Goal: Task Accomplishment & Management: Use online tool/utility

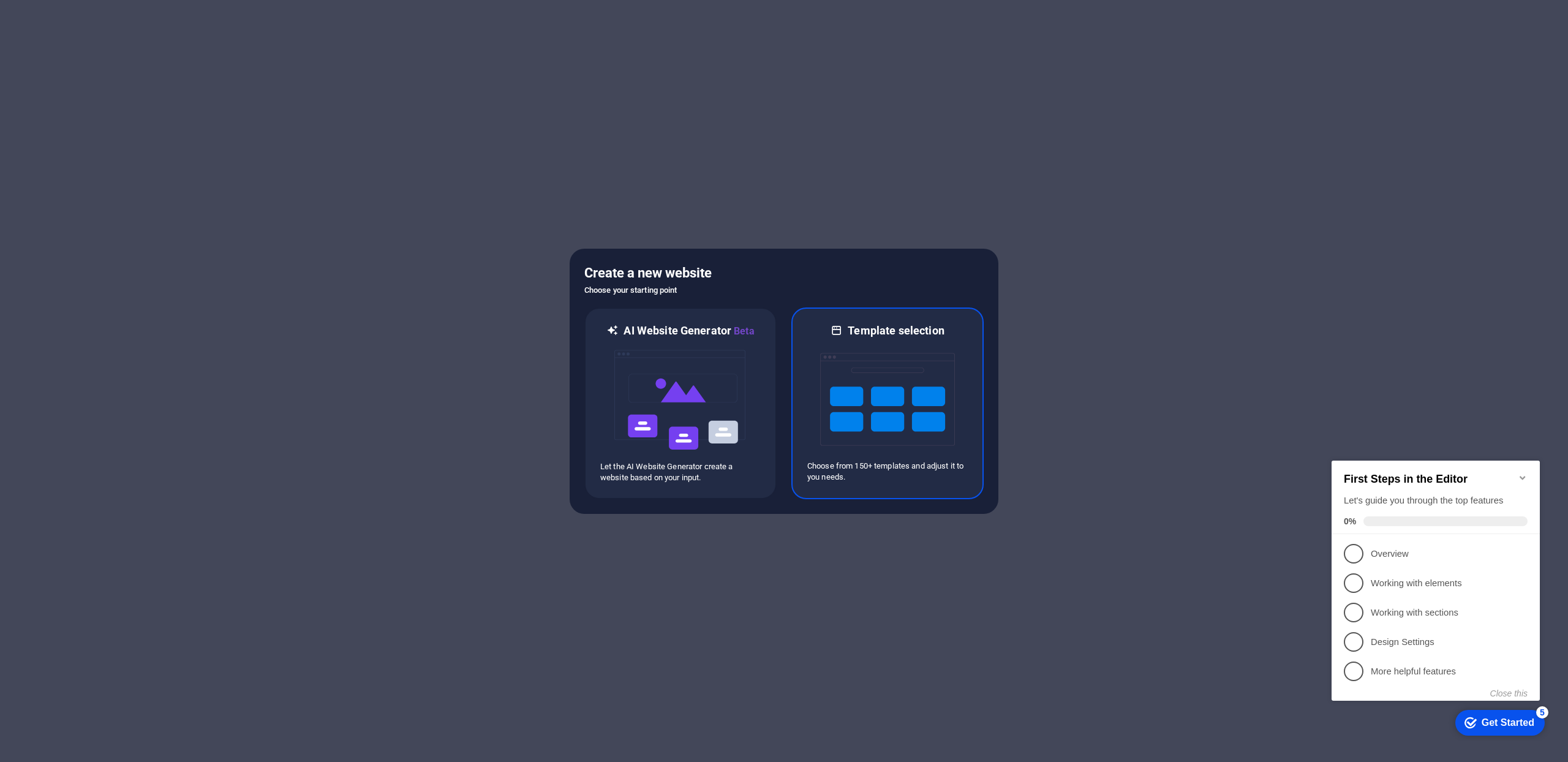
click at [871, 406] on img at bounding box center [887, 399] width 135 height 123
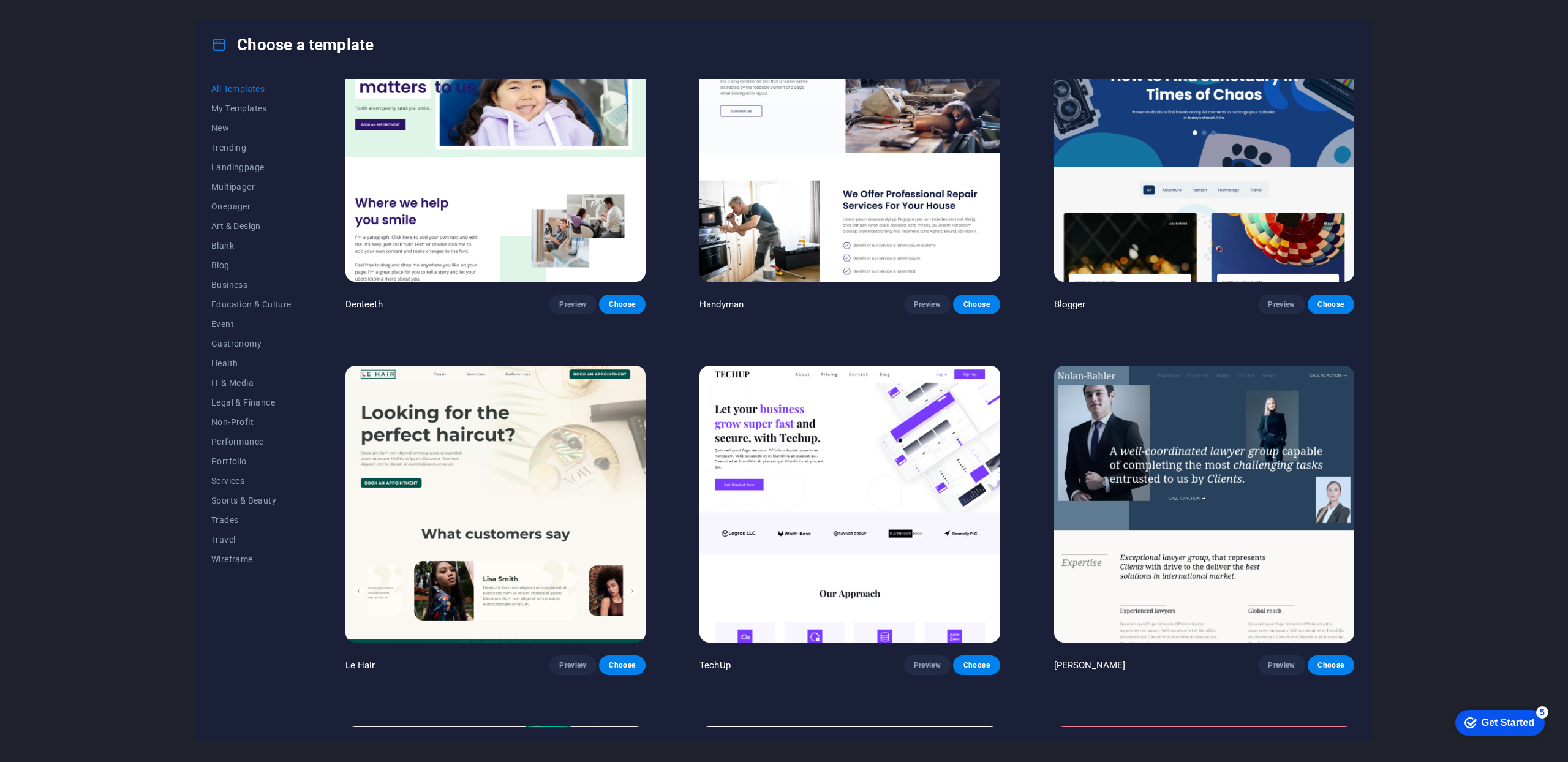
scroll to position [4765, 0]
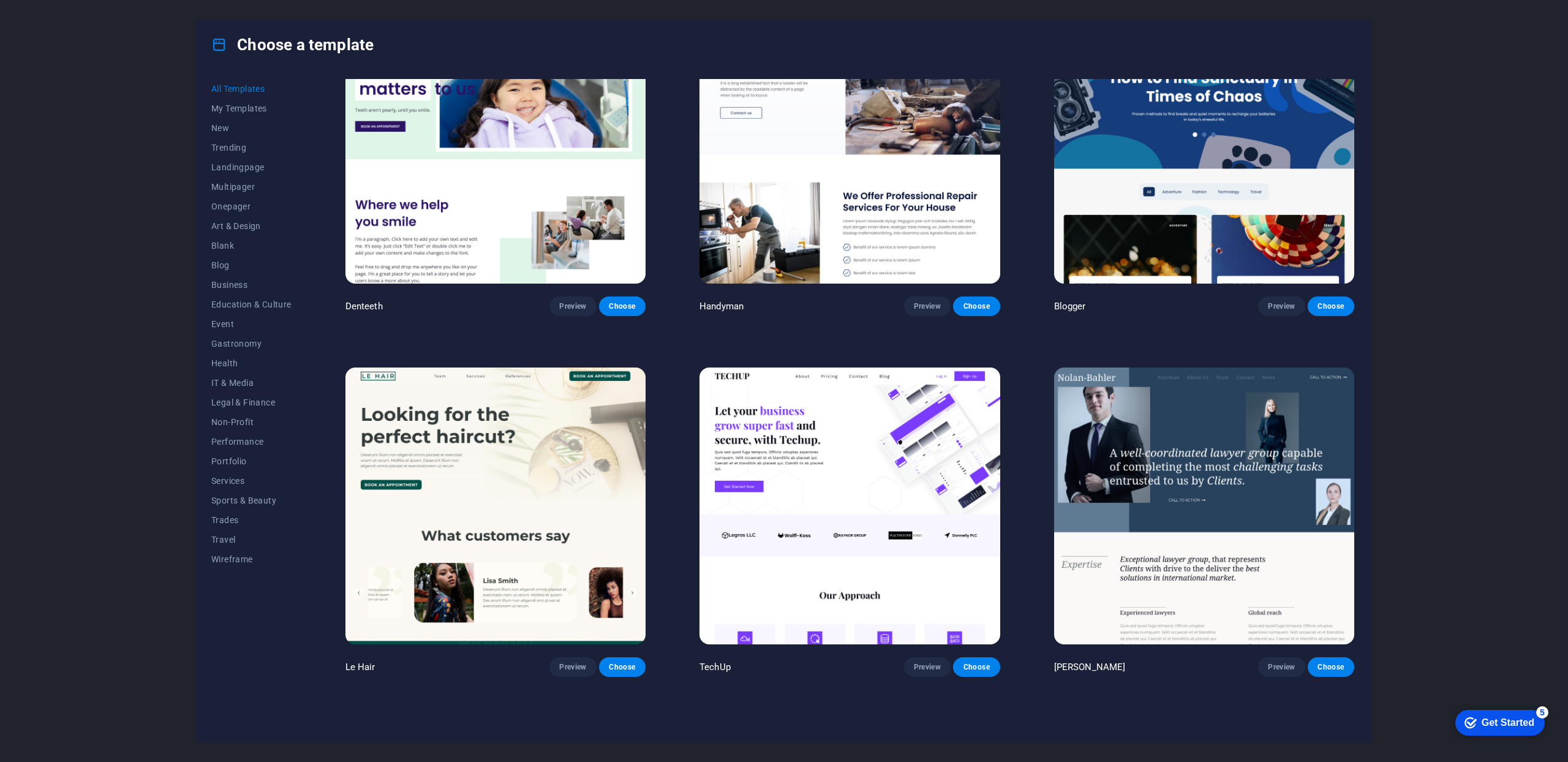
click at [1174, 393] on img at bounding box center [1204, 506] width 300 height 277
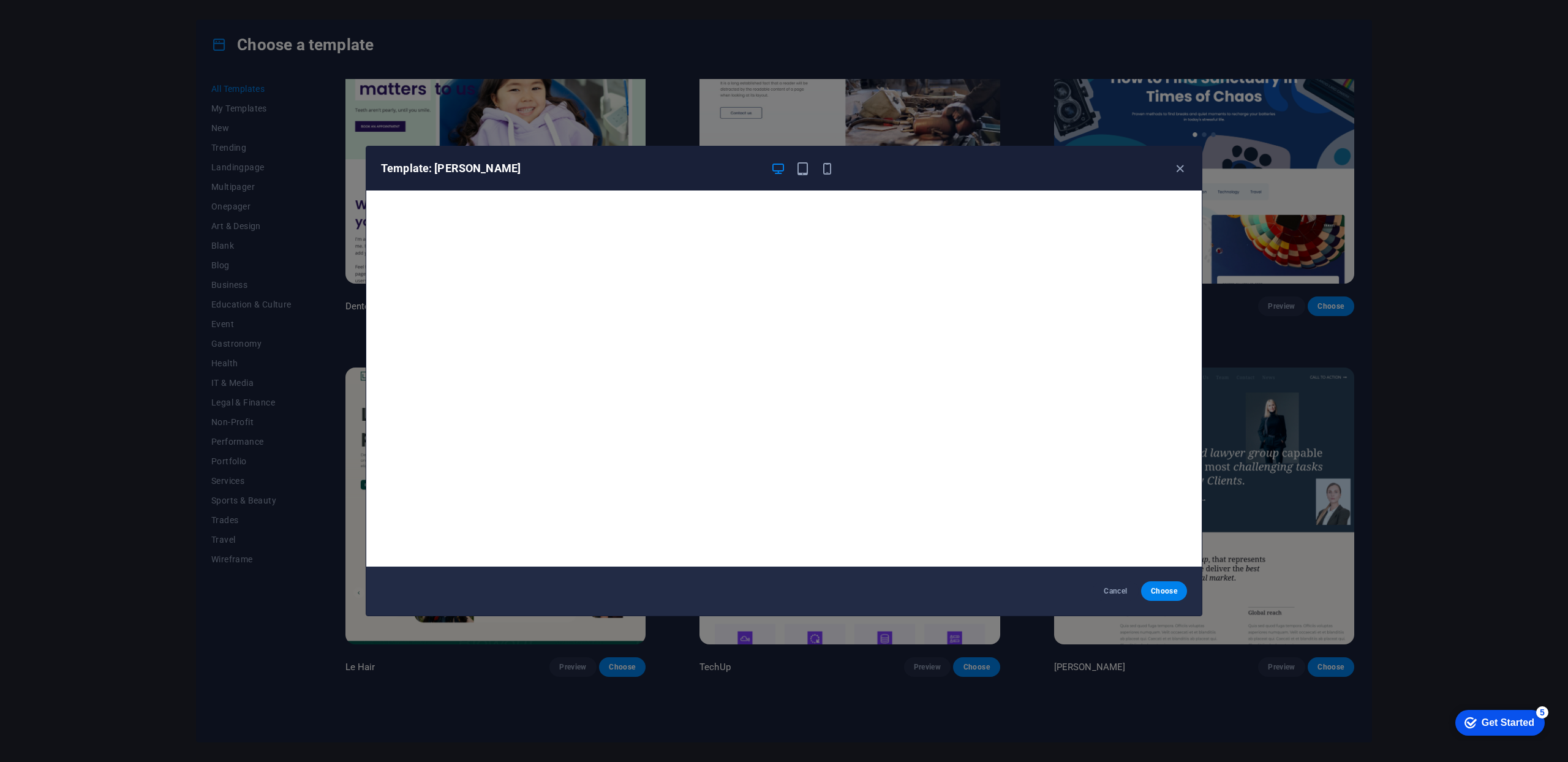
scroll to position [1, 0]
click at [1171, 590] on span "Choose" at bounding box center [1163, 590] width 26 height 10
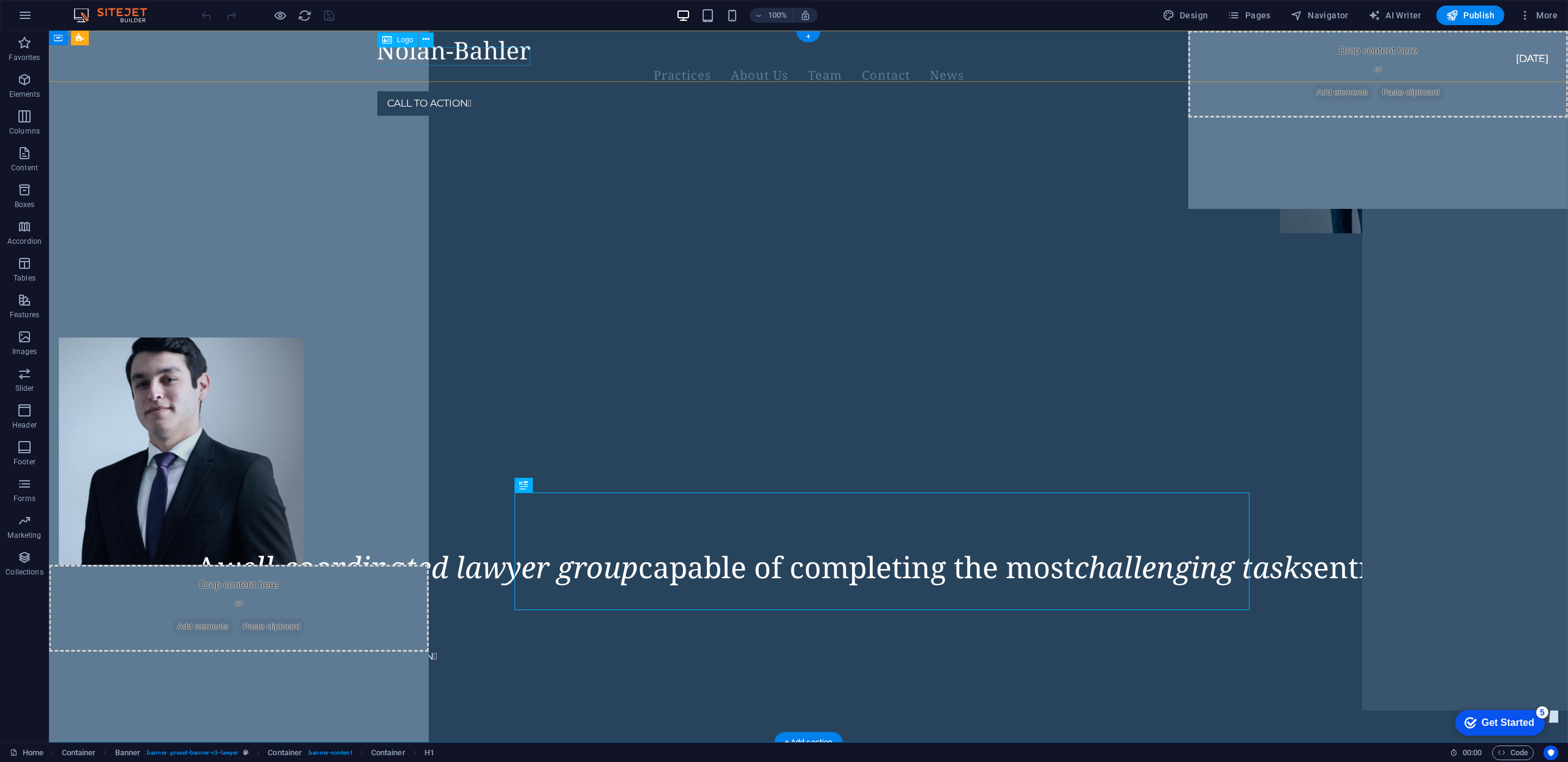
click at [520, 59] on div at bounding box center [794, 50] width 833 height 19
click at [493, 48] on div at bounding box center [794, 50] width 833 height 19
click at [408, 56] on div at bounding box center [794, 50] width 833 height 19
click at [386, 41] on icon at bounding box center [387, 40] width 10 height 15
click at [409, 40] on span "Logo" at bounding box center [405, 40] width 17 height 8
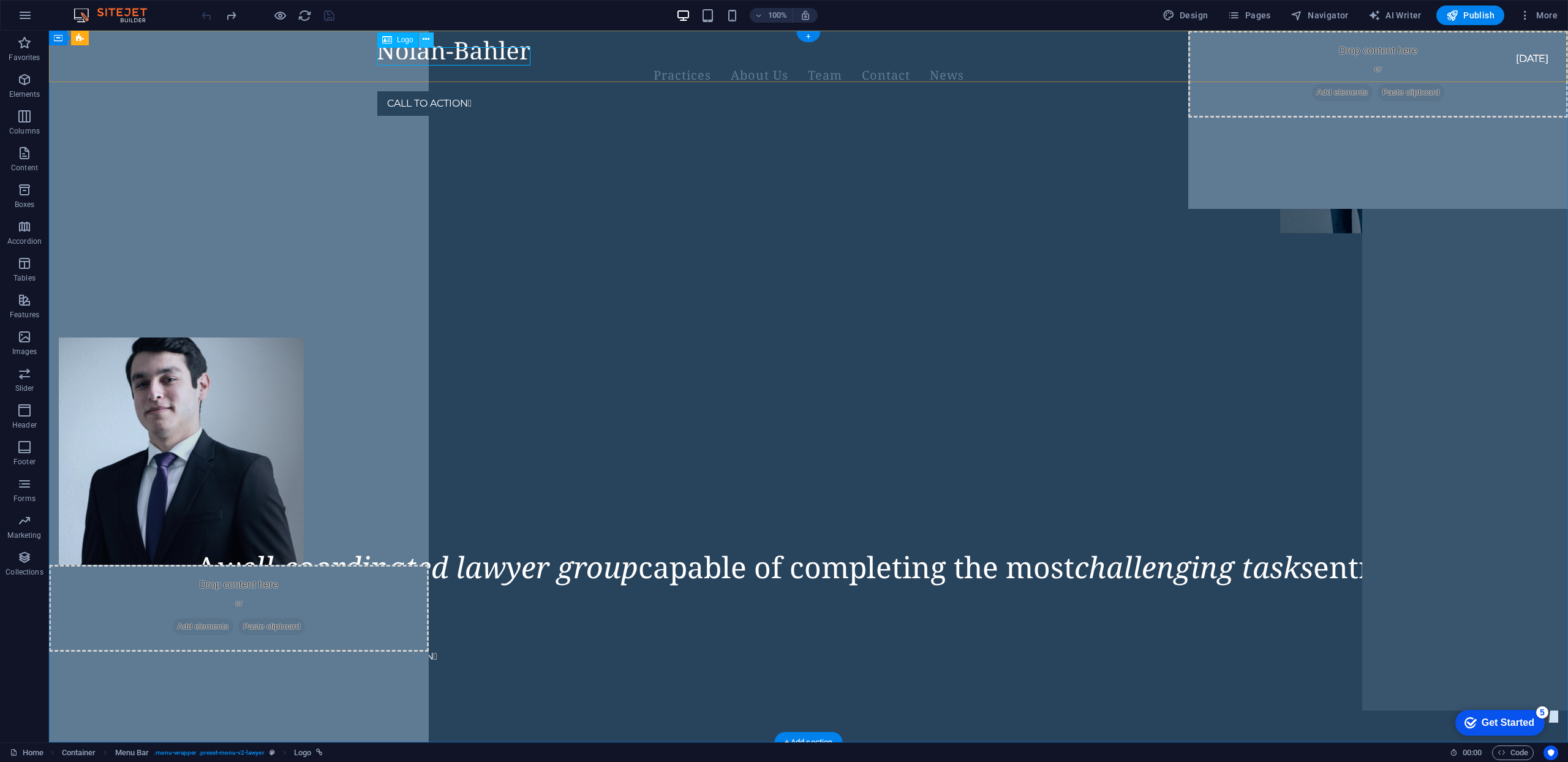
click at [426, 39] on icon at bounding box center [426, 39] width 7 height 13
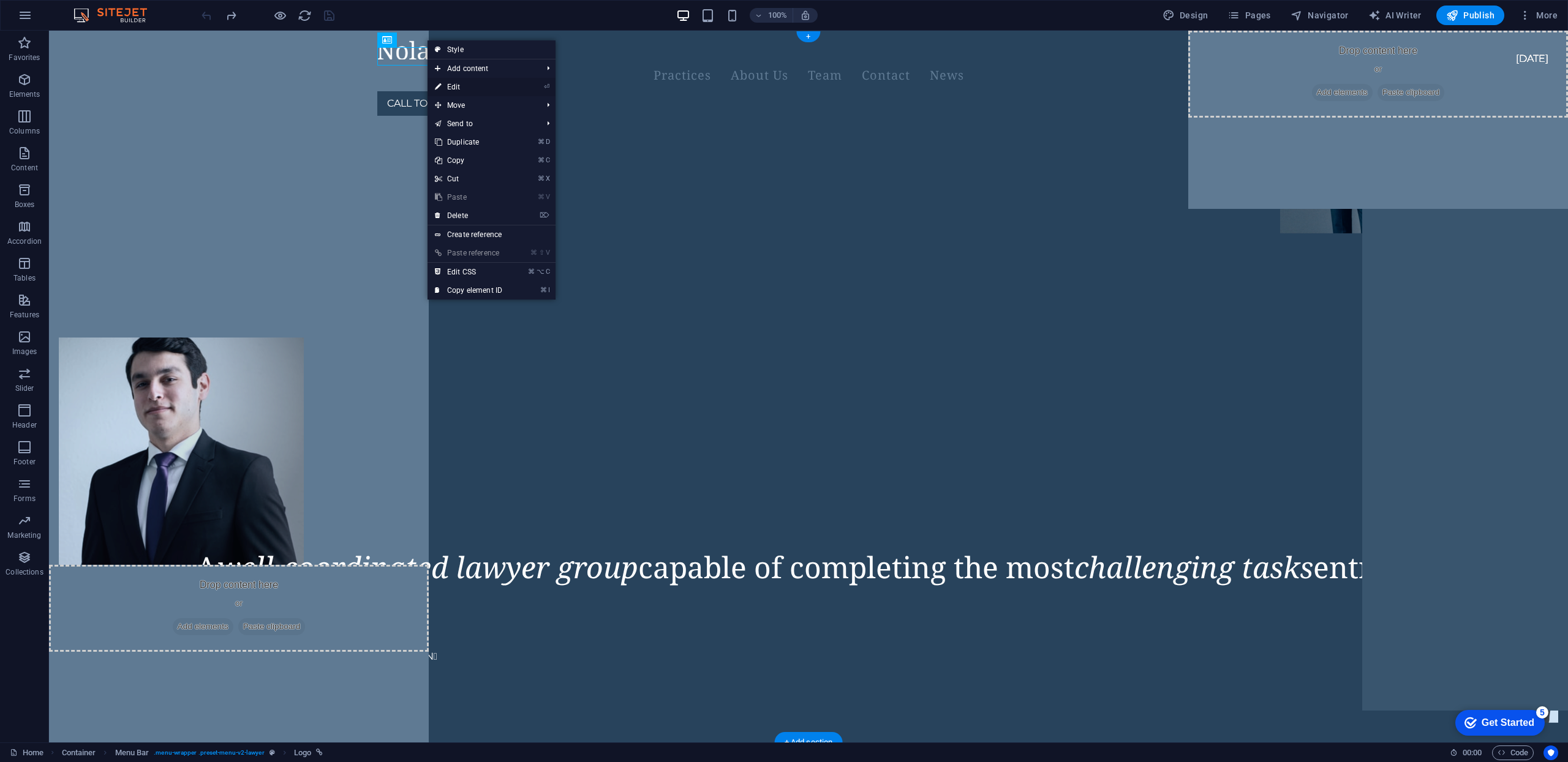
click at [463, 86] on link "⏎ Edit" at bounding box center [469, 87] width 82 height 18
select select "px"
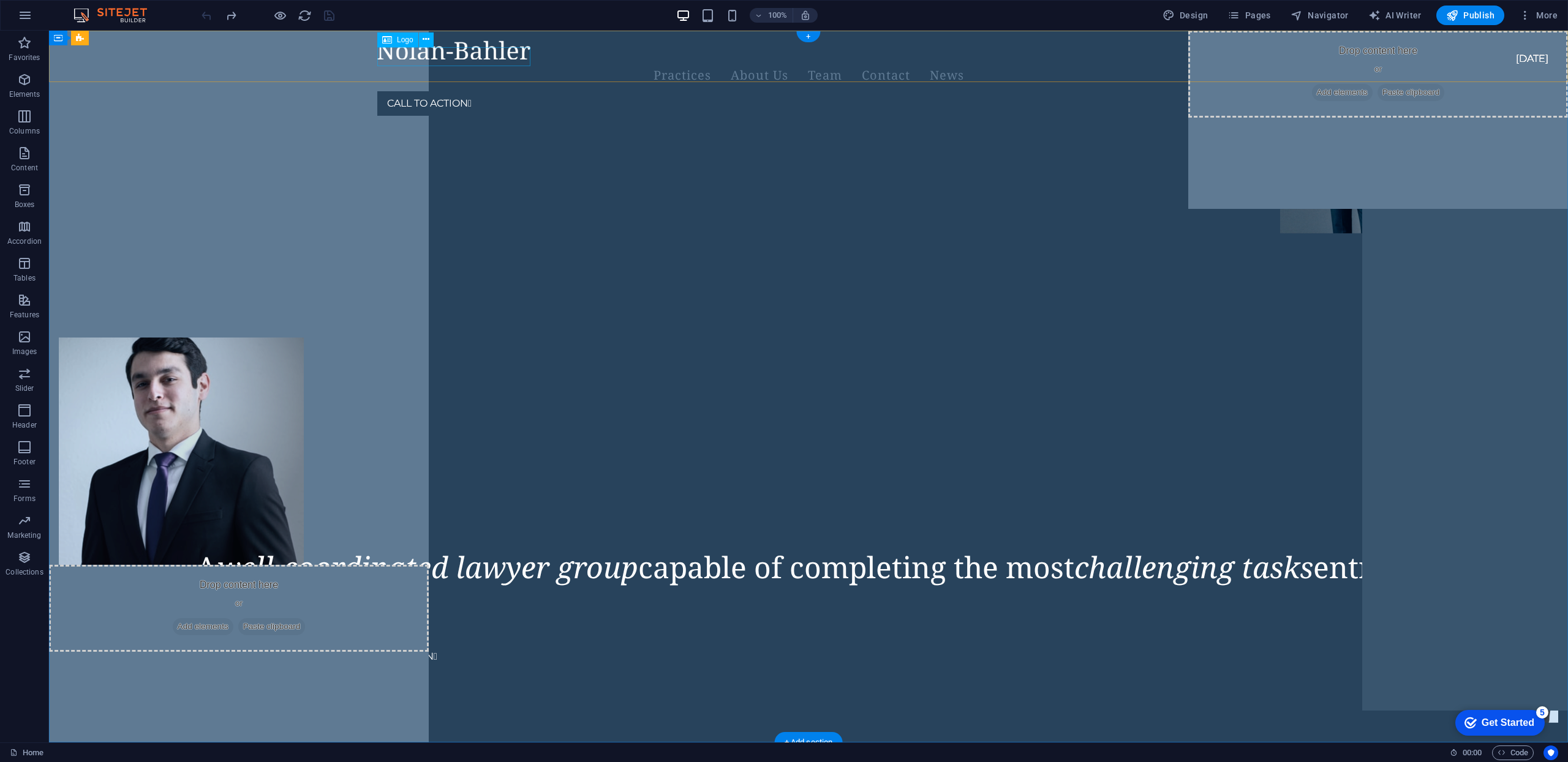
click at [441, 56] on div at bounding box center [794, 50] width 833 height 19
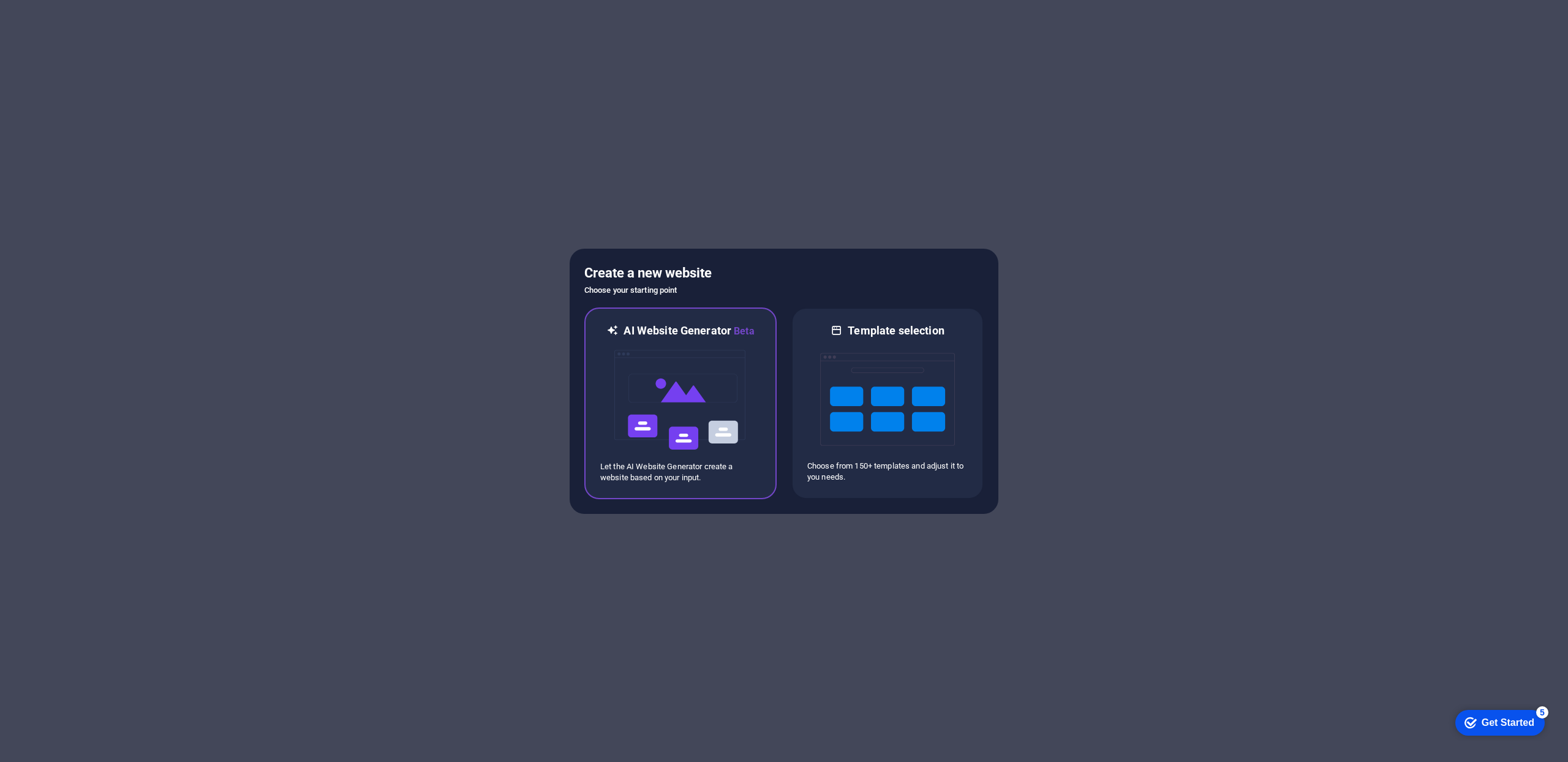
click at [705, 413] on img at bounding box center [680, 399] width 135 height 123
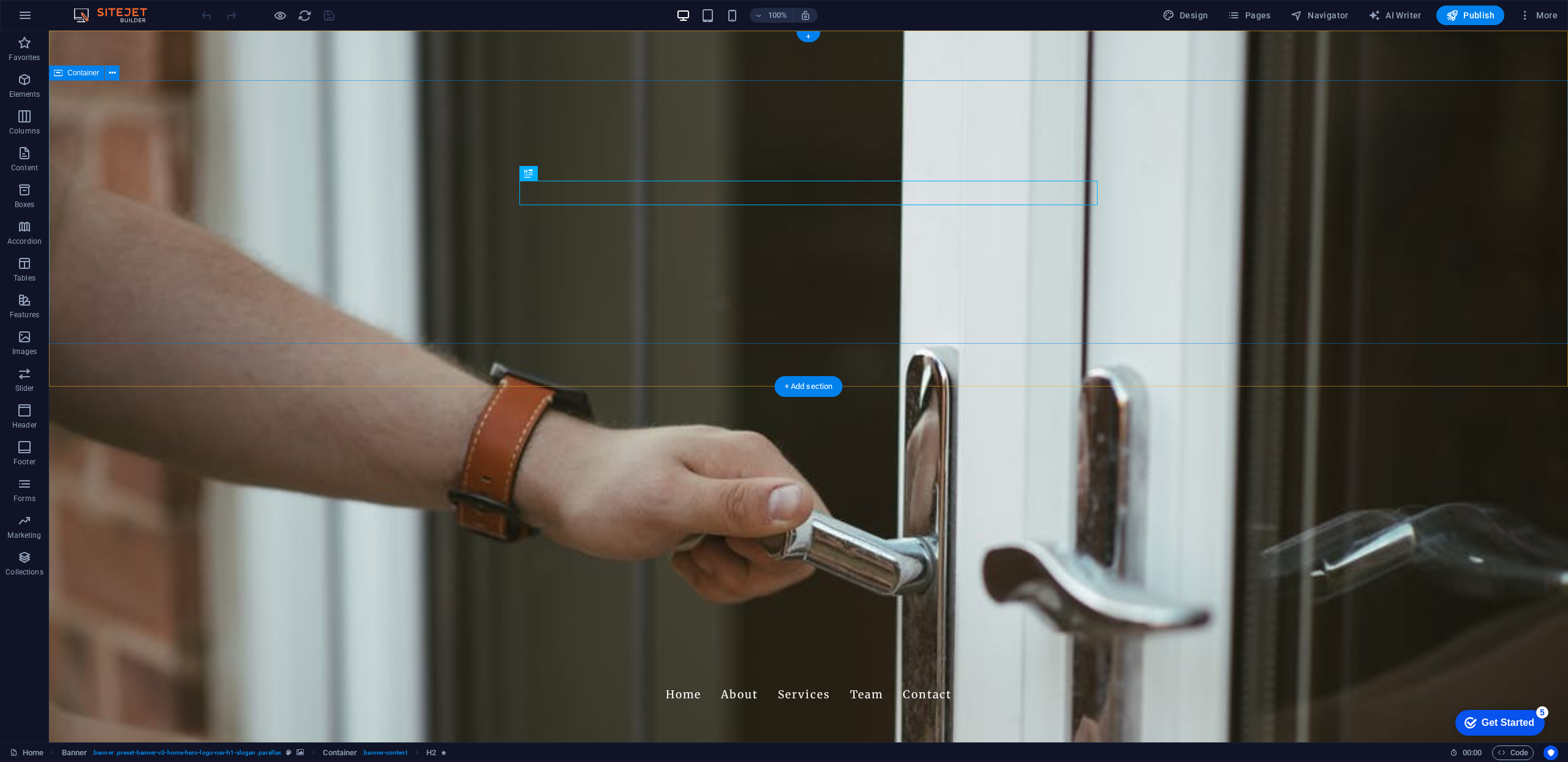
click at [1543, 654] on div "Safety Technologies Home About Services Team Contact" at bounding box center [808, 687] width 1519 height 66
click at [1556, 381] on figure at bounding box center [808, 387] width 1519 height 712
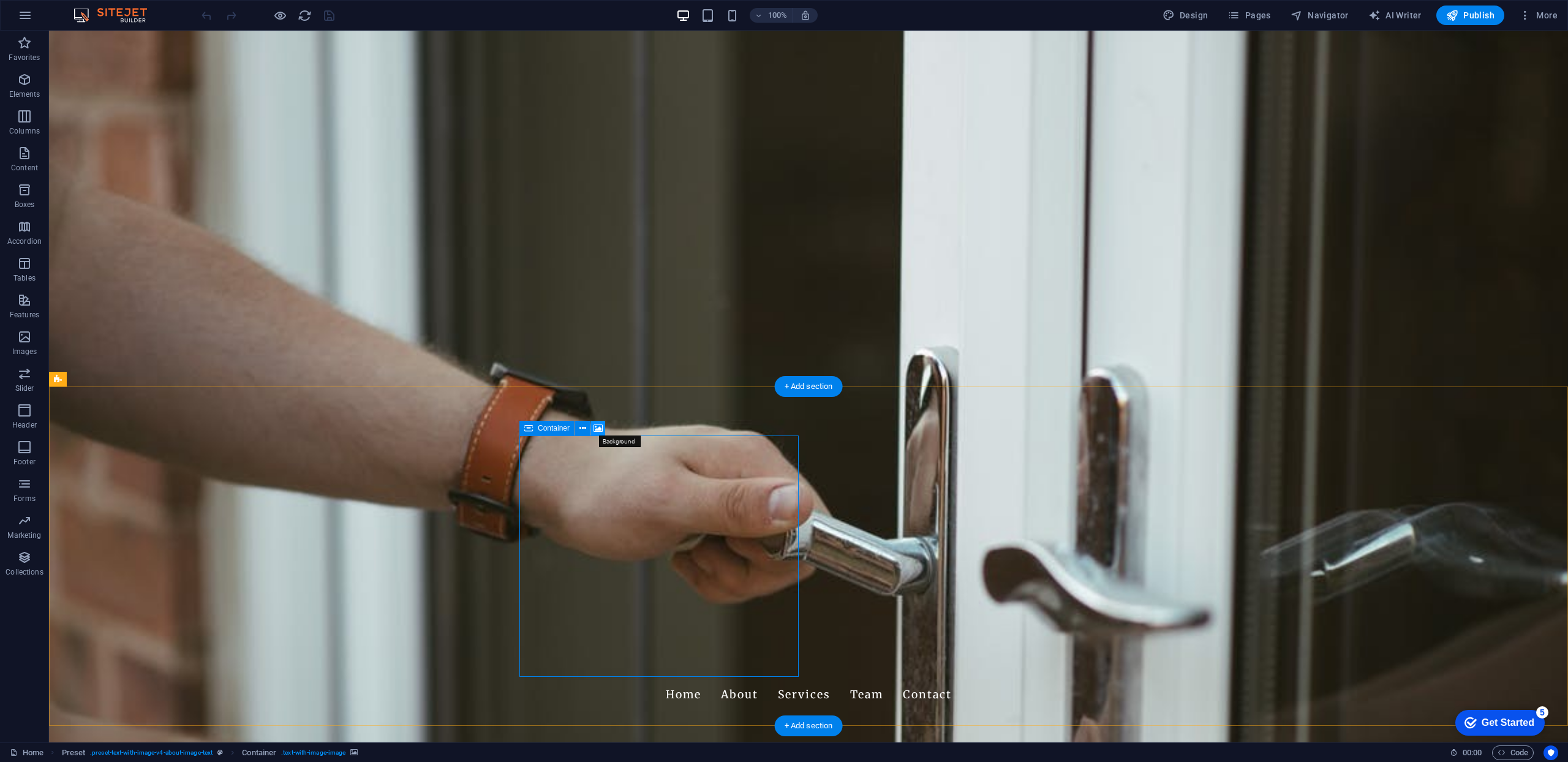
click at [597, 427] on icon at bounding box center [598, 428] width 9 height 13
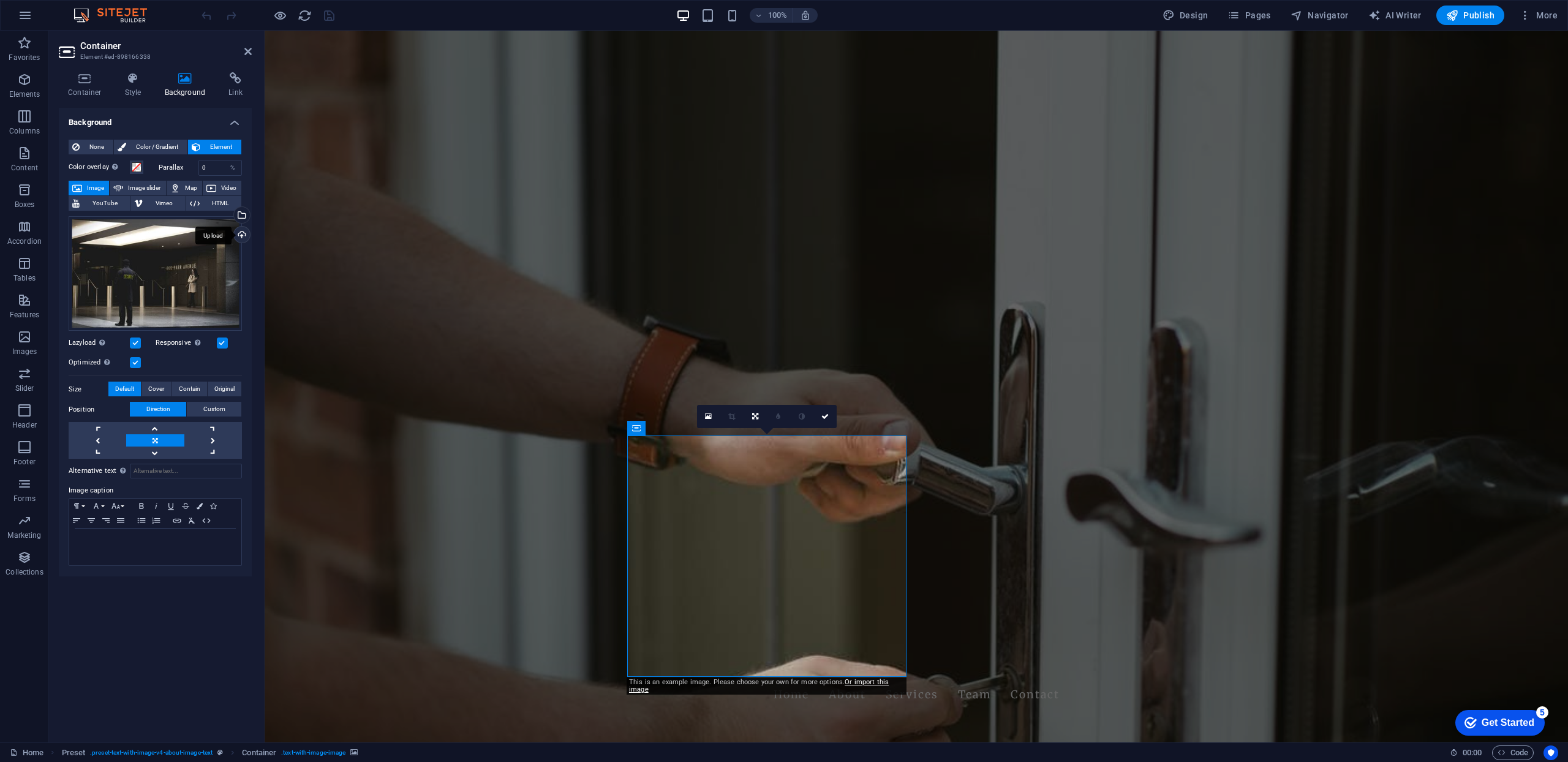
click at [244, 233] on div "Upload" at bounding box center [241, 235] width 18 height 18
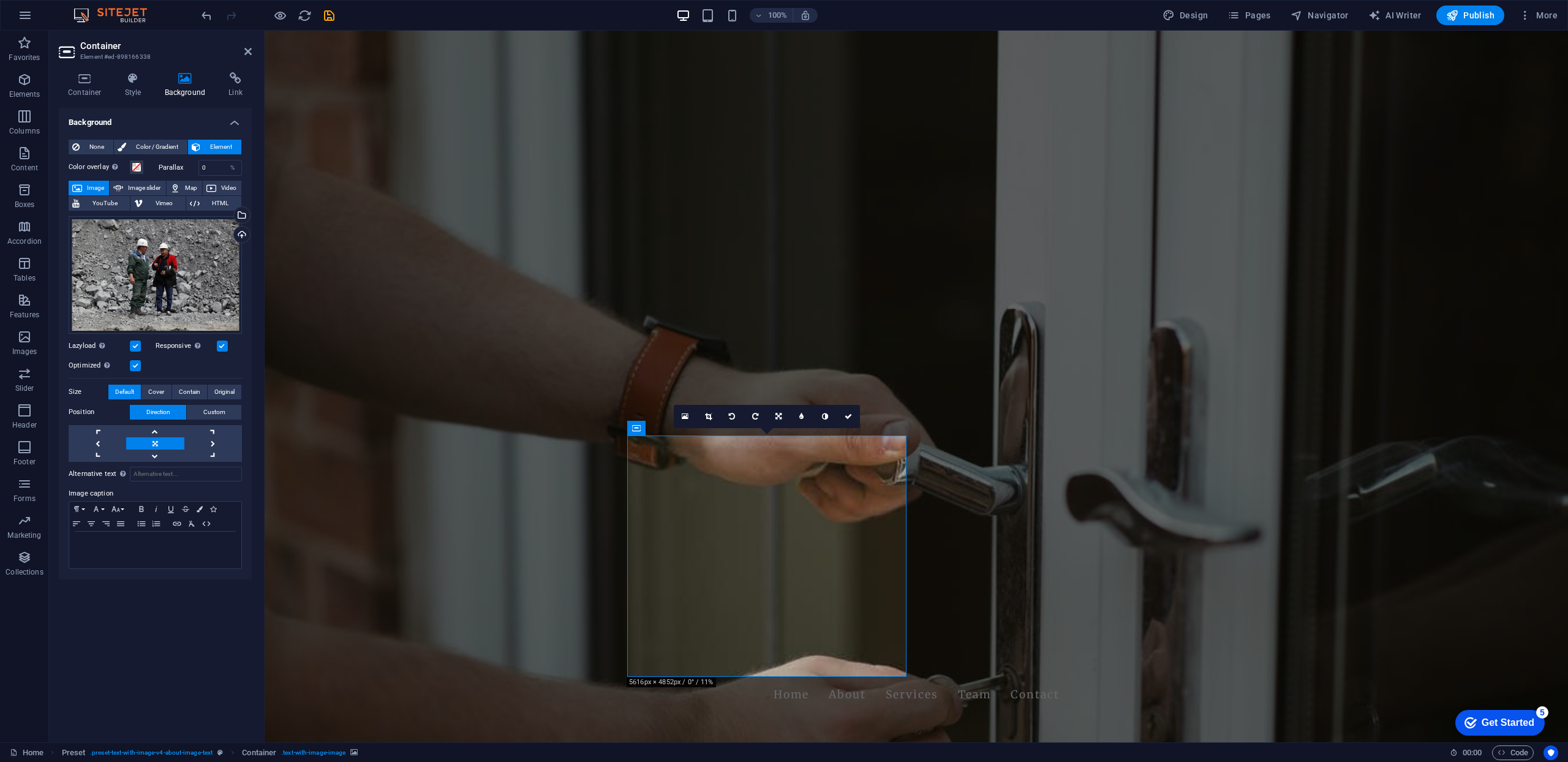
drag, startPoint x: 818, startPoint y: 519, endPoint x: 832, endPoint y: 509, distance: 17.2
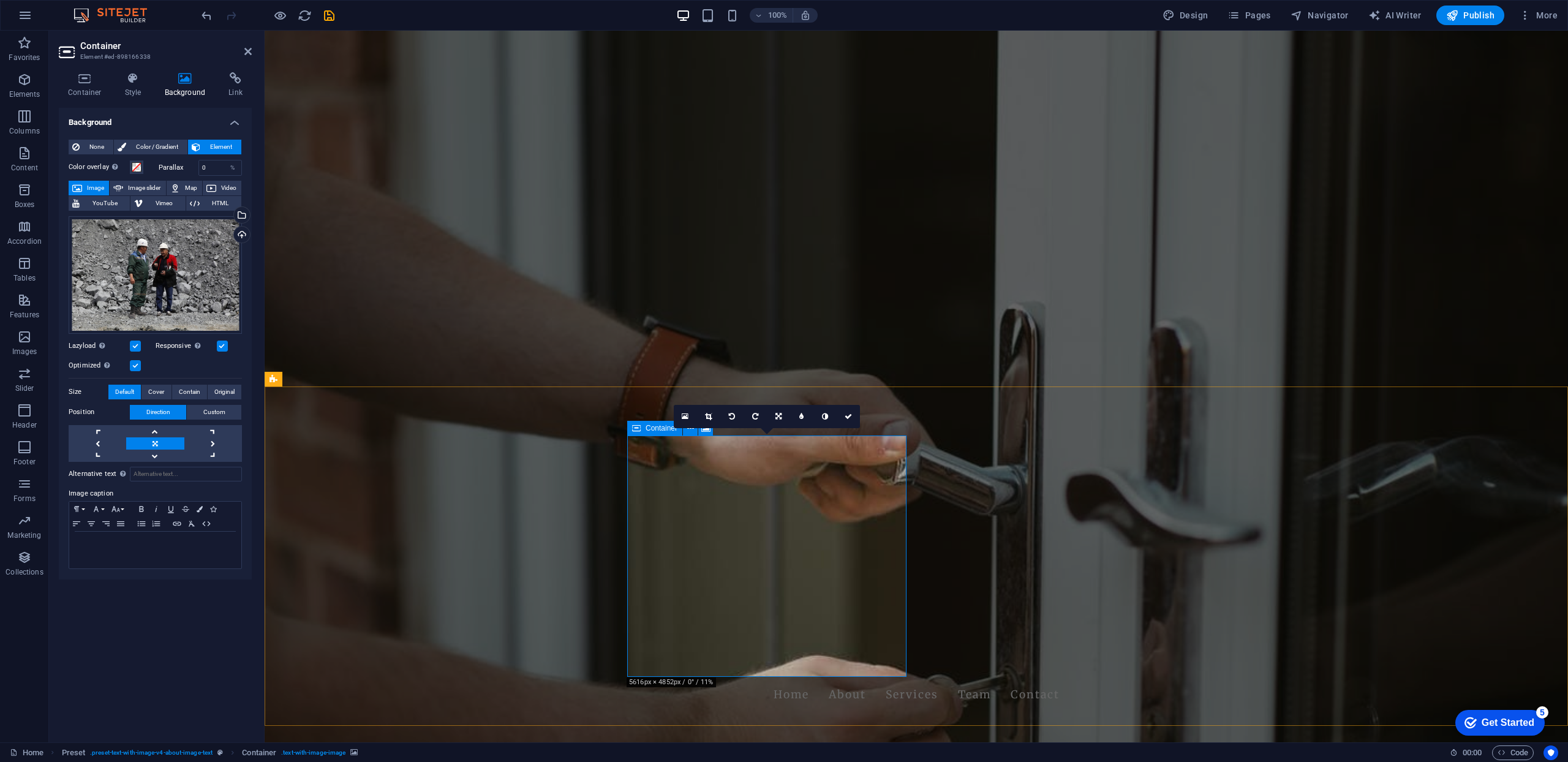
click at [143, 188] on span "Image slider" at bounding box center [144, 188] width 35 height 15
select select "ms"
select select "s"
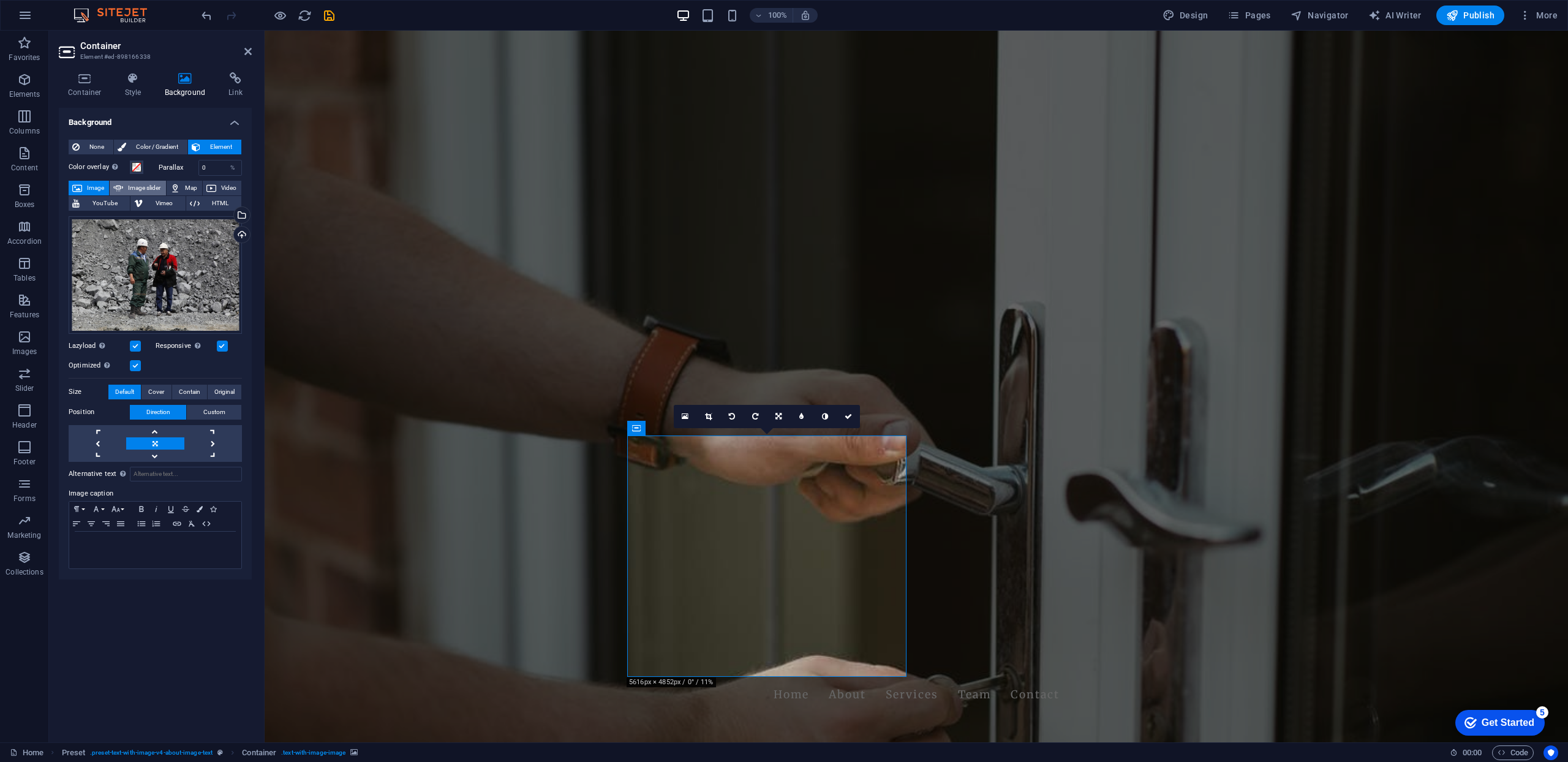
select select "progressive"
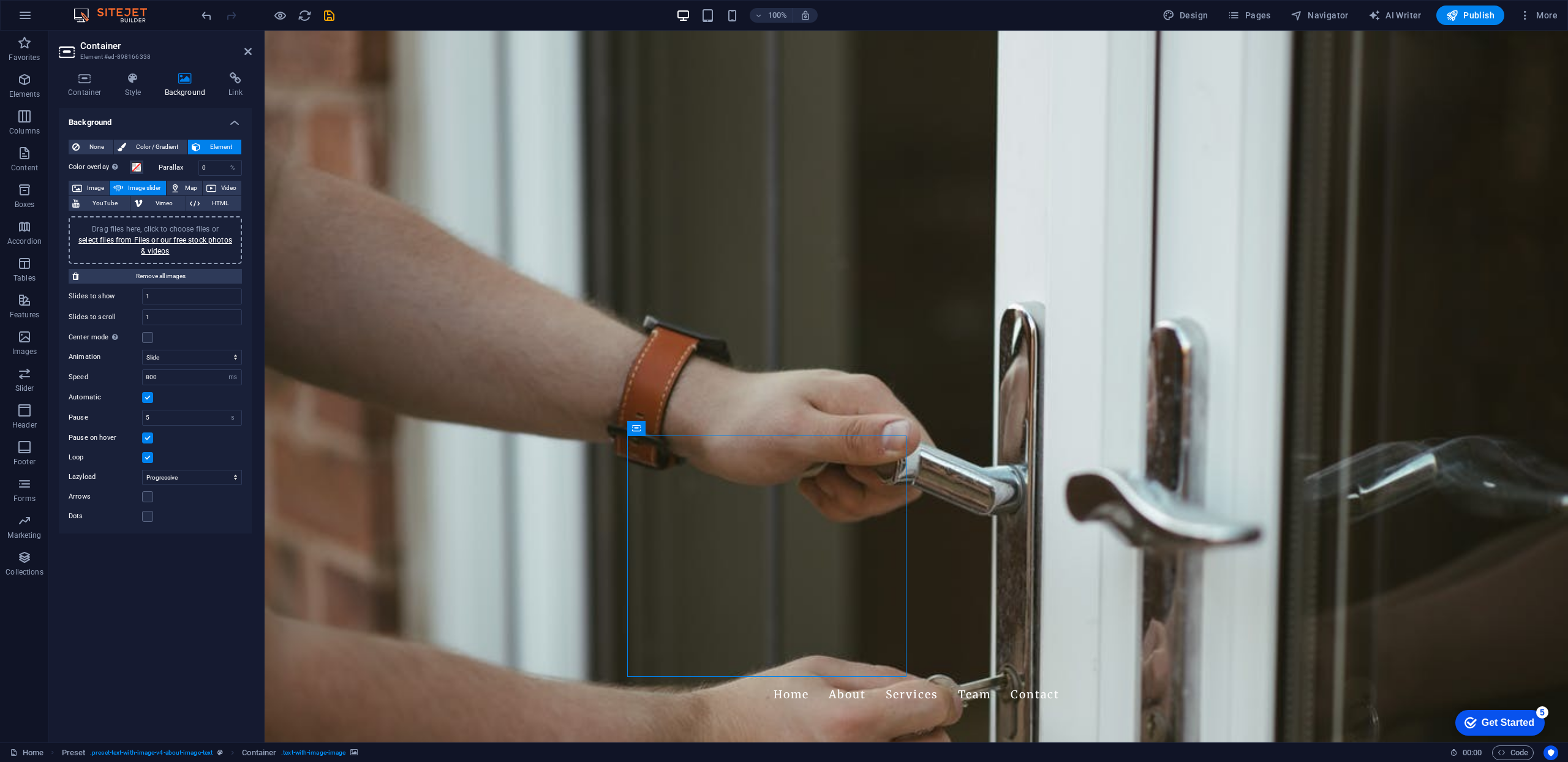
drag, startPoint x: 859, startPoint y: 516, endPoint x: 854, endPoint y: 538, distance: 22.6
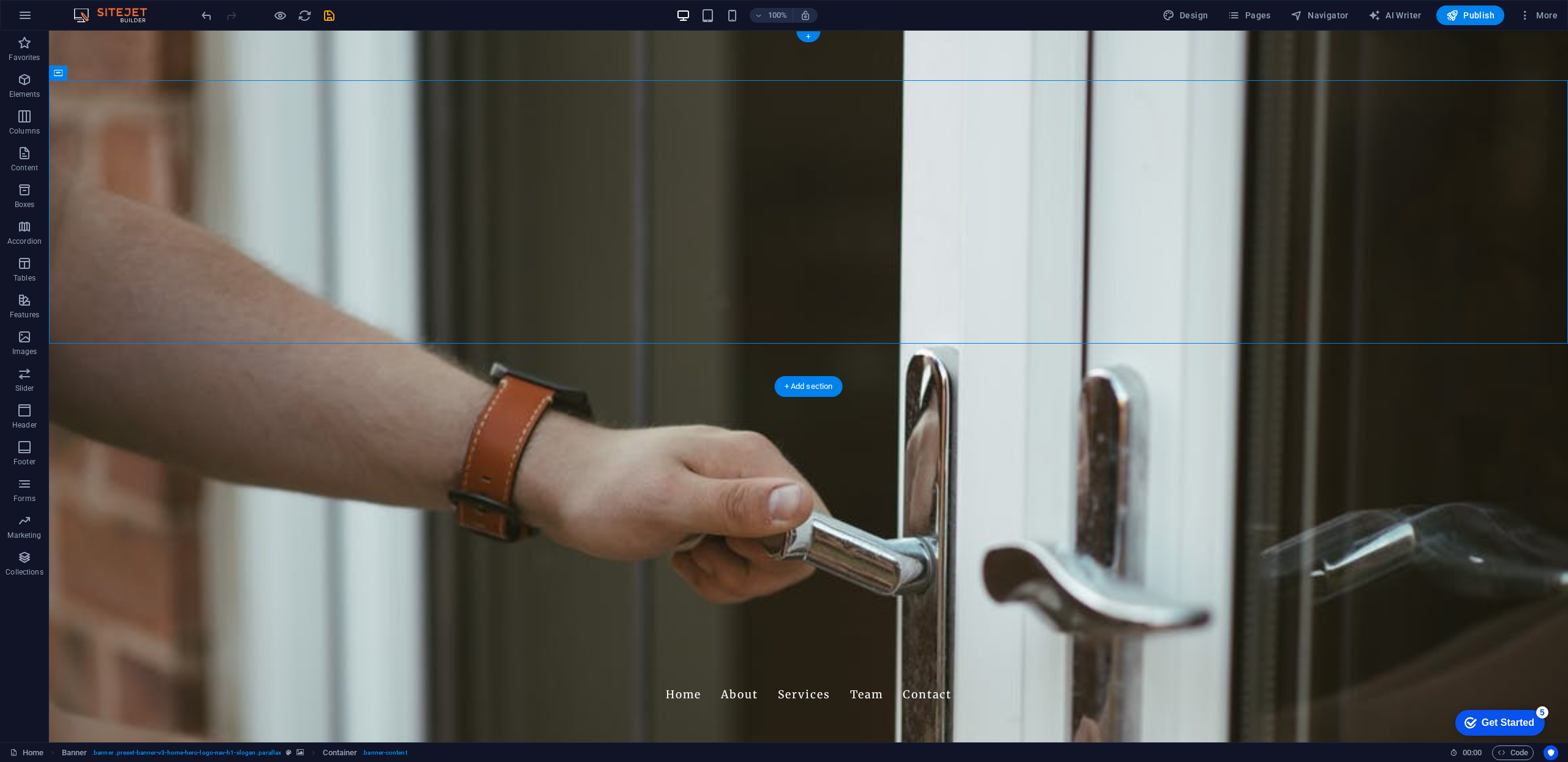
click at [344, 364] on figure at bounding box center [808, 387] width 1519 height 712
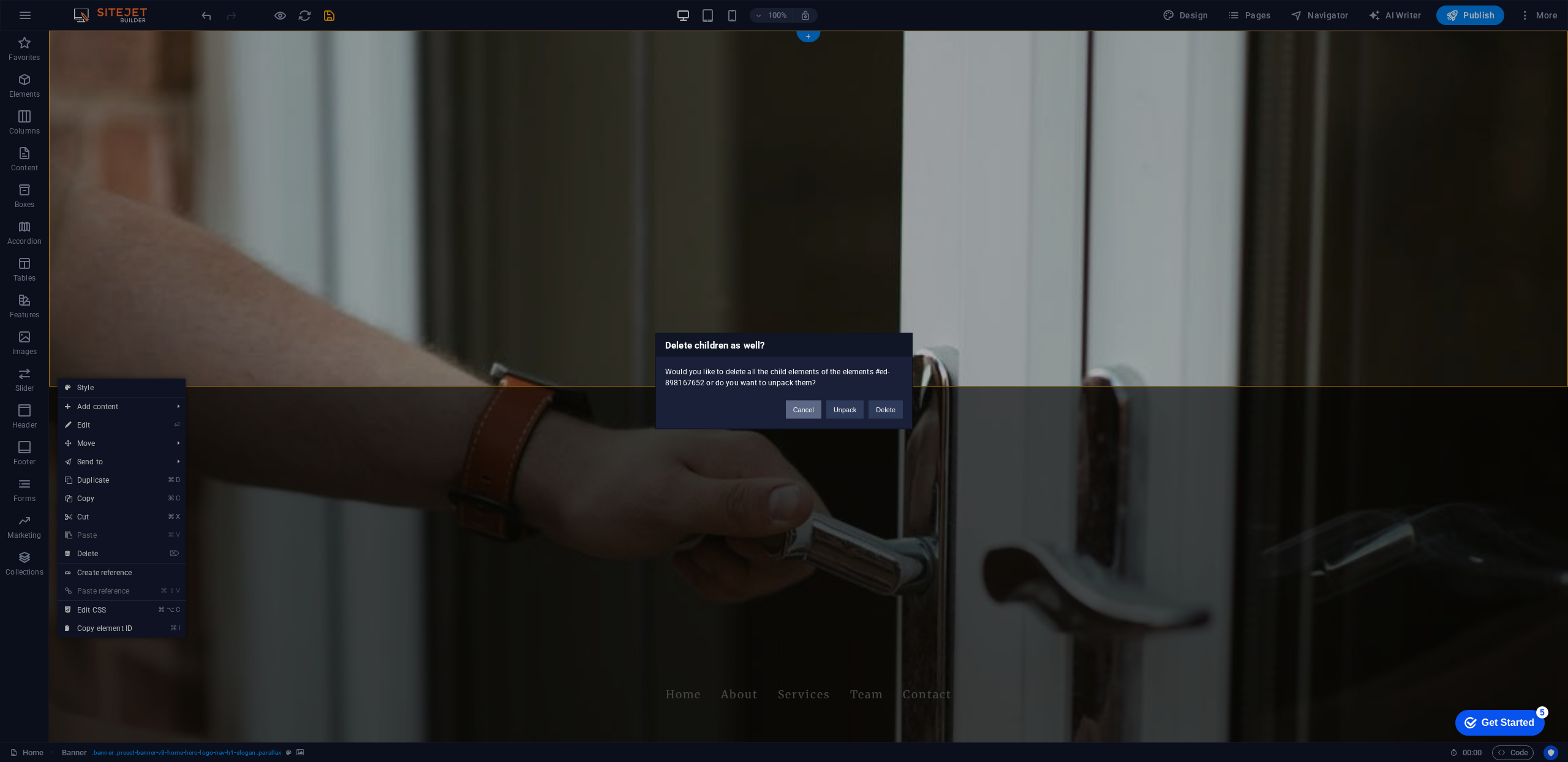
click at [808, 412] on button "Cancel" at bounding box center [803, 410] width 35 height 18
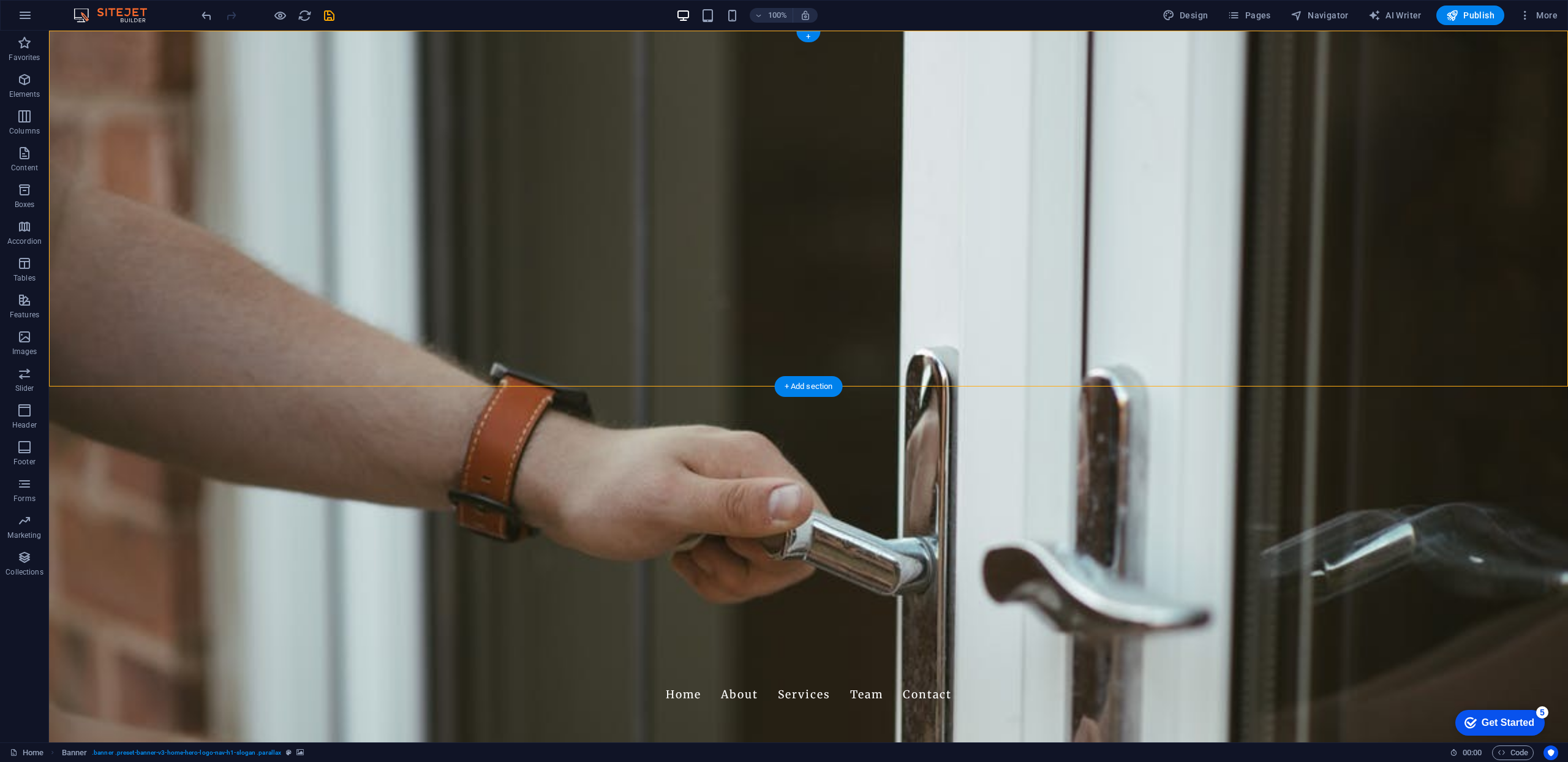
click at [1559, 375] on figure at bounding box center [808, 387] width 1519 height 712
click at [1562, 376] on figure at bounding box center [808, 387] width 1519 height 712
select select "vh"
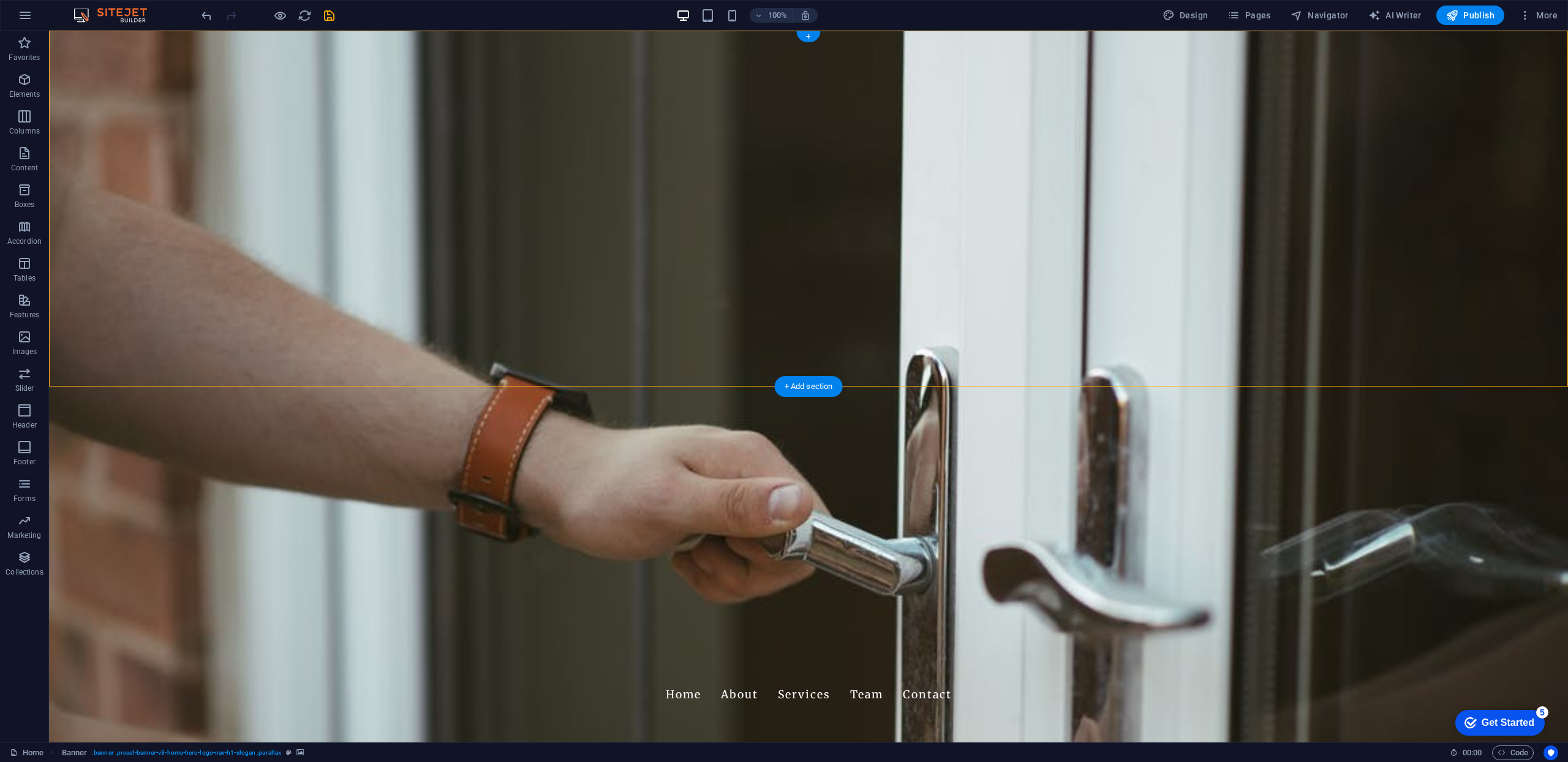
select select "header"
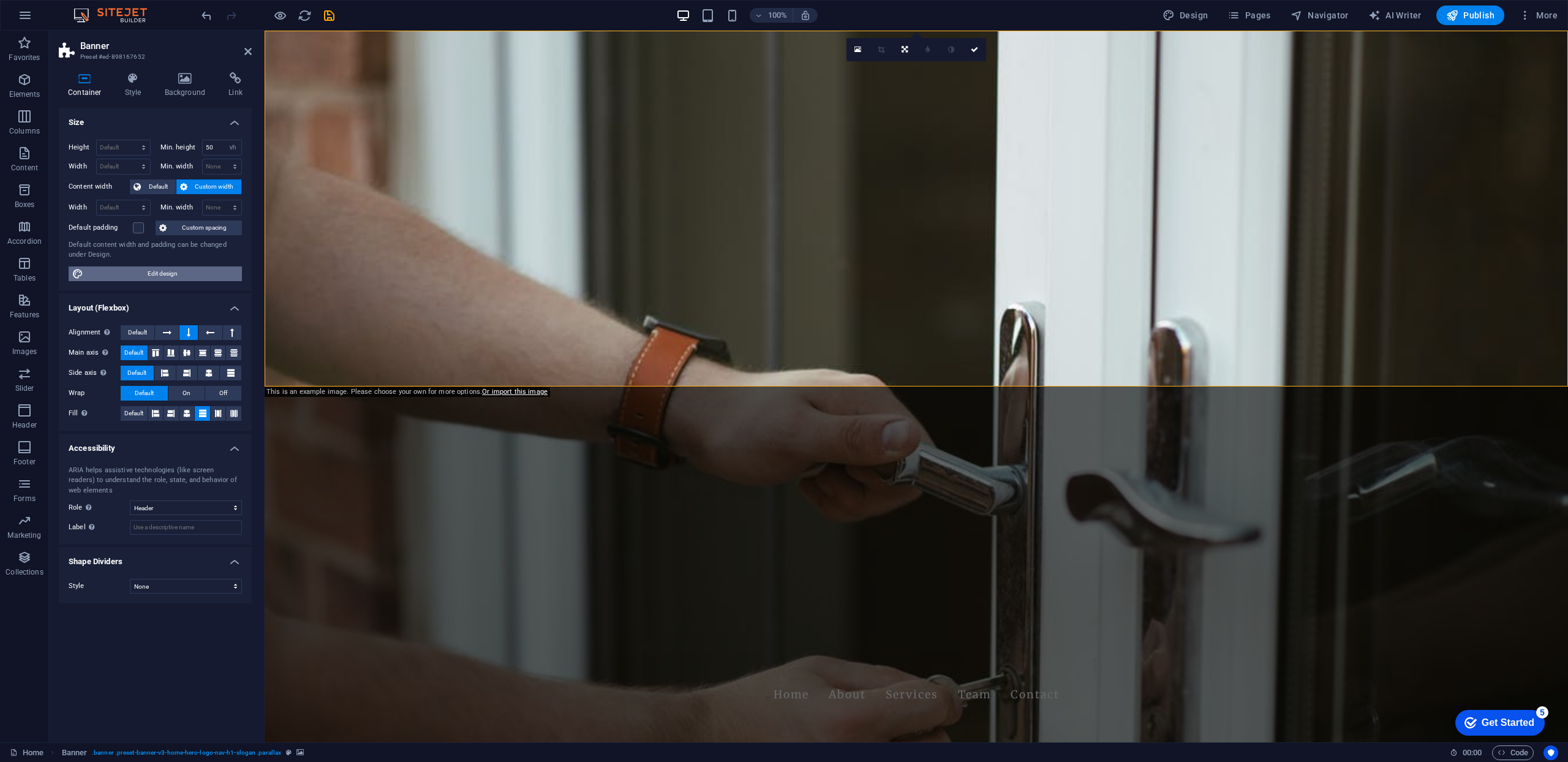
click at [163, 275] on span "Edit design" at bounding box center [162, 274] width 151 height 15
select select "rem"
select select "200"
select select "px"
select select "rem"
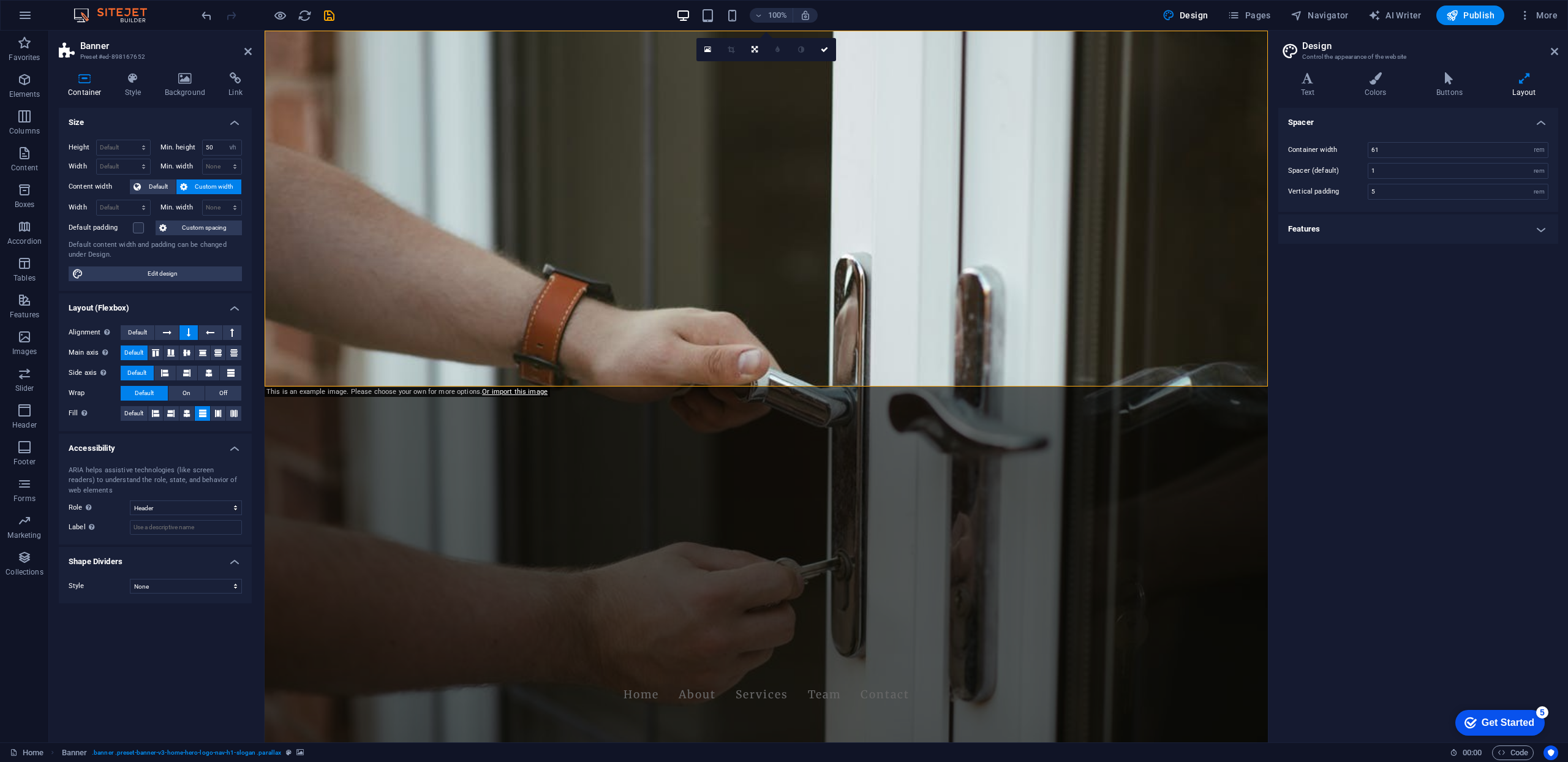
click at [1543, 229] on h4 "Features" at bounding box center [1418, 229] width 280 height 29
click at [188, 77] on icon at bounding box center [185, 78] width 59 height 12
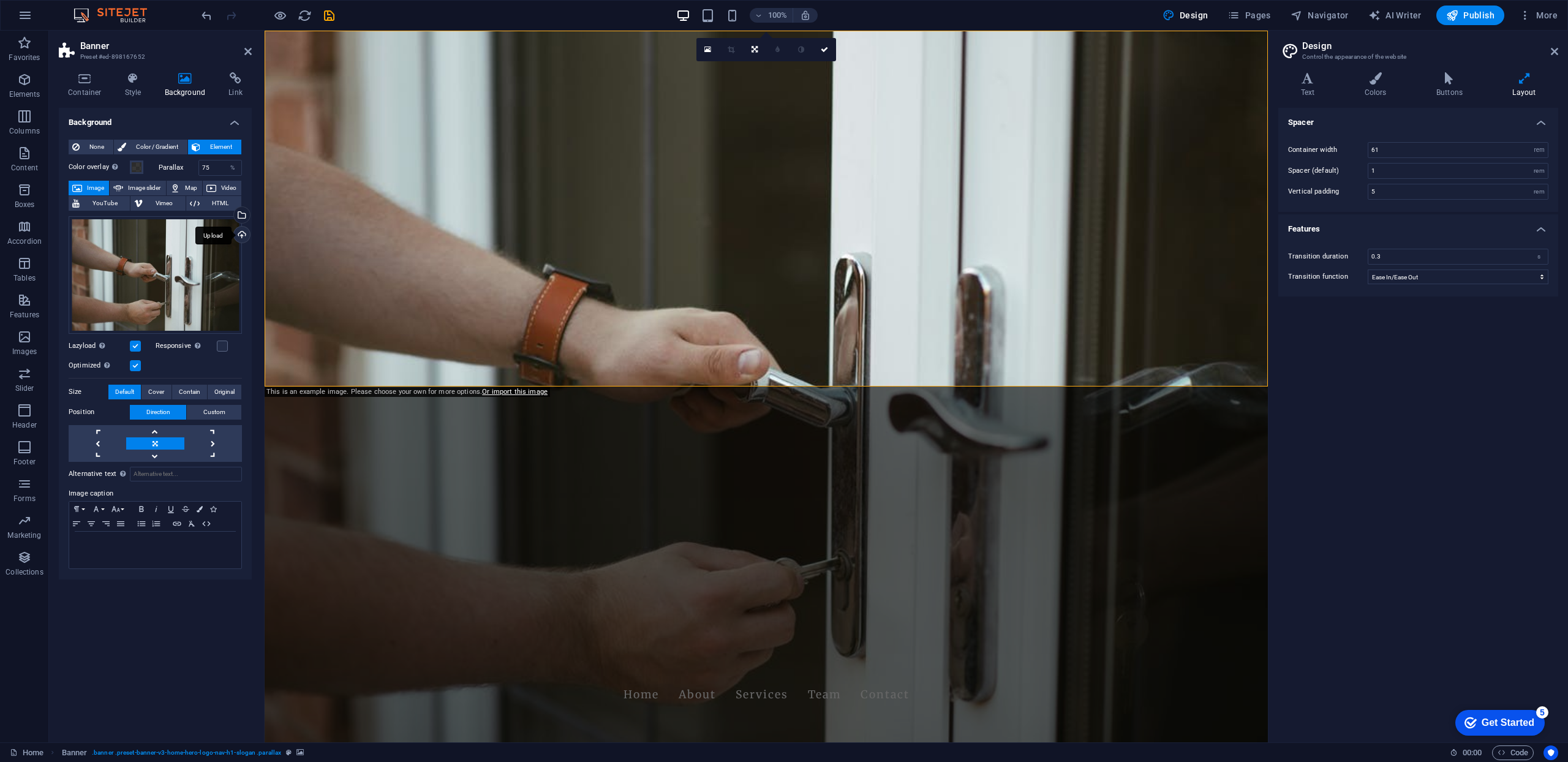
click at [244, 235] on div "Upload" at bounding box center [241, 235] width 18 height 18
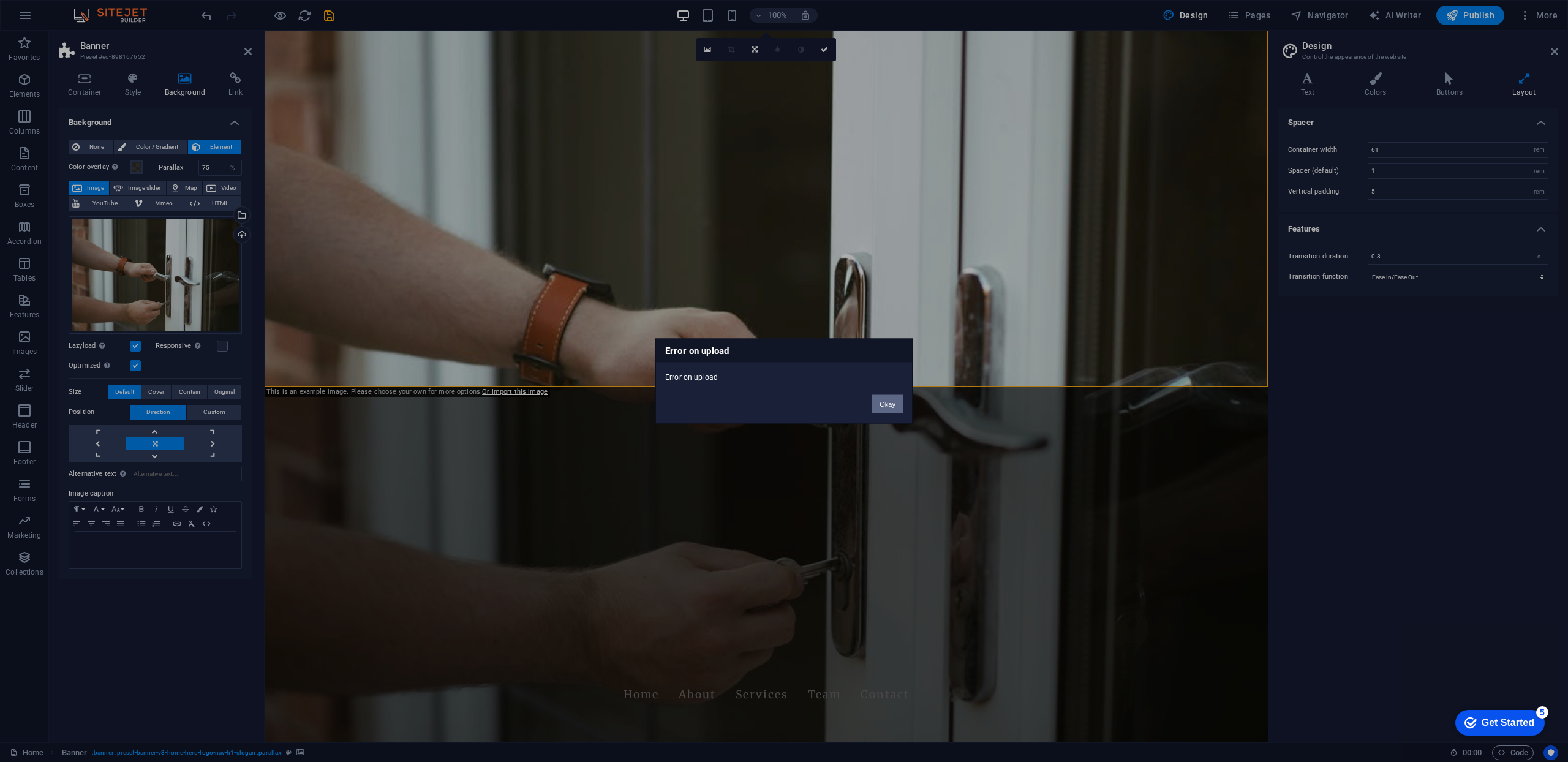
click at [890, 406] on button "Okay" at bounding box center [887, 404] width 31 height 18
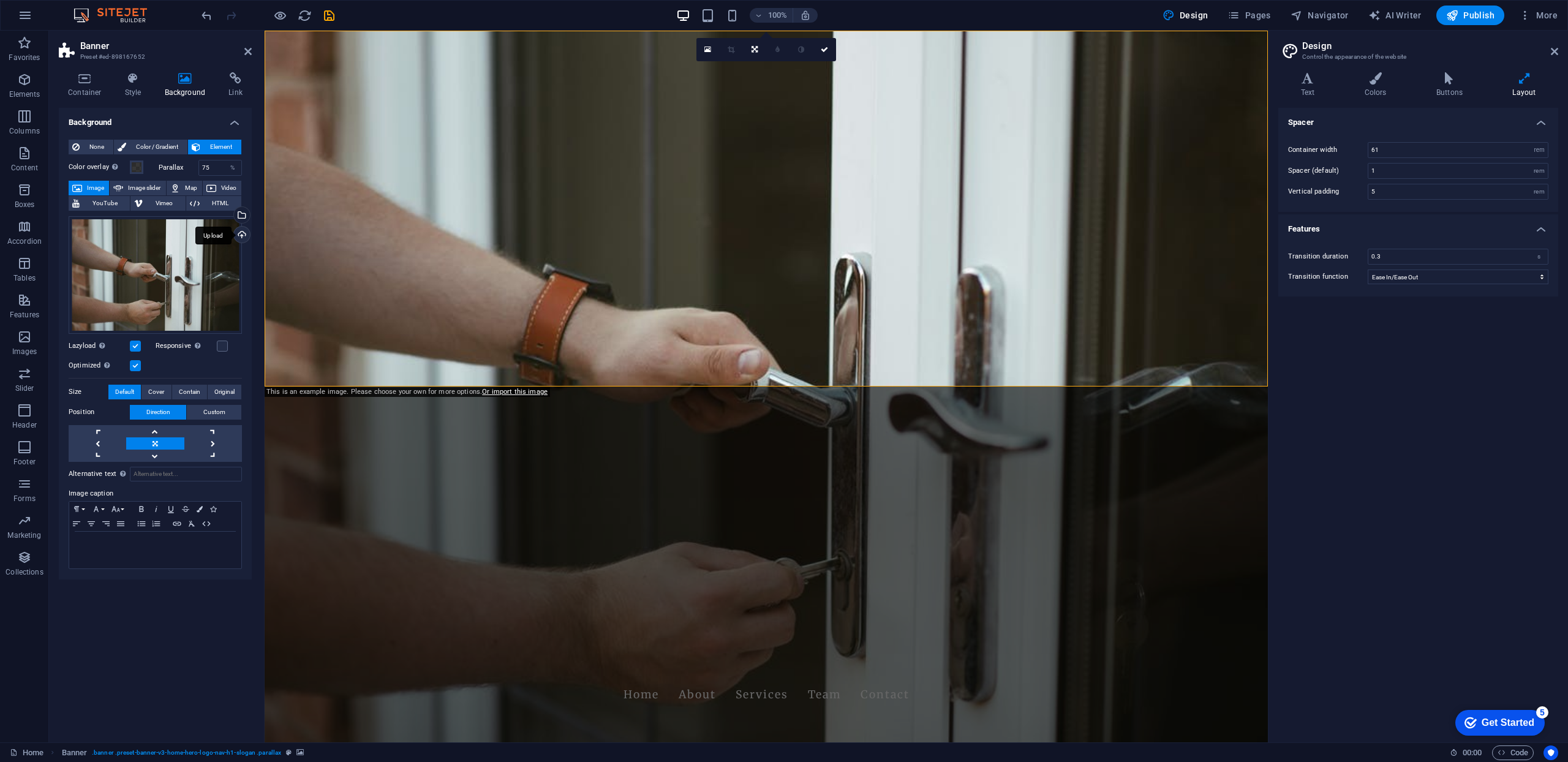
click at [244, 235] on div "Upload" at bounding box center [241, 235] width 18 height 18
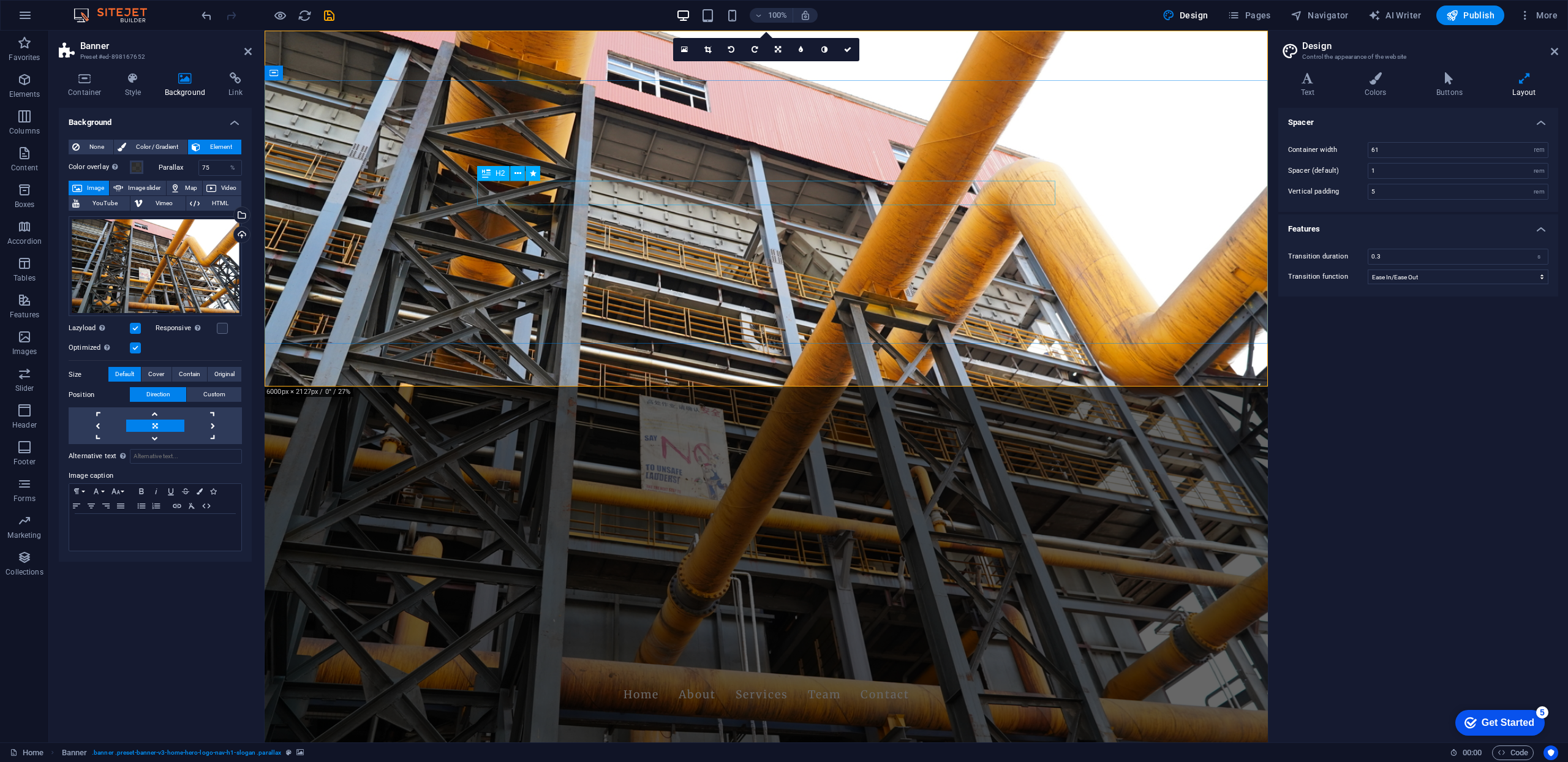
click at [517, 172] on icon at bounding box center [517, 173] width 7 height 13
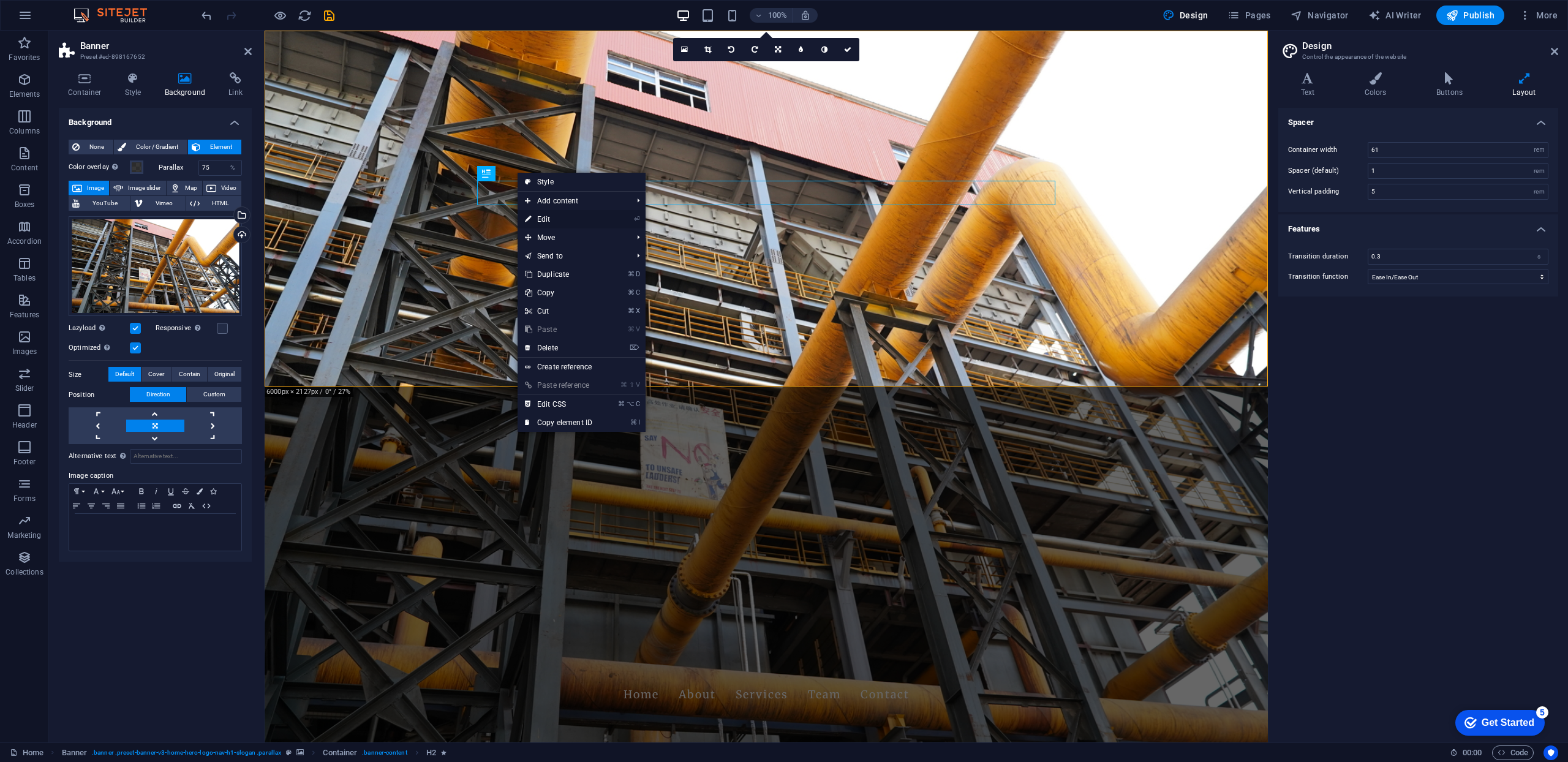
click at [547, 218] on link "⏎ Edit" at bounding box center [558, 219] width 82 height 18
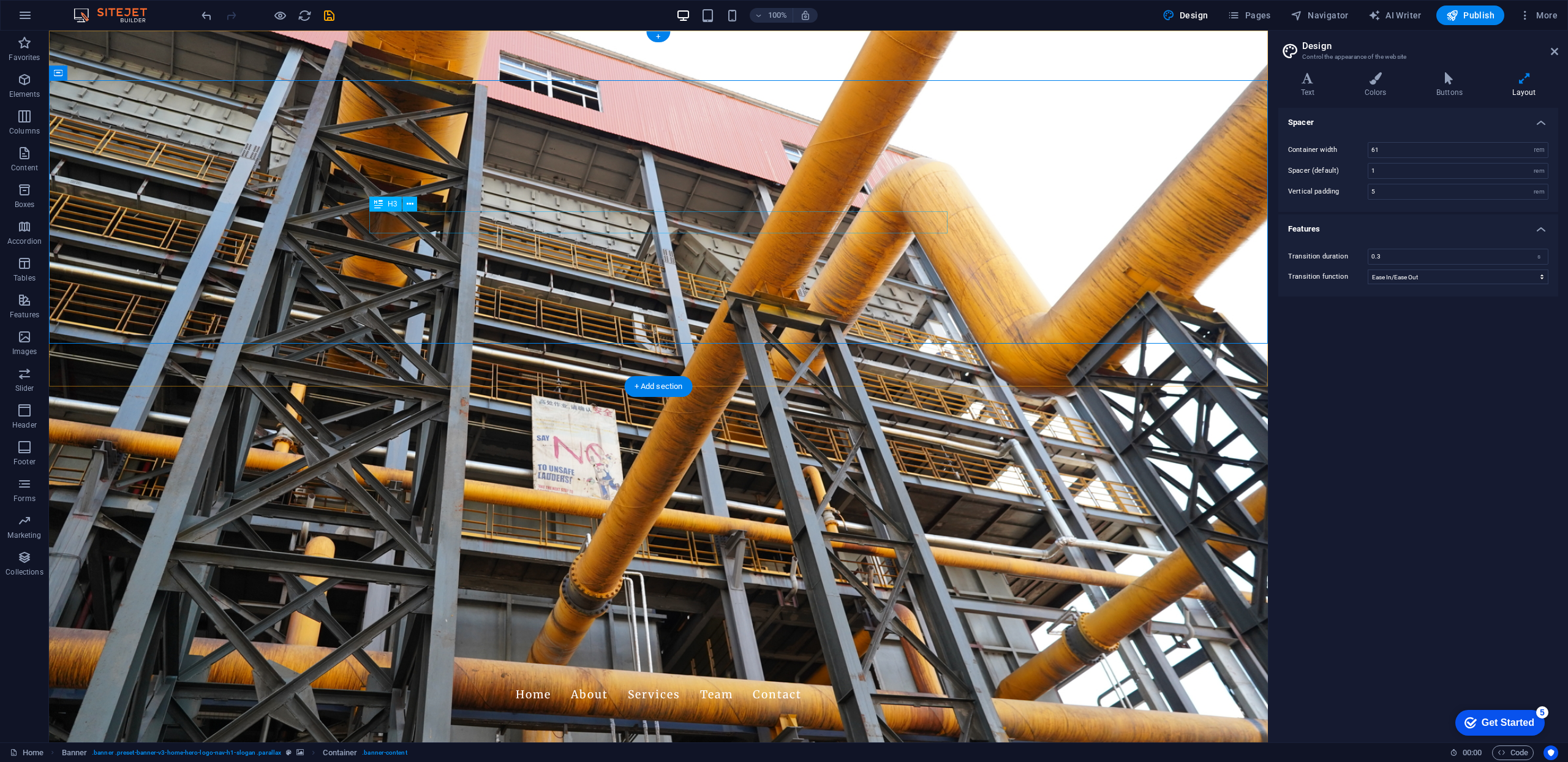
click at [411, 204] on icon at bounding box center [410, 204] width 7 height 13
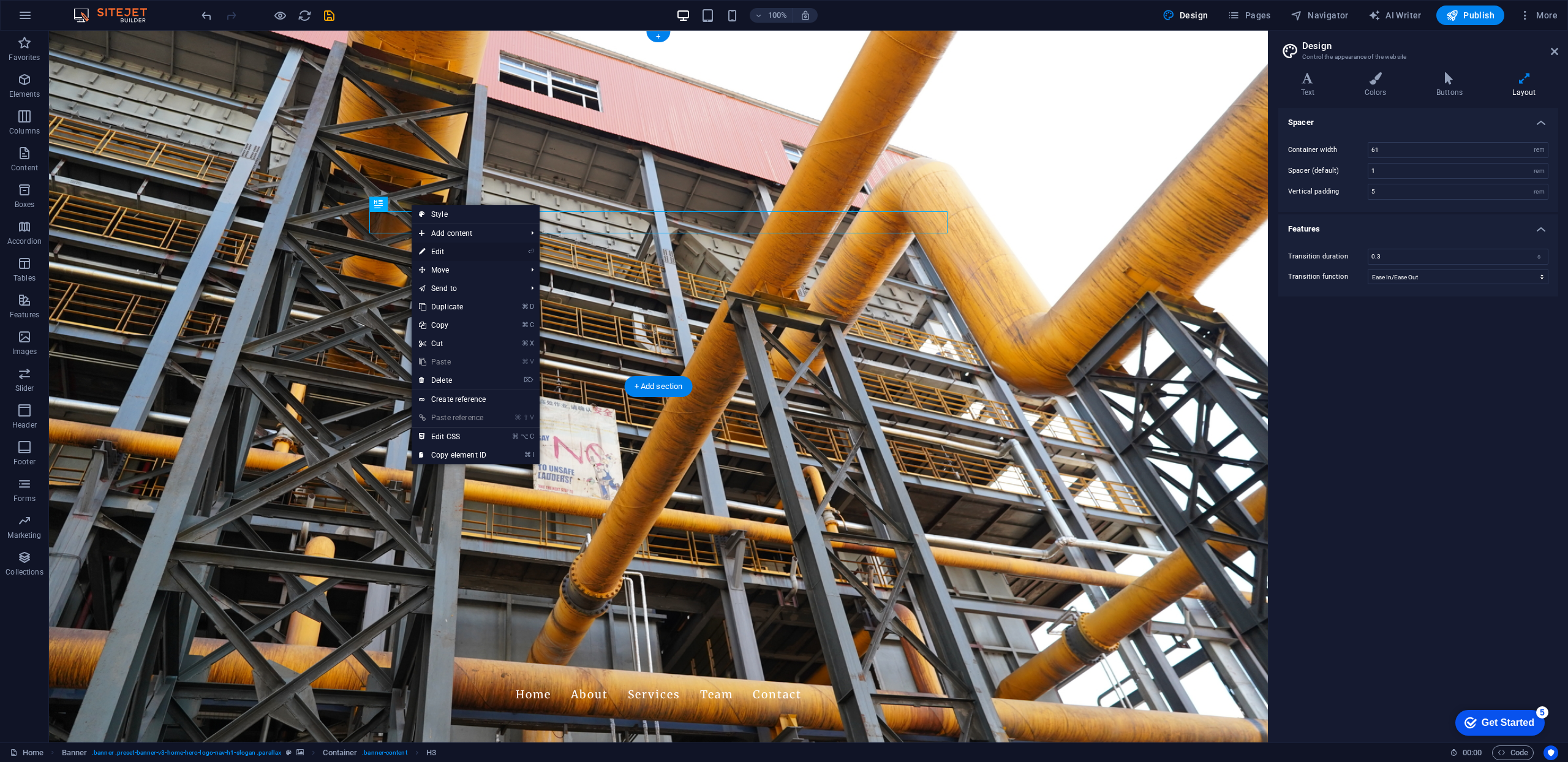
click at [434, 253] on link "⏎ Edit" at bounding box center [452, 252] width 82 height 18
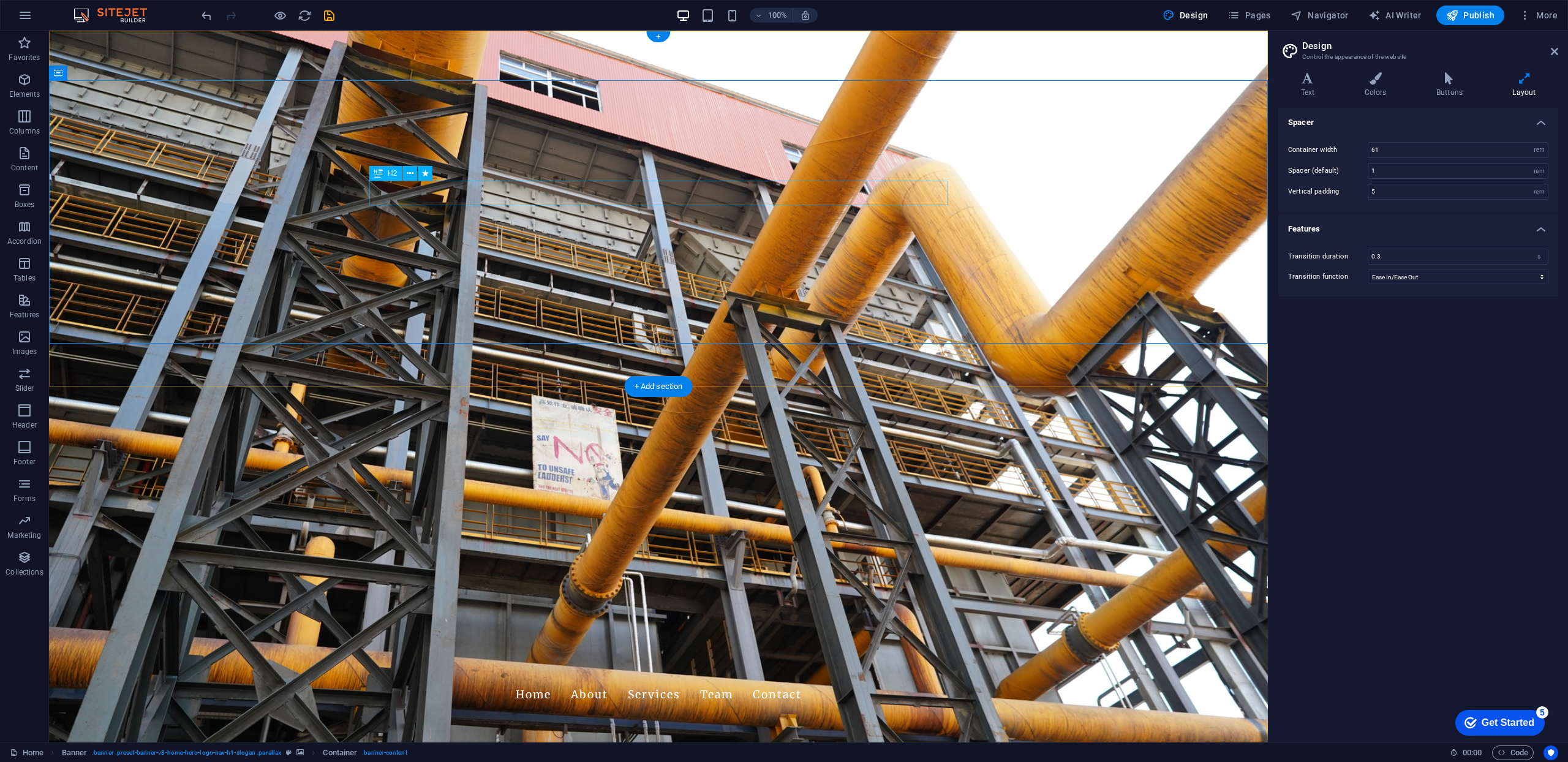
click at [382, 172] on icon at bounding box center [378, 174] width 8 height 15
click at [376, 174] on icon at bounding box center [378, 174] width 8 height 15
click at [381, 174] on icon at bounding box center [378, 174] width 8 height 15
click at [394, 174] on span "H2" at bounding box center [393, 174] width 9 height 8
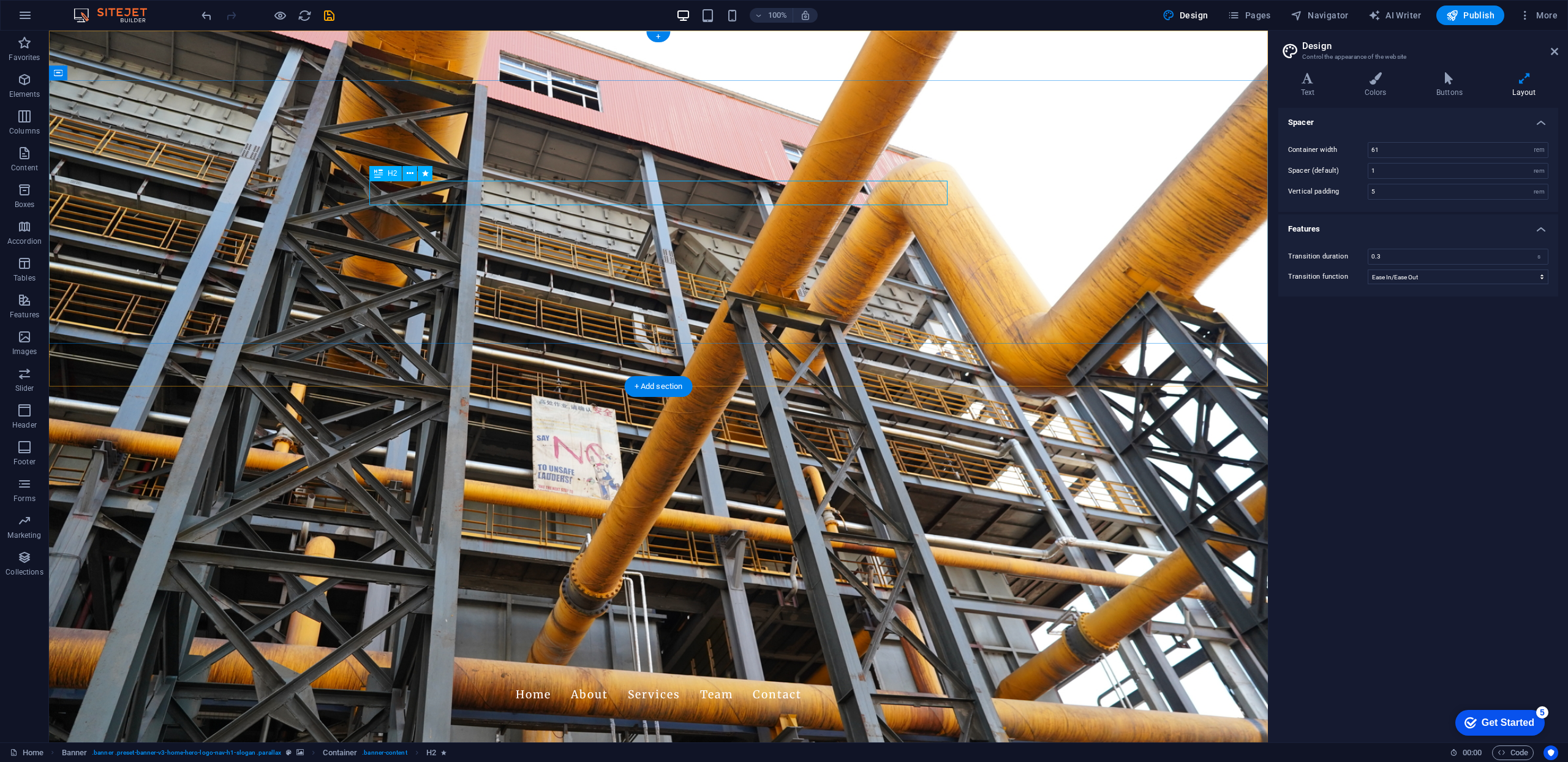
click at [391, 174] on span "H2" at bounding box center [393, 174] width 9 height 8
drag, startPoint x: 114, startPoint y: 144, endPoint x: 390, endPoint y: 174, distance: 277.6
click at [390, 174] on span "H2" at bounding box center [393, 174] width 9 height 8
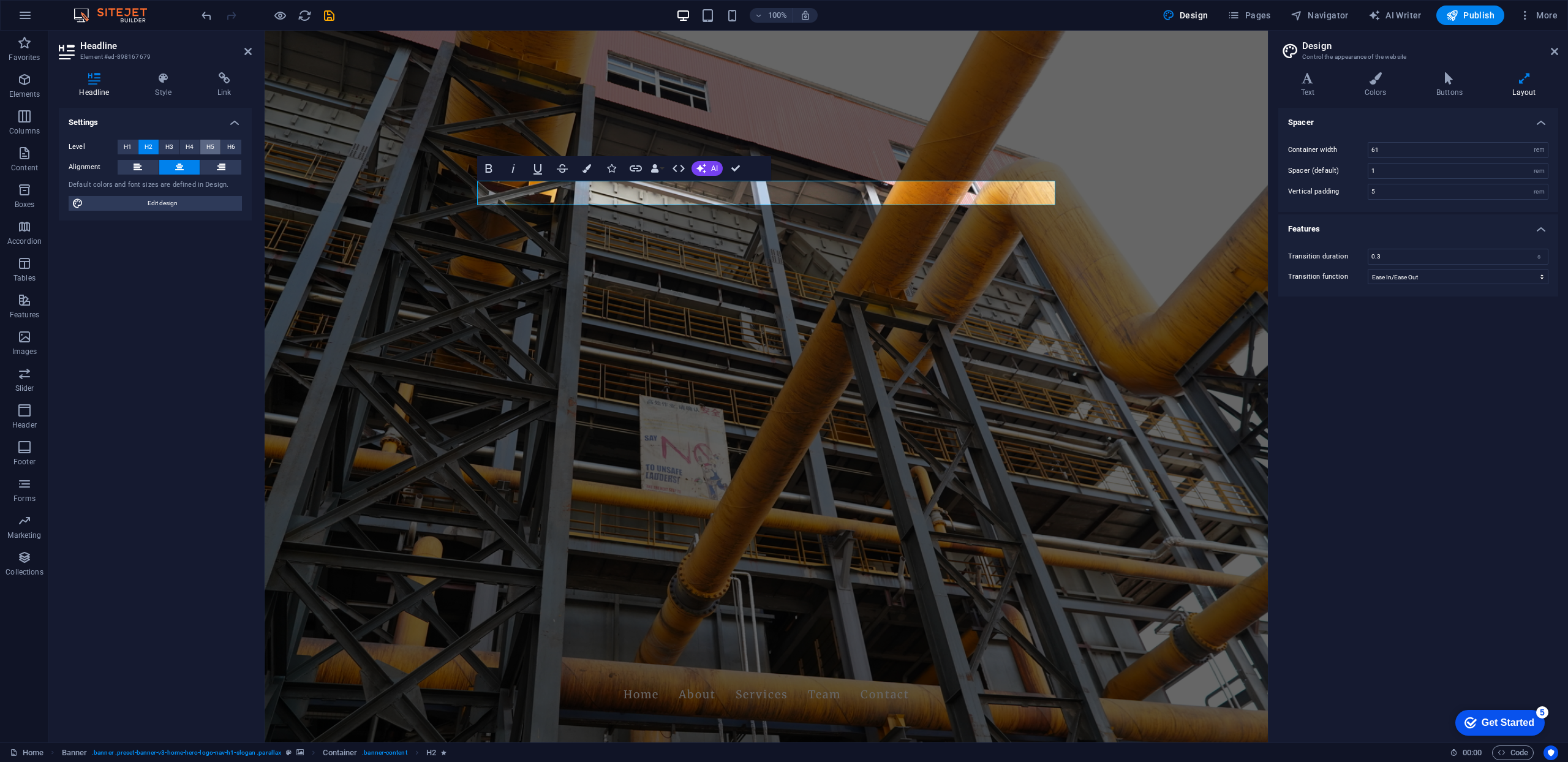
click at [213, 147] on span "H5" at bounding box center [210, 147] width 8 height 15
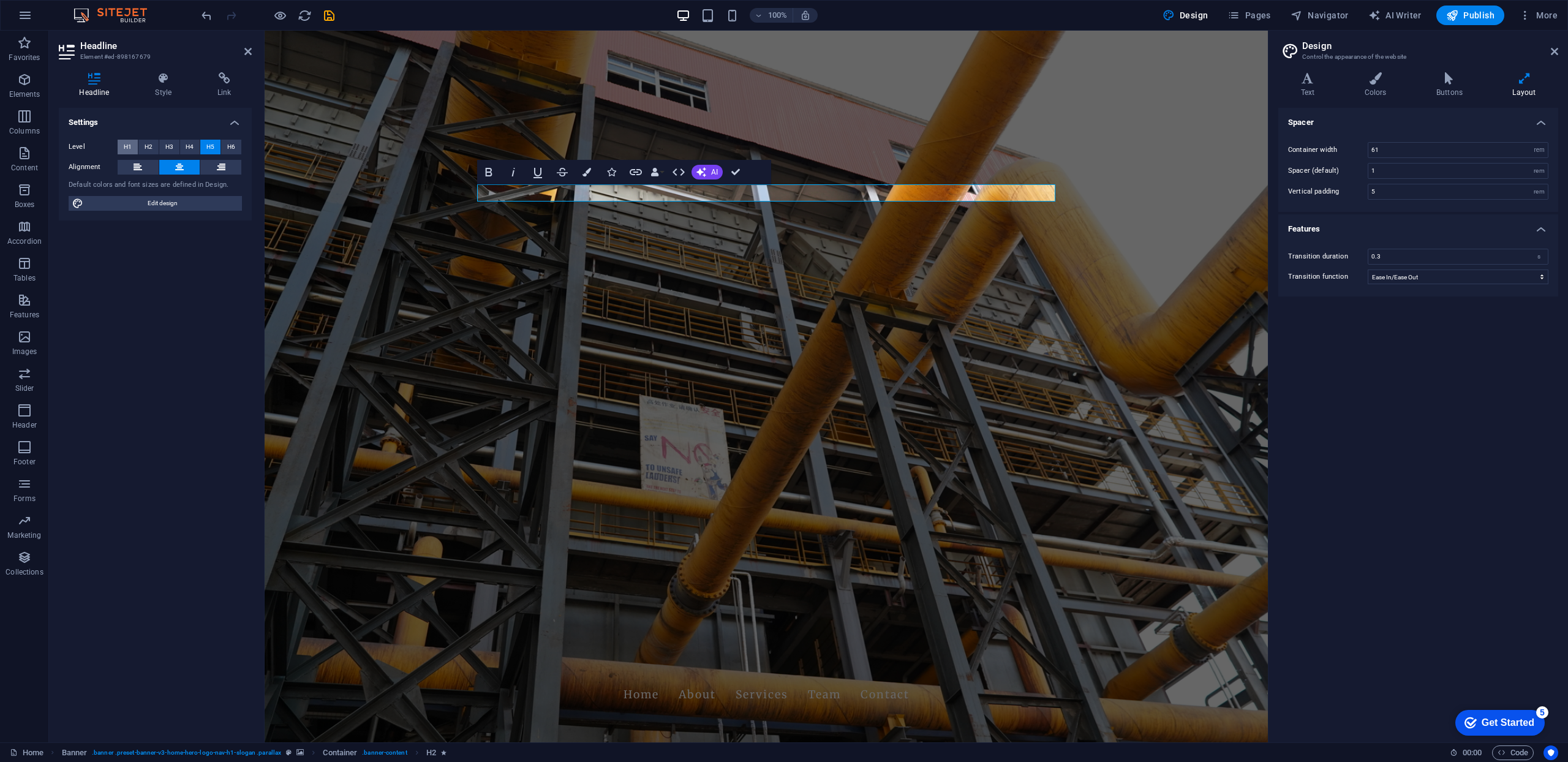
click at [129, 147] on span "H1" at bounding box center [128, 147] width 8 height 15
click at [153, 147] on button "H2" at bounding box center [148, 147] width 20 height 15
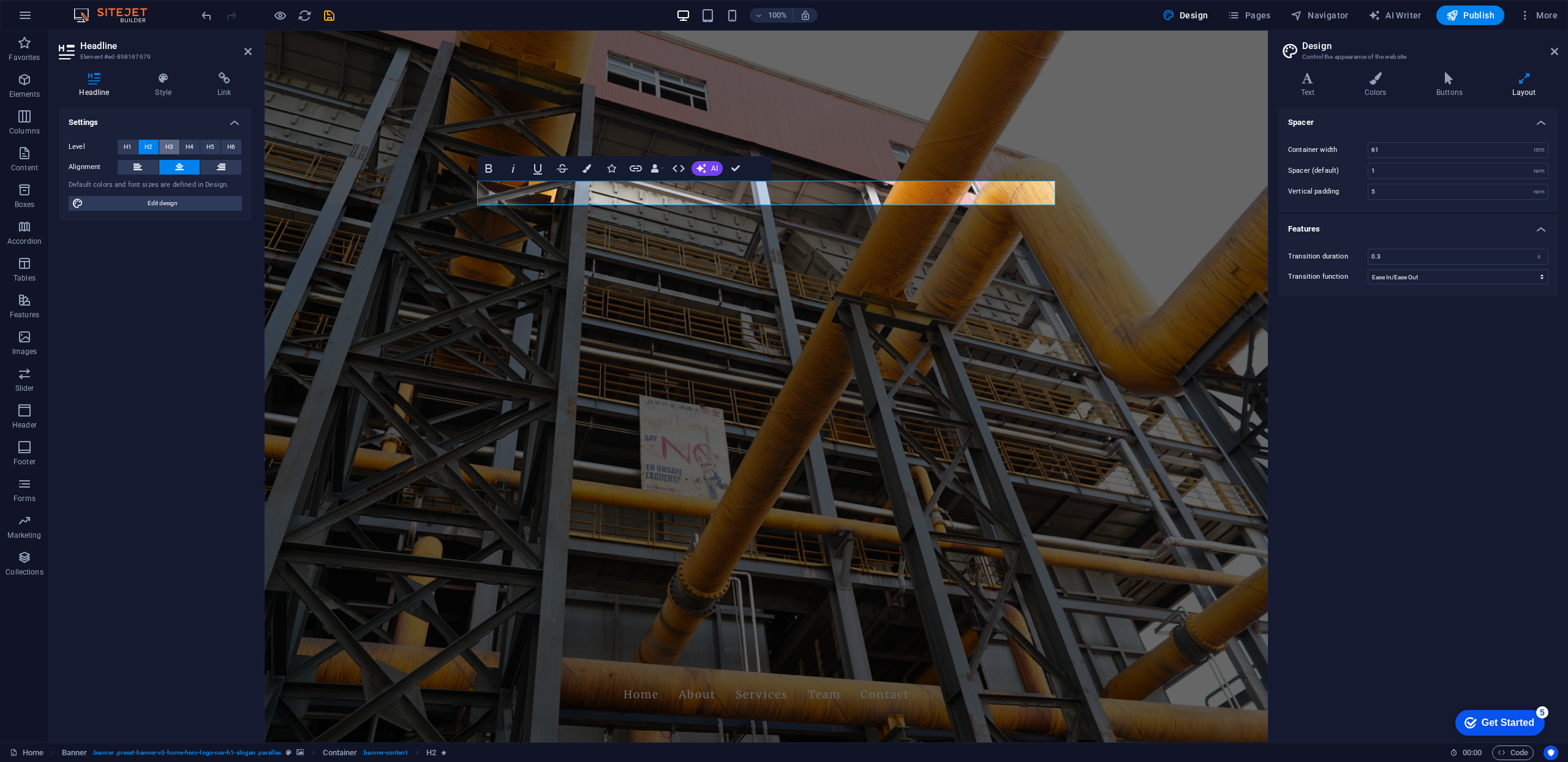
click at [168, 146] on span "H3" at bounding box center [169, 147] width 8 height 15
click at [188, 146] on span "H4" at bounding box center [190, 147] width 8 height 15
click at [207, 146] on span "H5" at bounding box center [210, 147] width 8 height 15
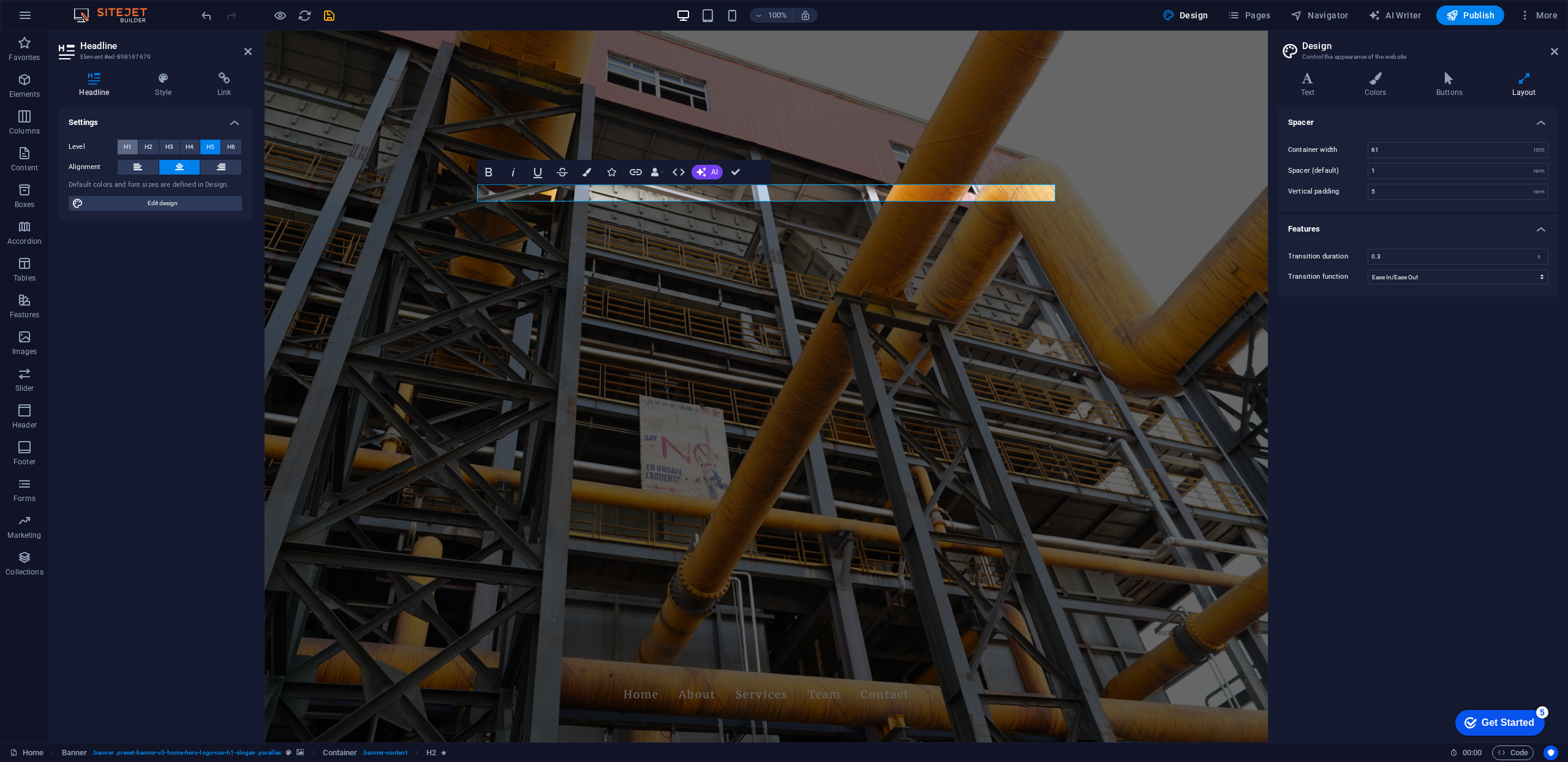
click at [120, 145] on button "H1" at bounding box center [127, 147] width 20 height 15
click at [147, 144] on span "H2" at bounding box center [148, 147] width 8 height 15
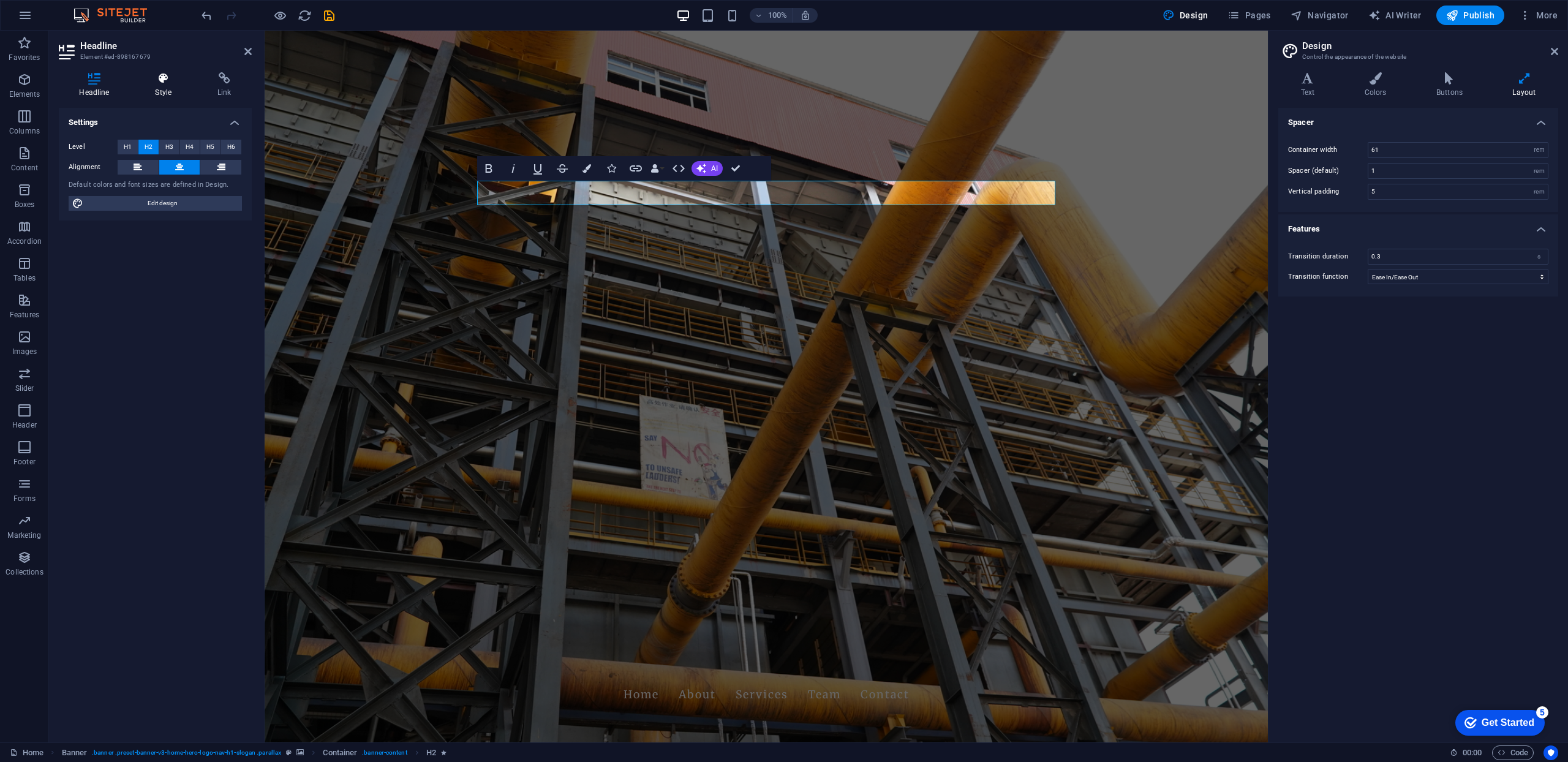
click at [160, 94] on h4 "Style" at bounding box center [165, 85] width 62 height 26
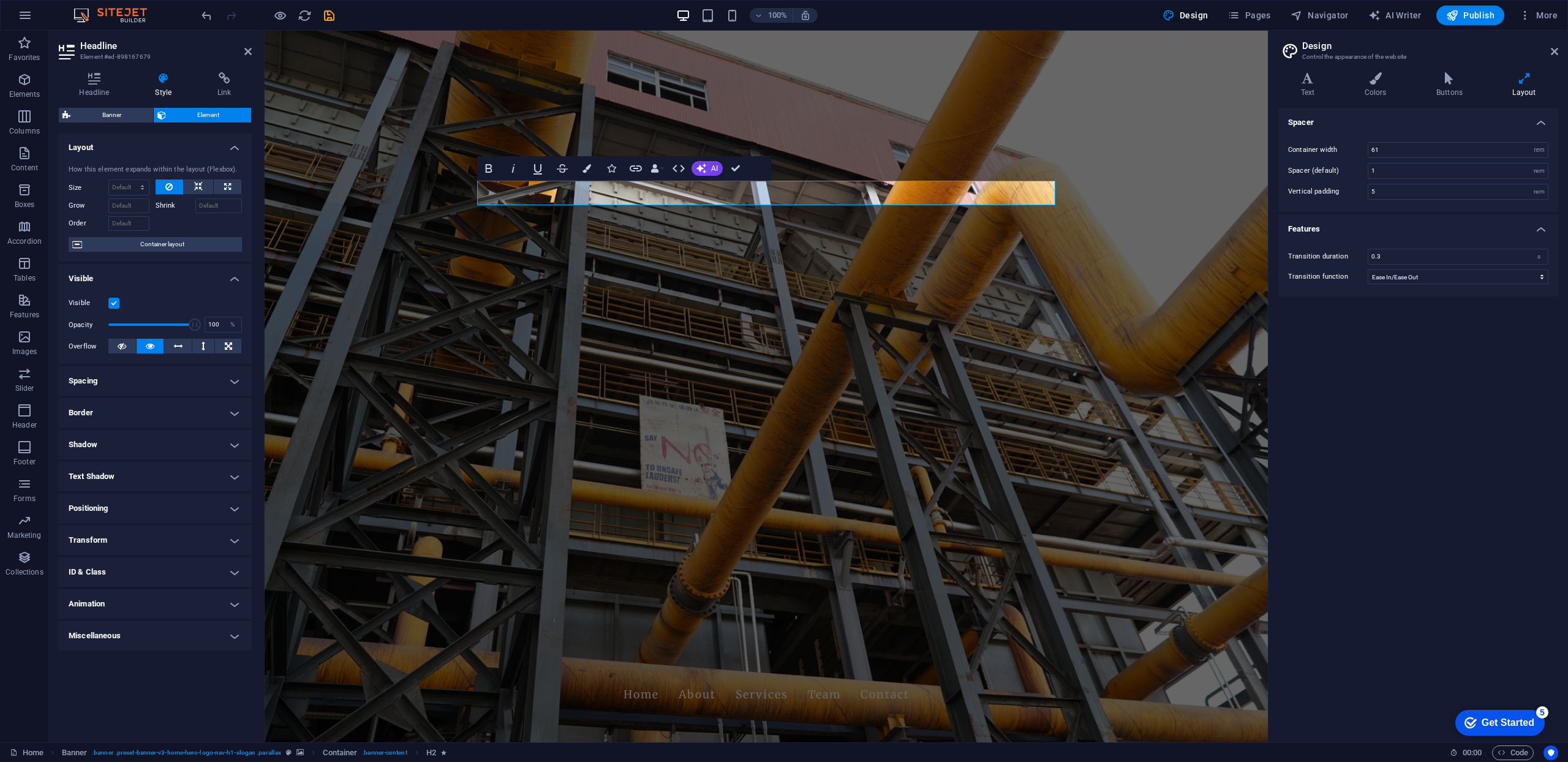
click at [959, 348] on figure at bounding box center [766, 387] width 1003 height 712
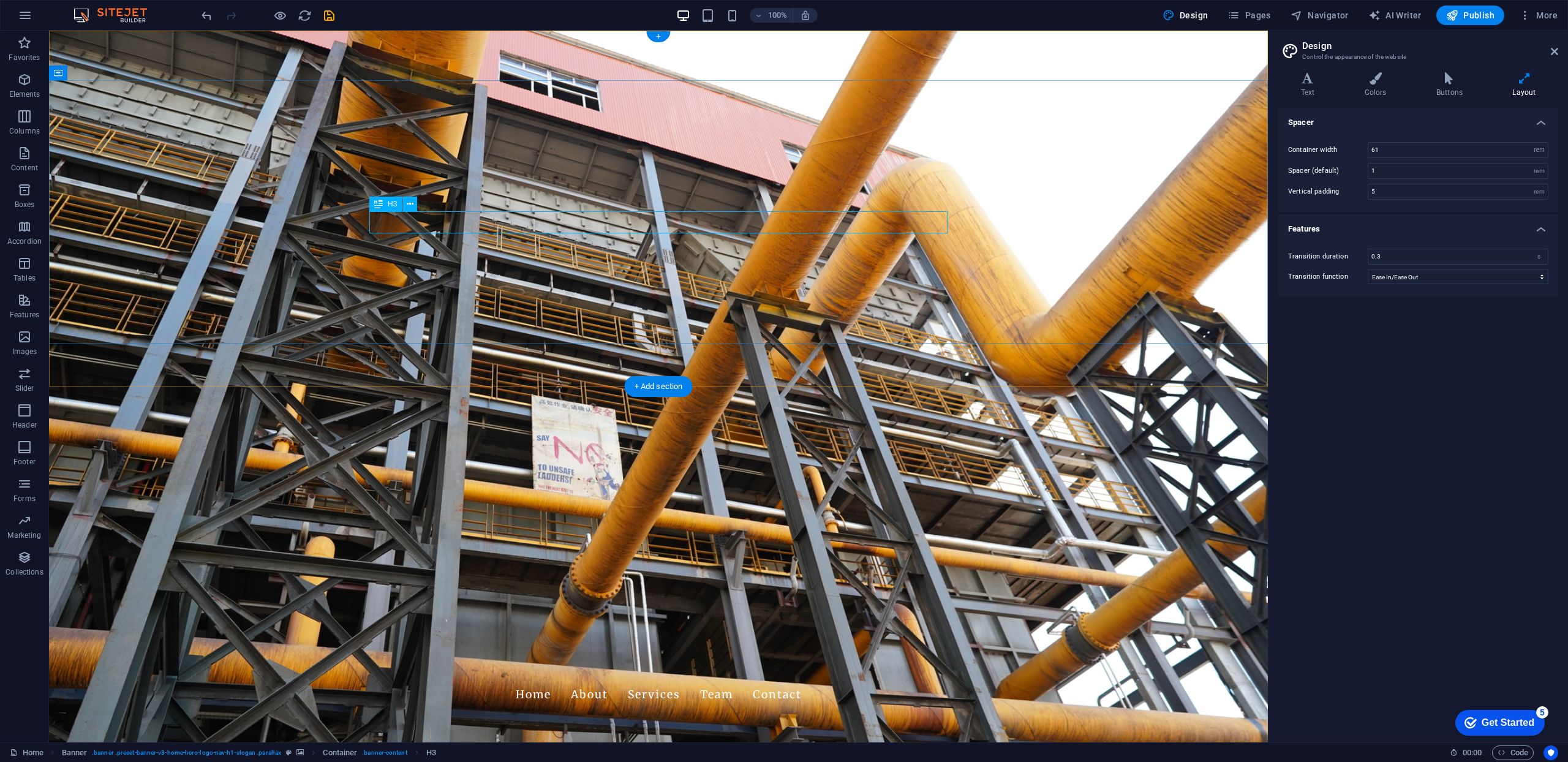
click at [376, 206] on icon at bounding box center [378, 204] width 8 height 15
click at [392, 208] on div "H3" at bounding box center [385, 204] width 32 height 15
click at [378, 205] on icon at bounding box center [378, 204] width 8 height 15
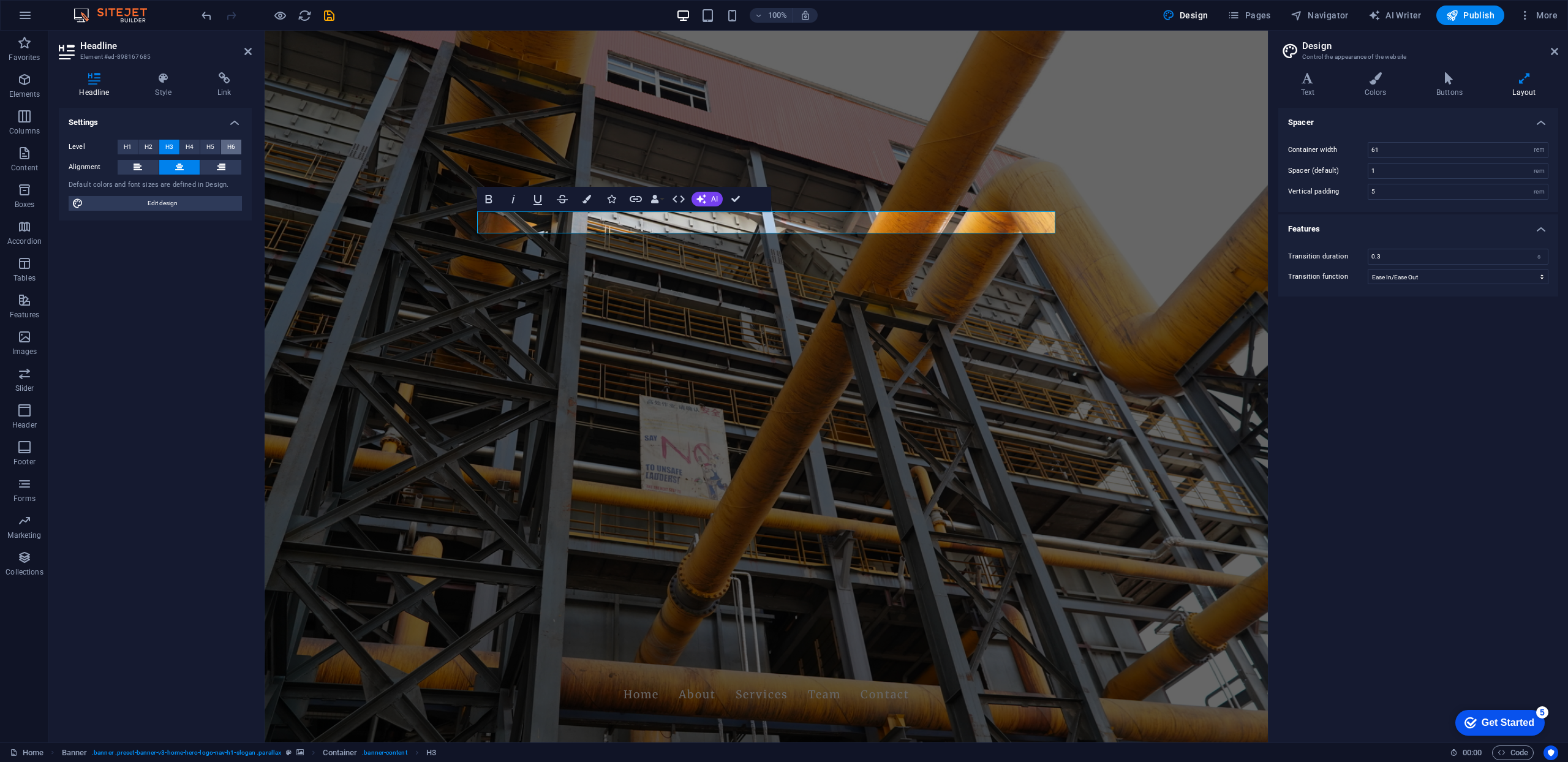
click at [231, 147] on span "H6" at bounding box center [231, 147] width 8 height 15
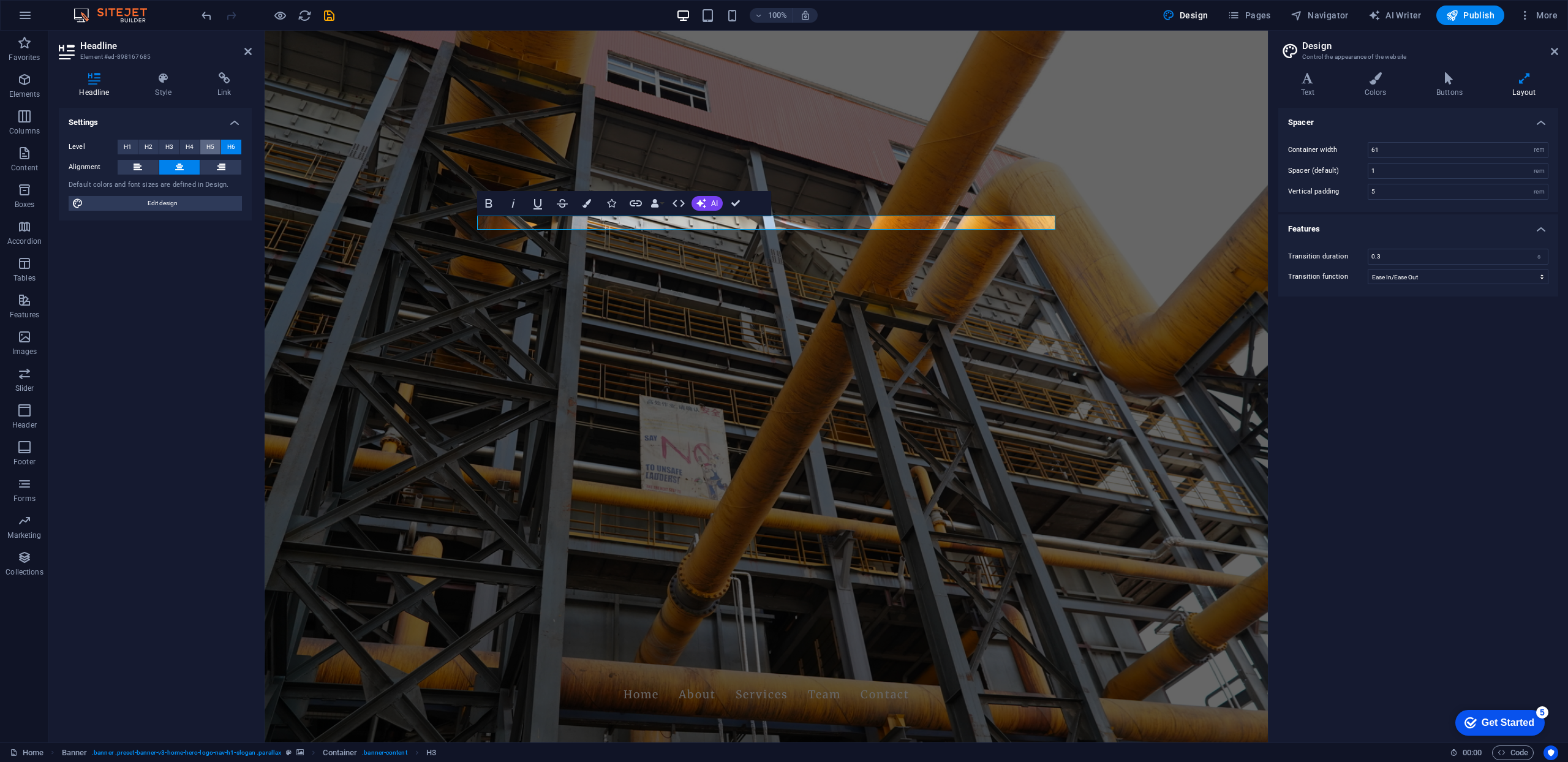
click at [215, 147] on button "H5" at bounding box center [210, 147] width 20 height 15
click at [211, 279] on div "Settings Level H1 H2 H3 H4 H5 H6 Alignment Default colors and font sizes are de…" at bounding box center [155, 420] width 193 height 625
click at [194, 203] on span "Edit design" at bounding box center [162, 204] width 151 height 15
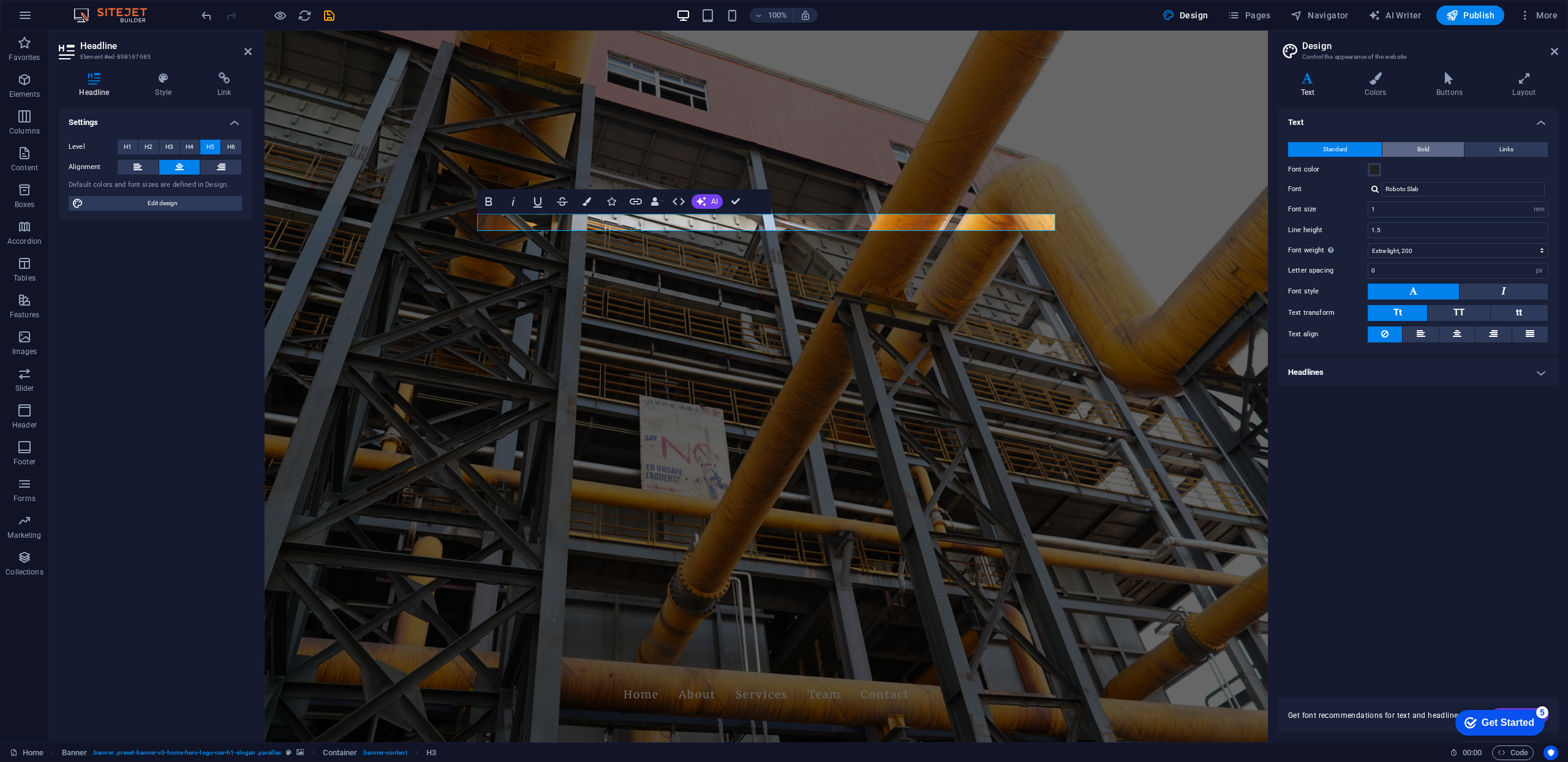
click at [1425, 144] on span "Bold" at bounding box center [1424, 150] width 12 height 15
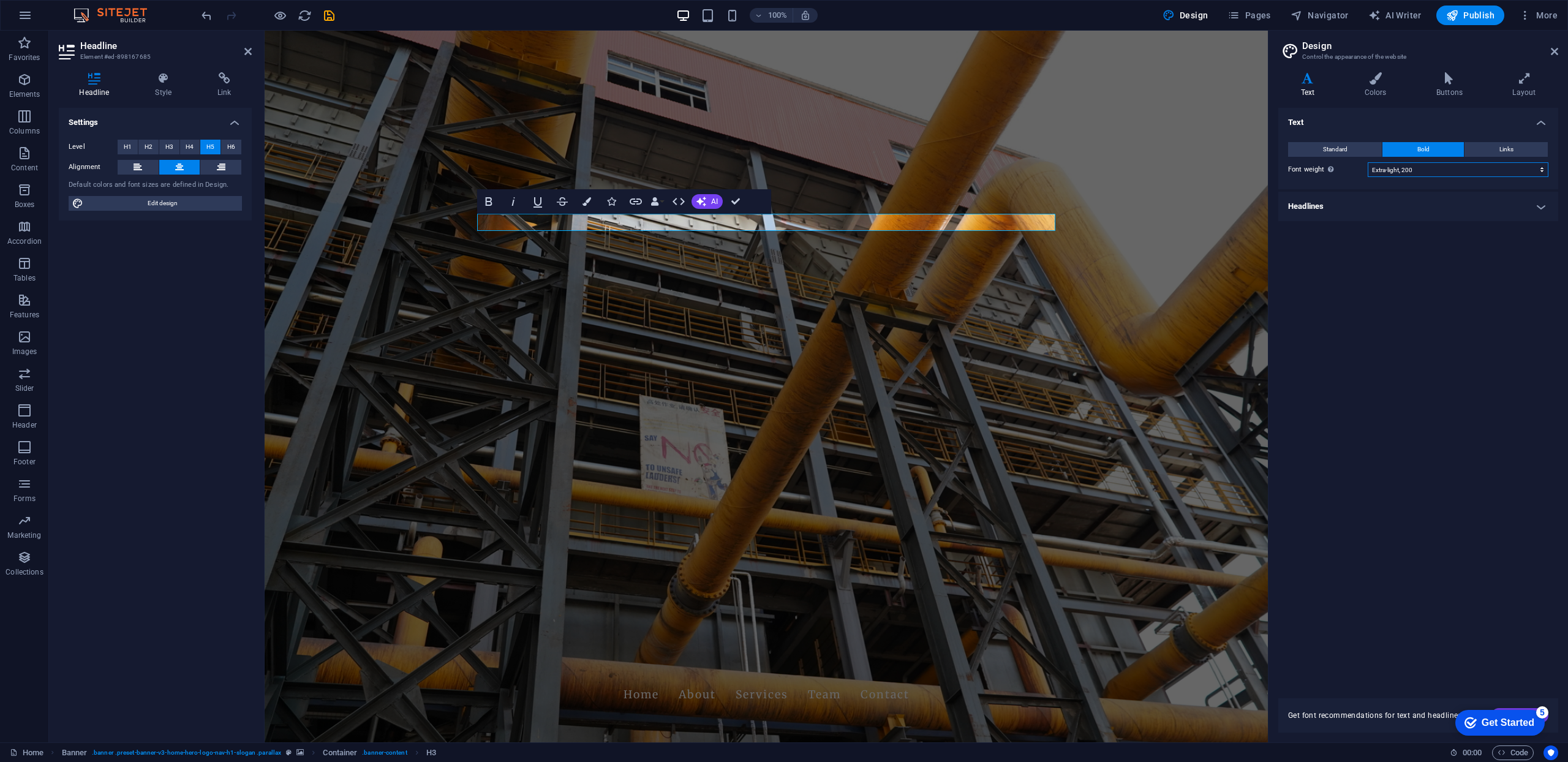
select select "300"
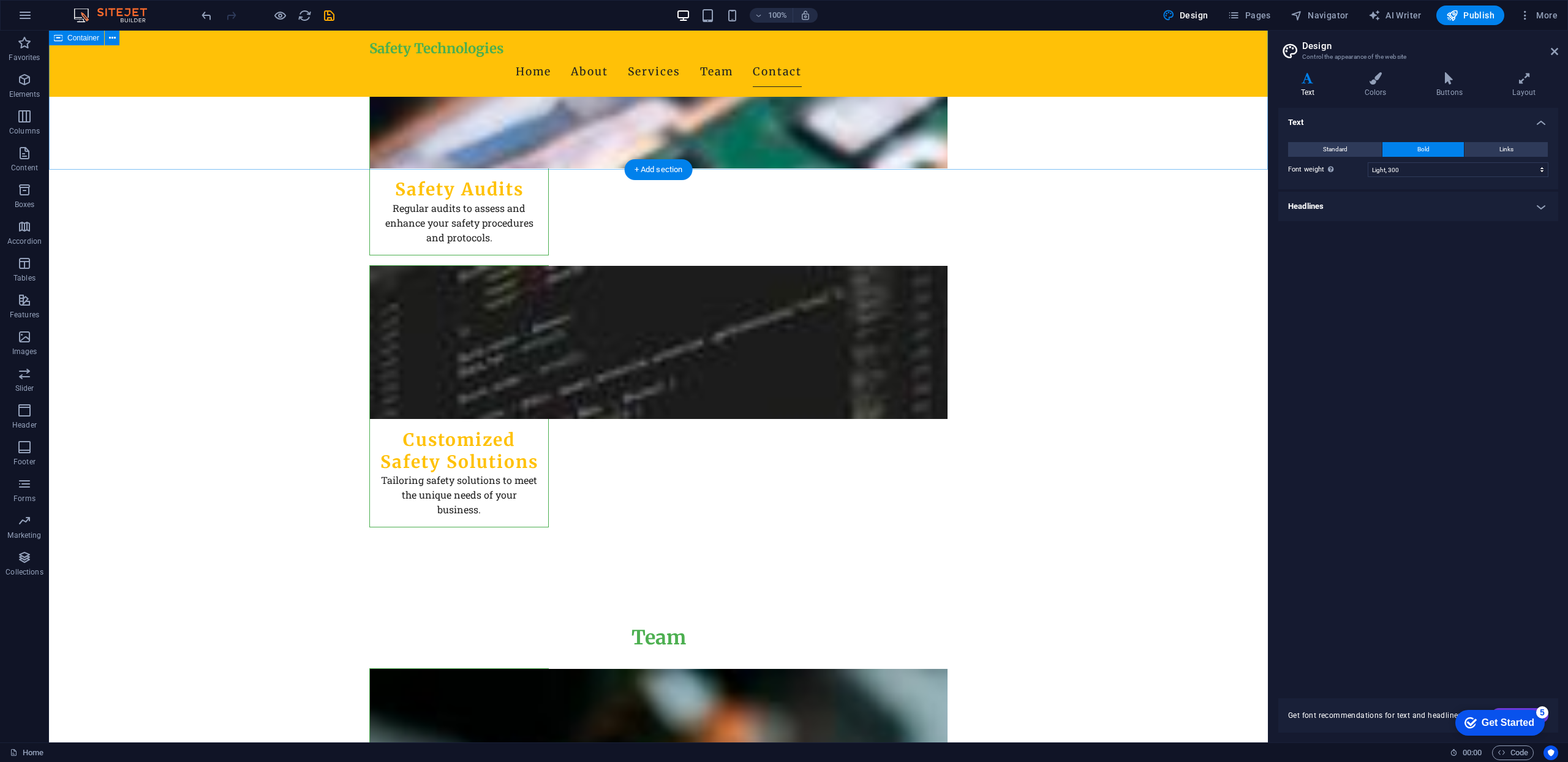
scroll to position [2769, 0]
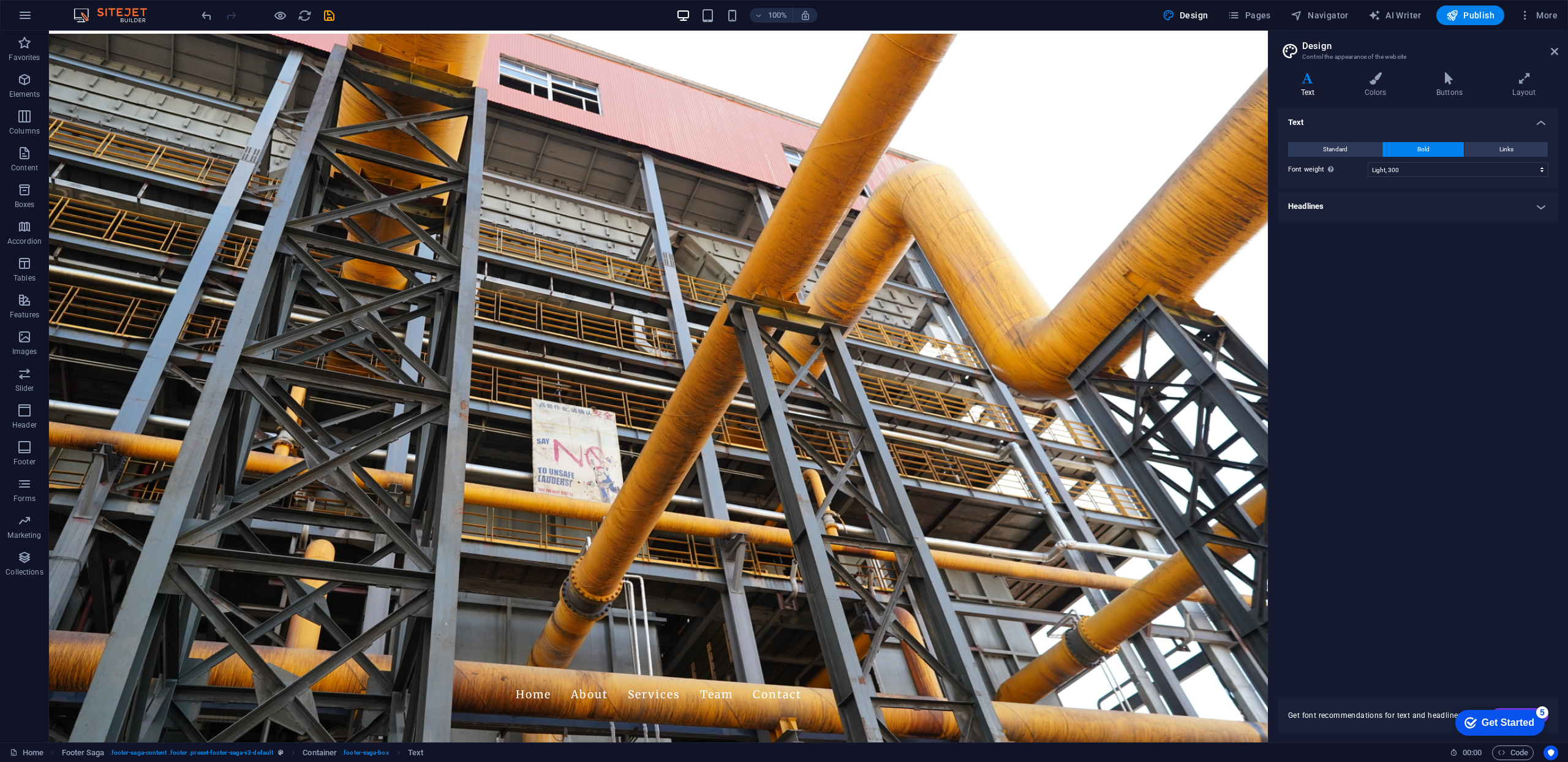
scroll to position [0, 0]
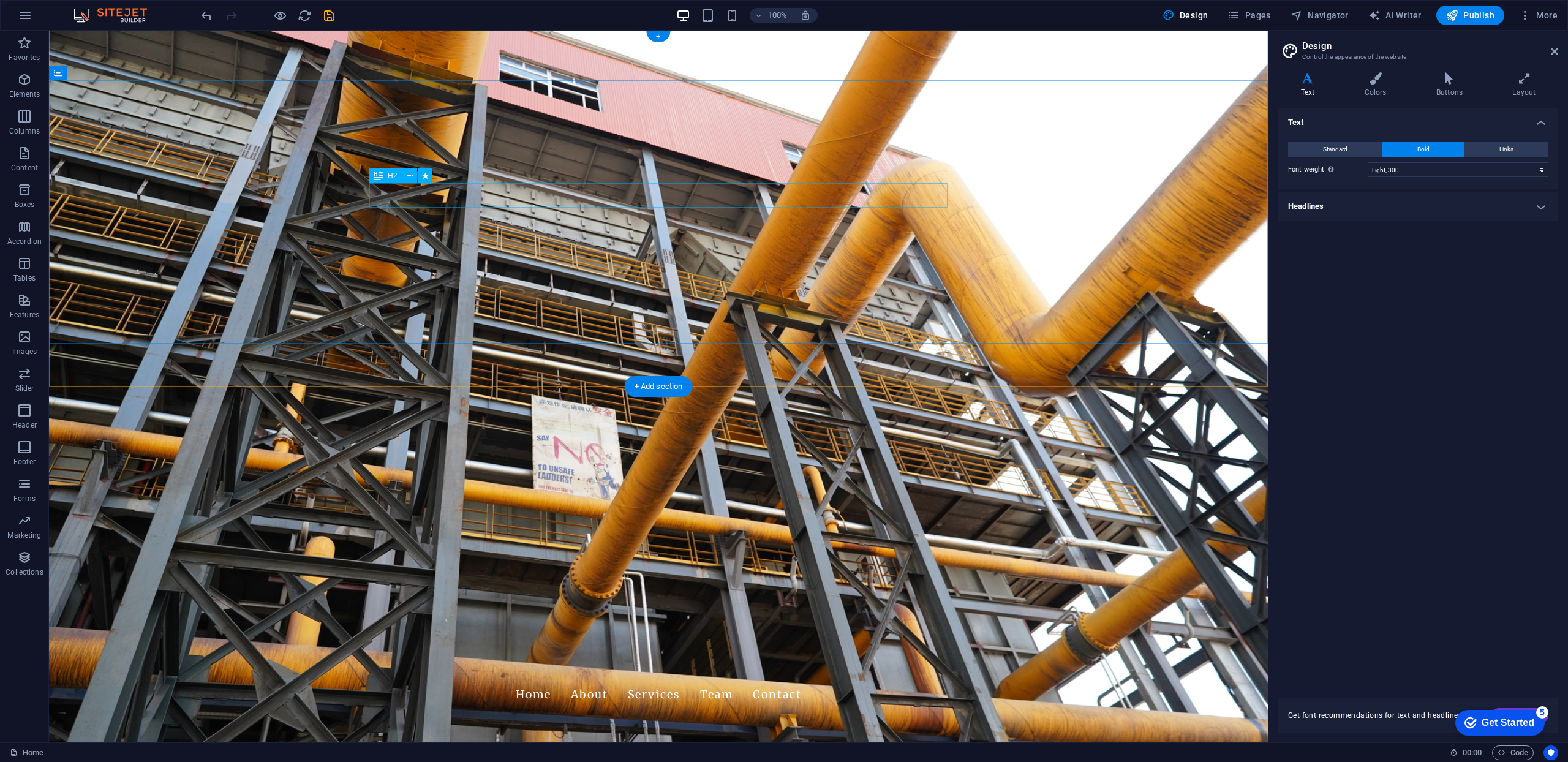
click at [410, 177] on icon at bounding box center [410, 176] width 7 height 13
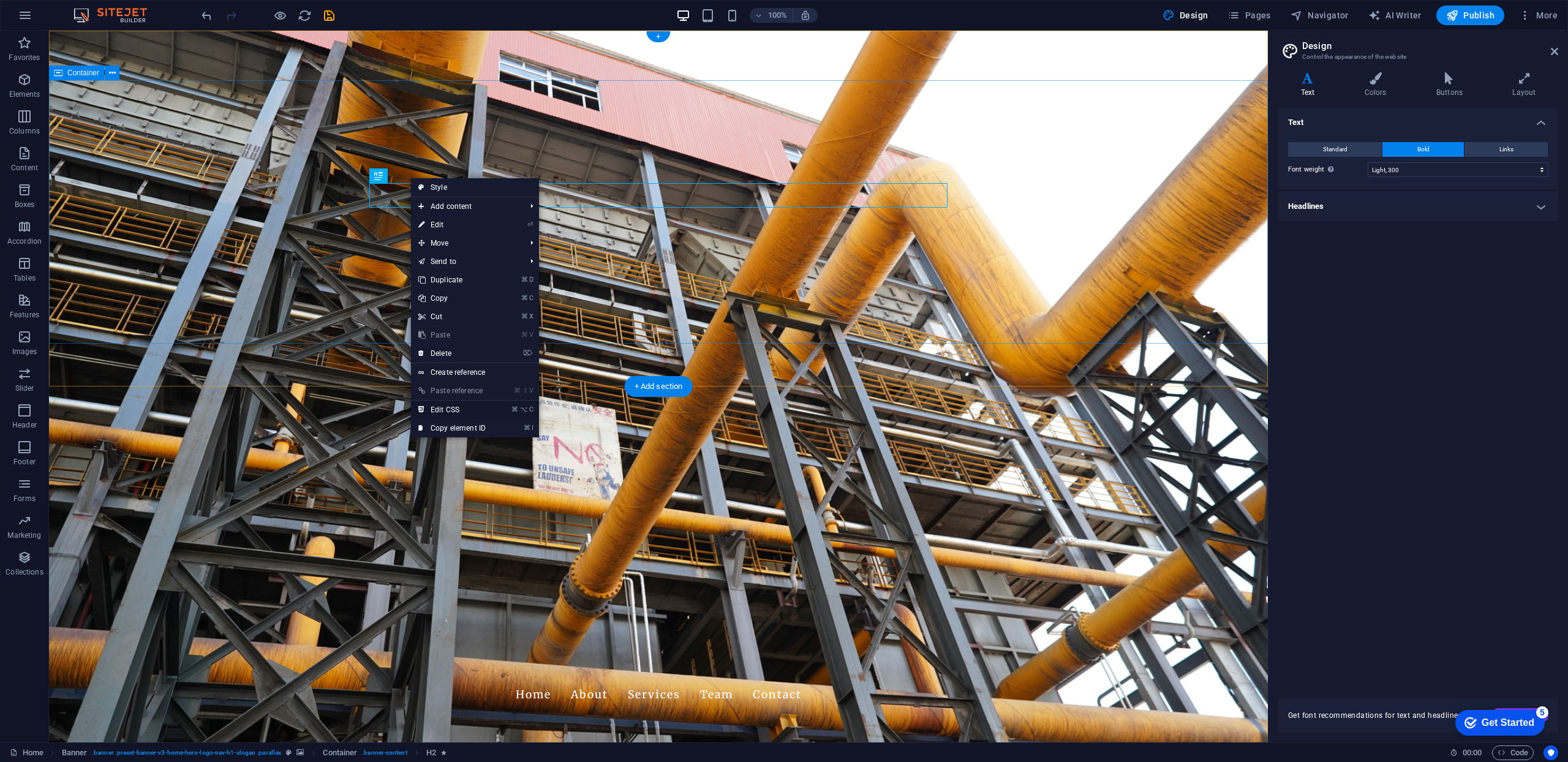
click at [450, 411] on link "⌘ ⌥ C Edit CSS" at bounding box center [452, 410] width 82 height 18
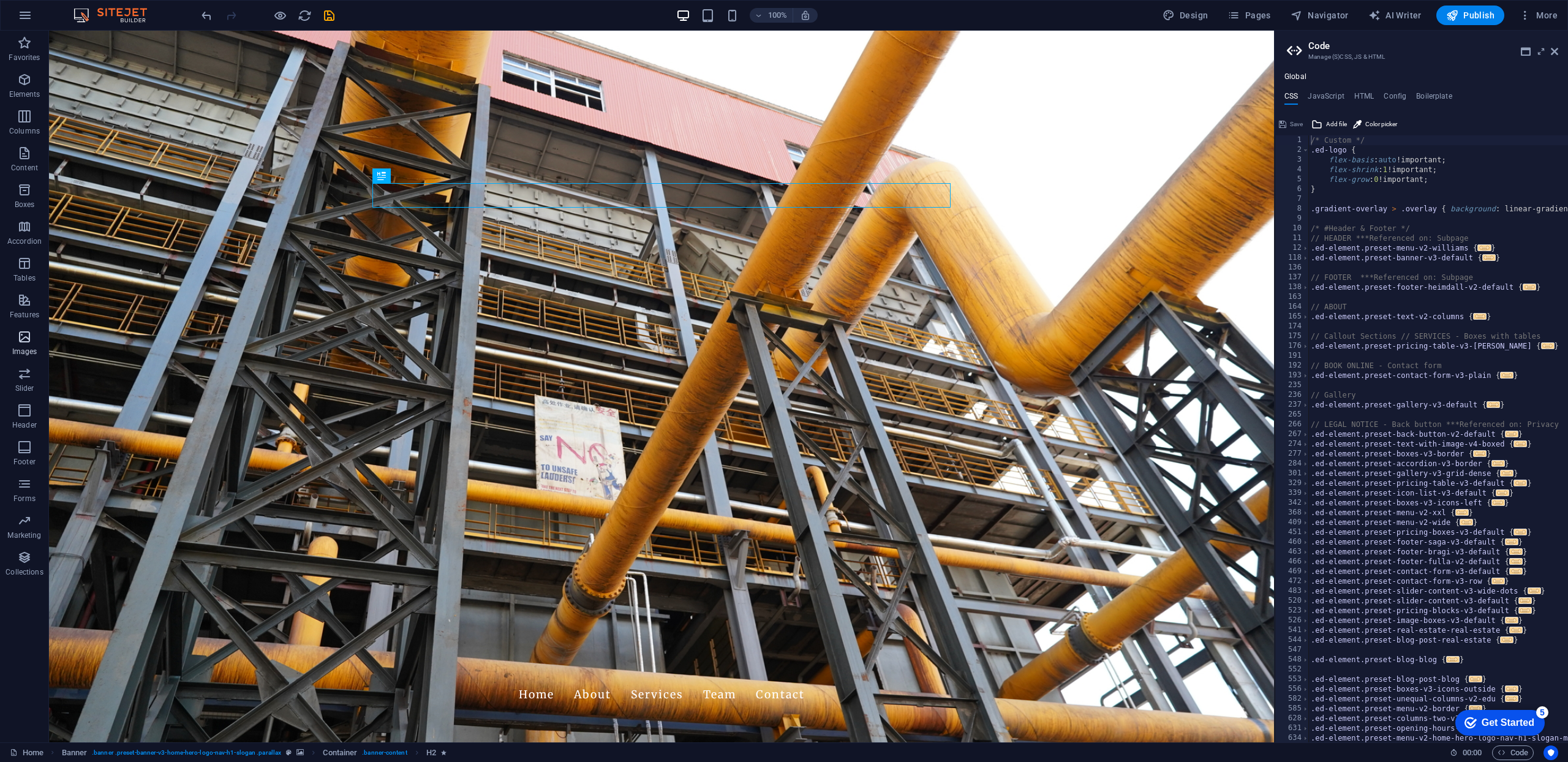
click at [25, 350] on p "Images" at bounding box center [24, 351] width 25 height 10
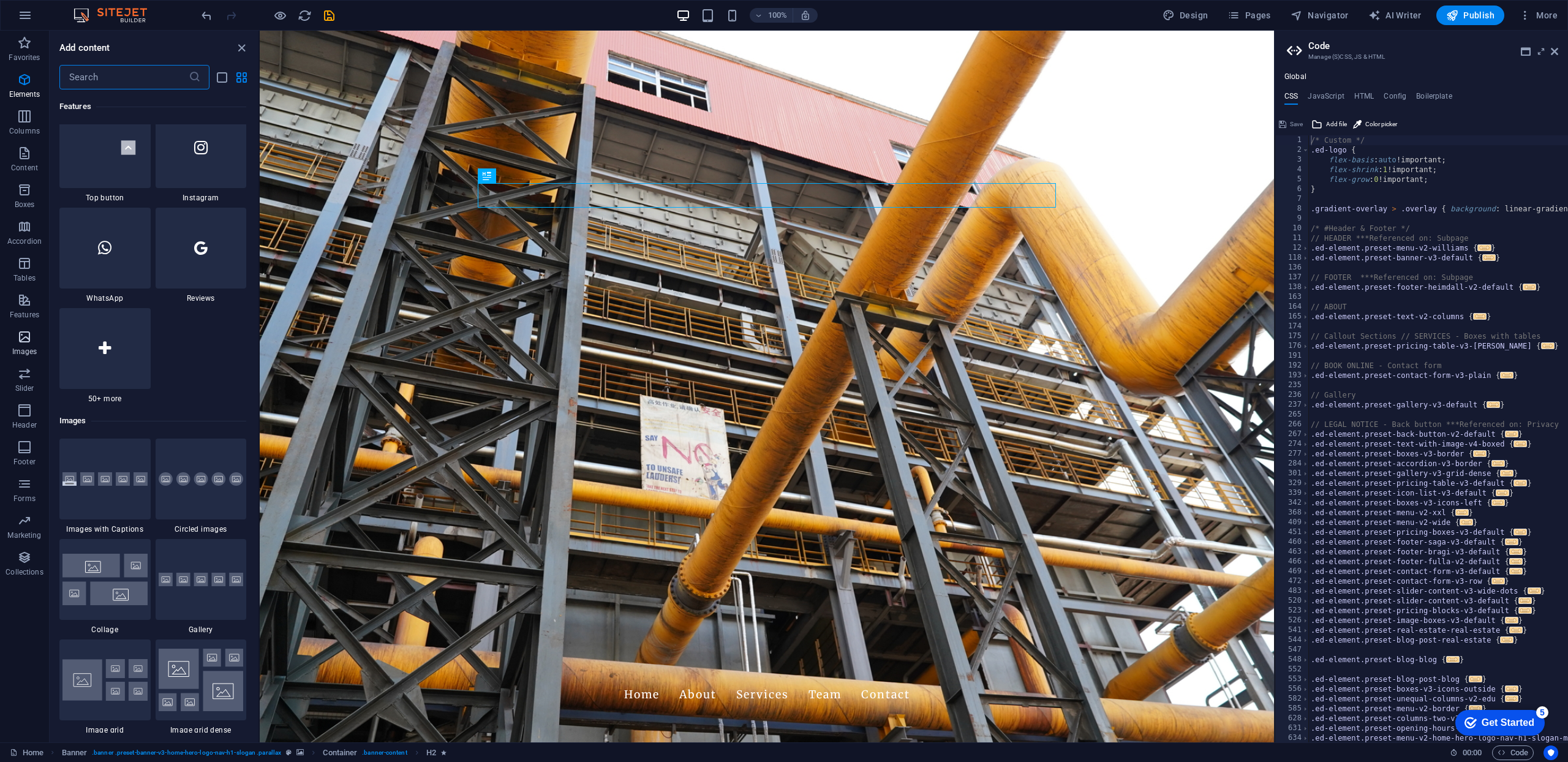
scroll to position [6213, 0]
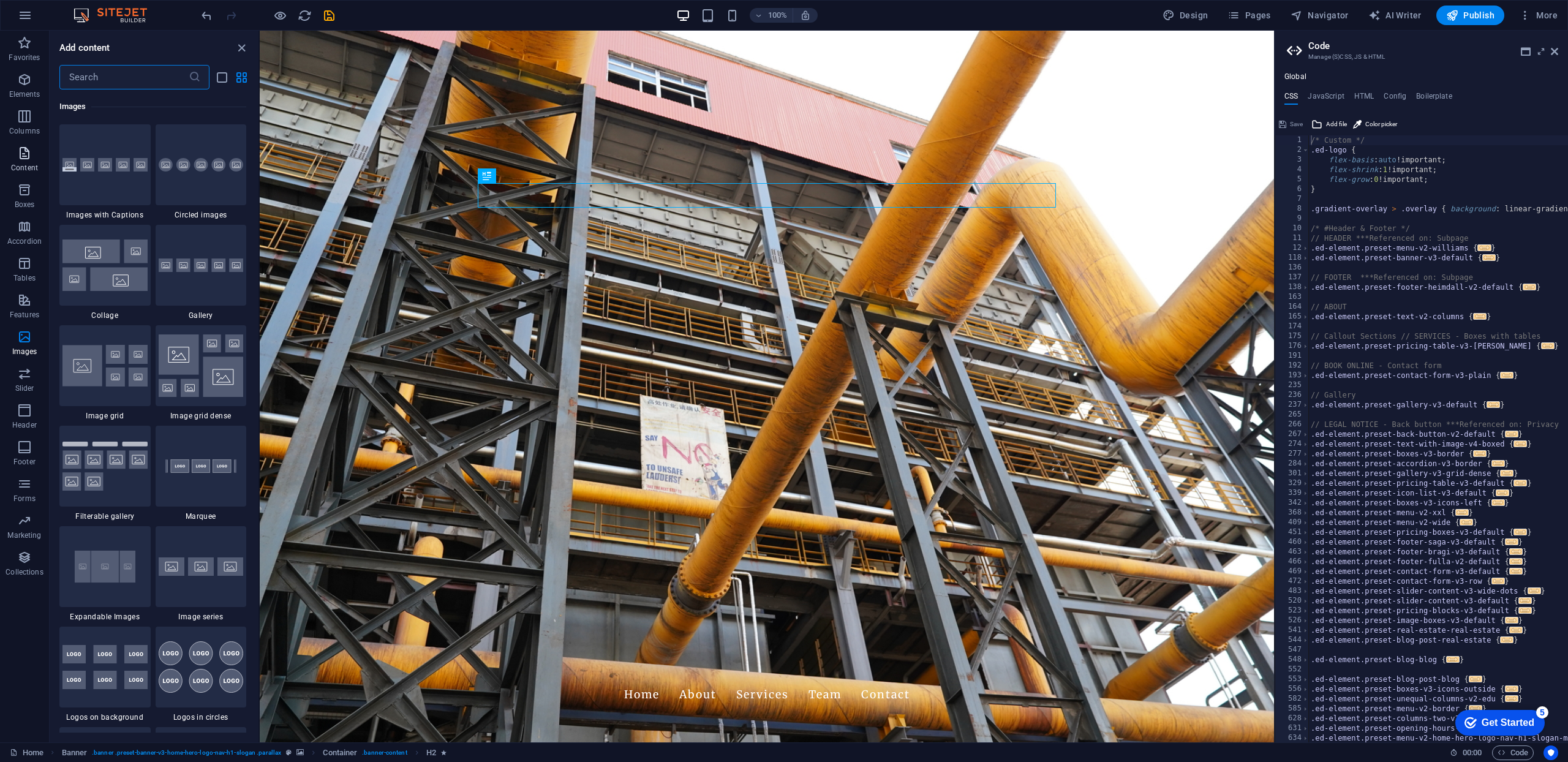
click at [20, 157] on icon "button" at bounding box center [25, 153] width 15 height 15
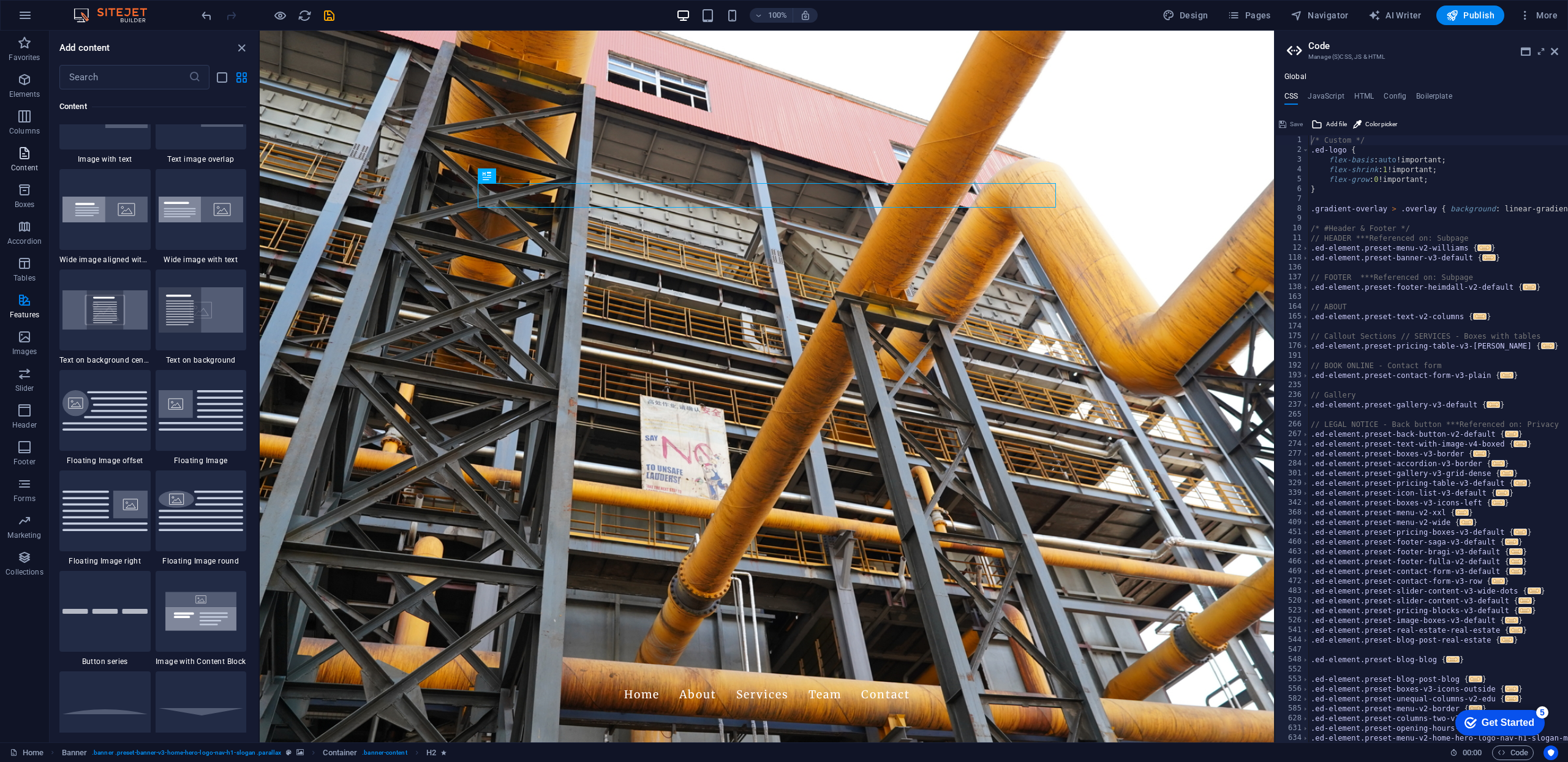
scroll to position [2144, 0]
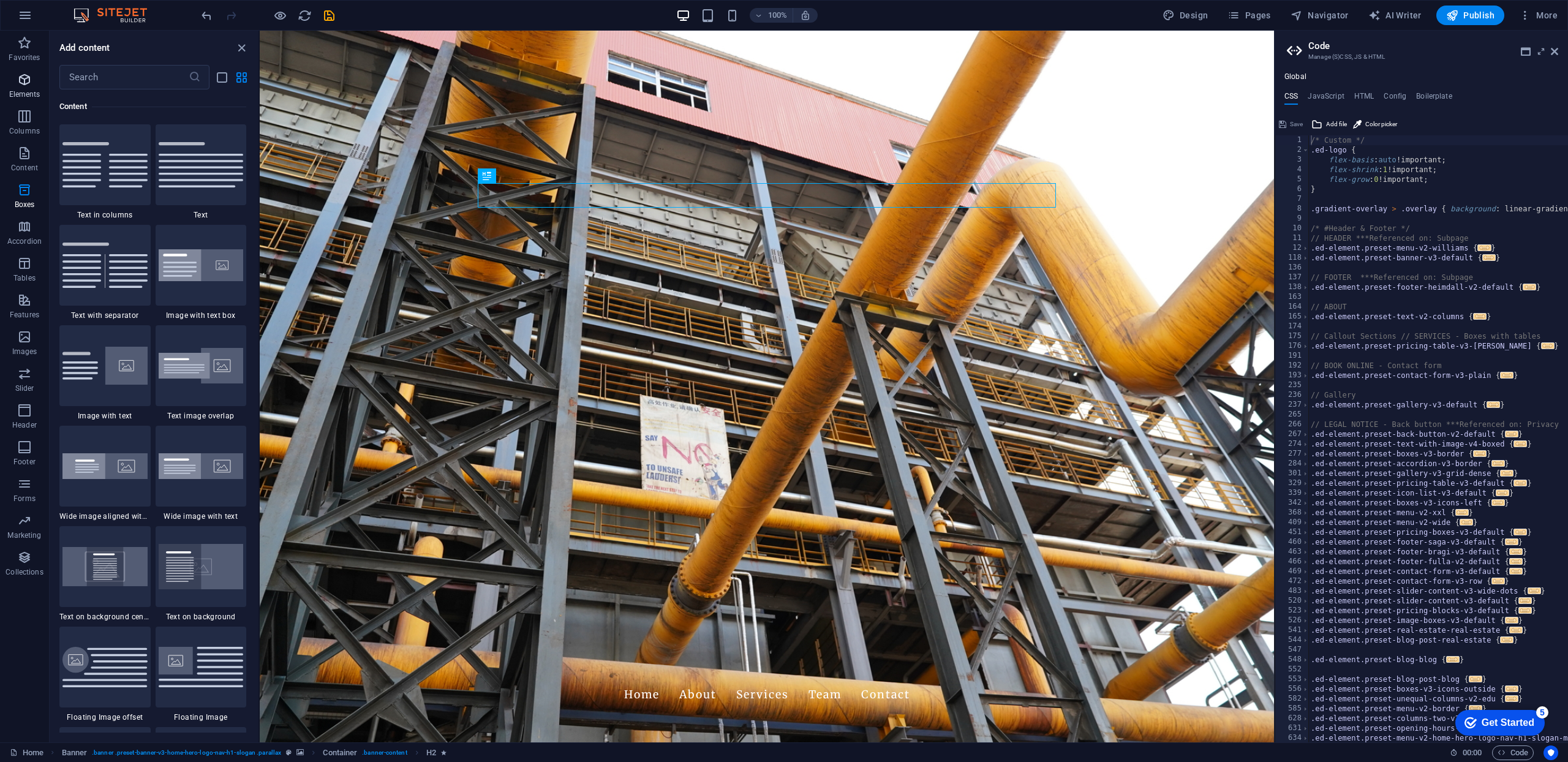
click at [25, 102] on button "Elements" at bounding box center [24, 86] width 49 height 37
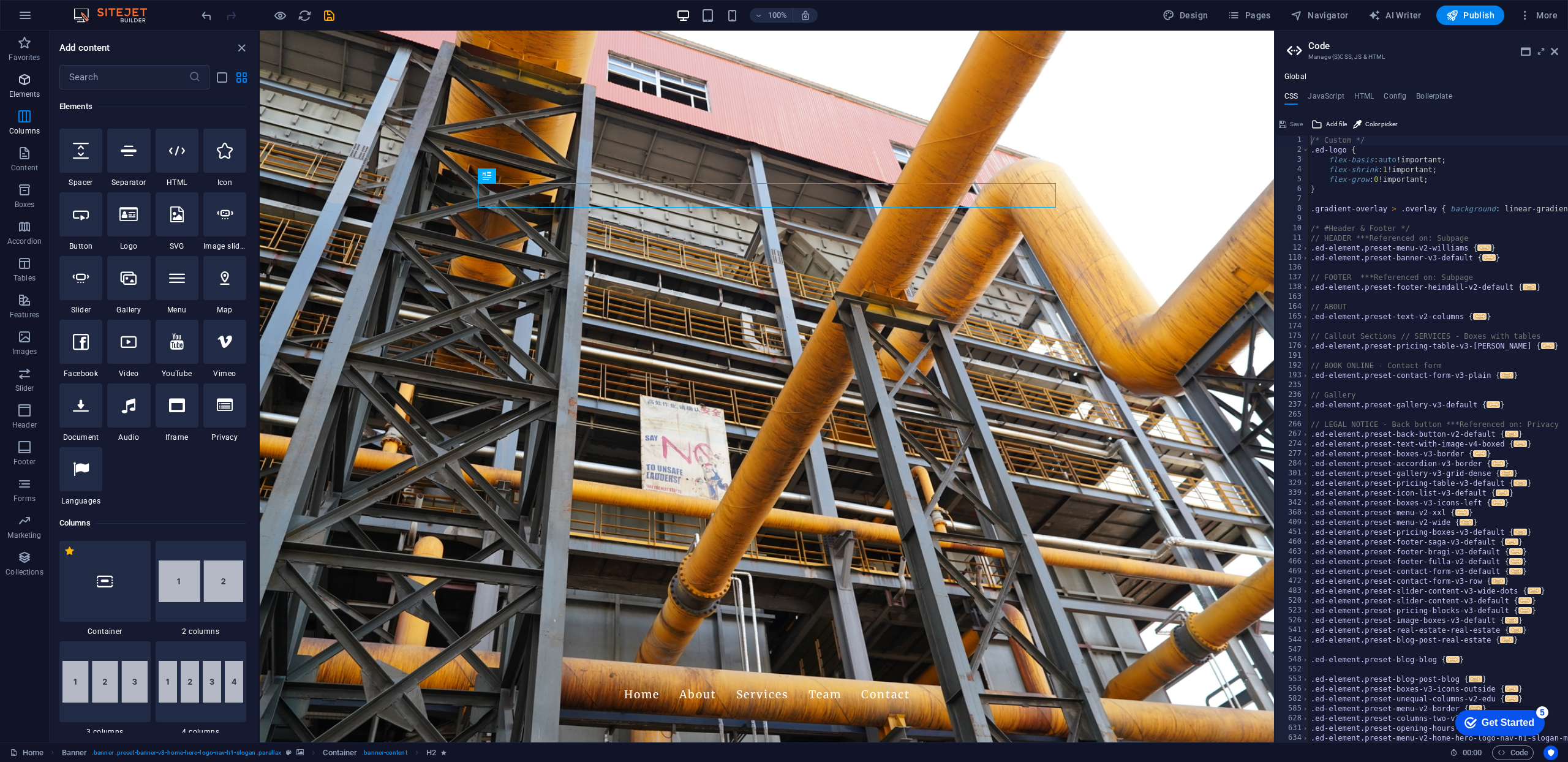
scroll to position [130, 0]
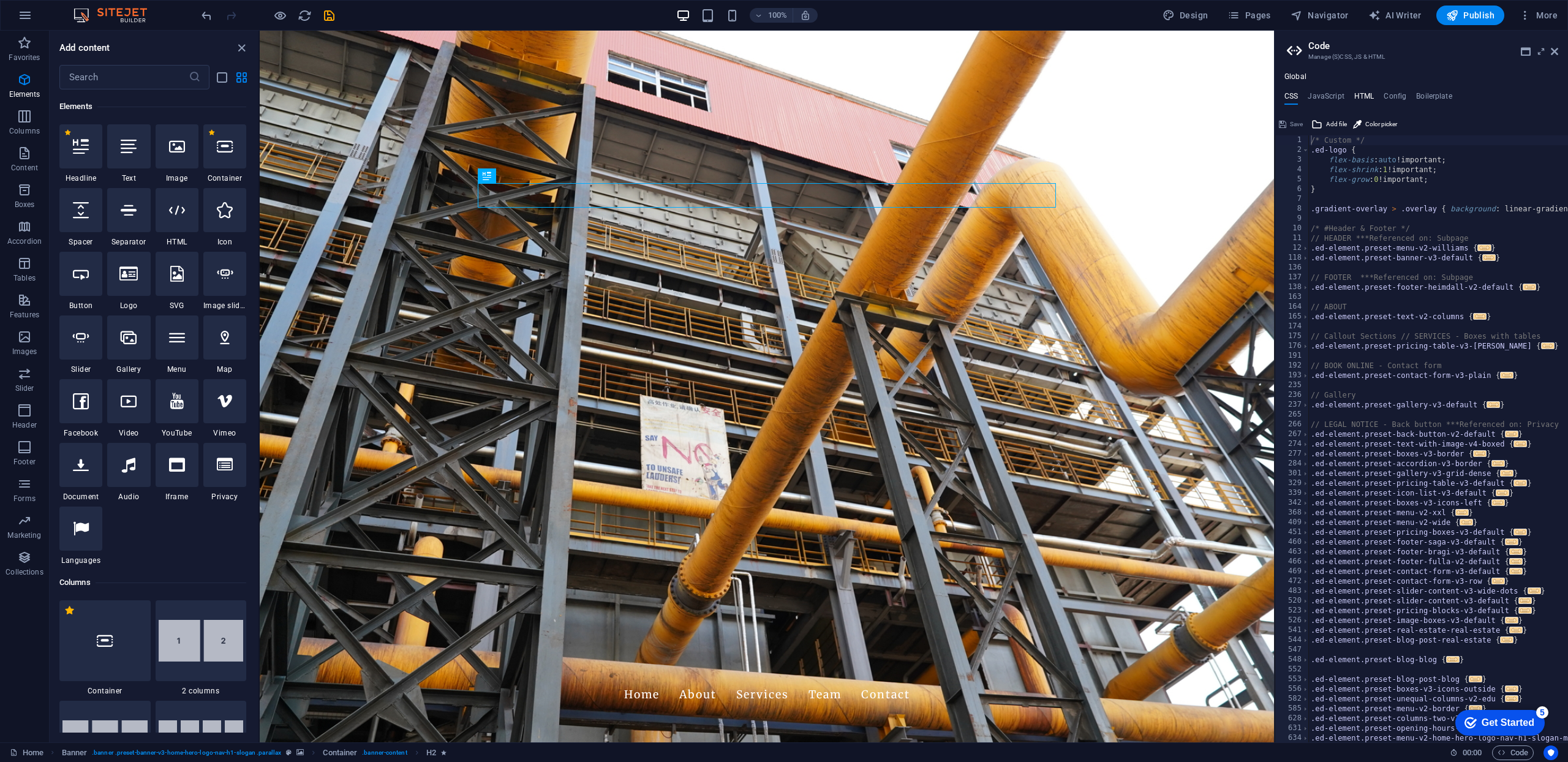
click at [1367, 98] on h4 "HTML" at bounding box center [1364, 99] width 20 height 14
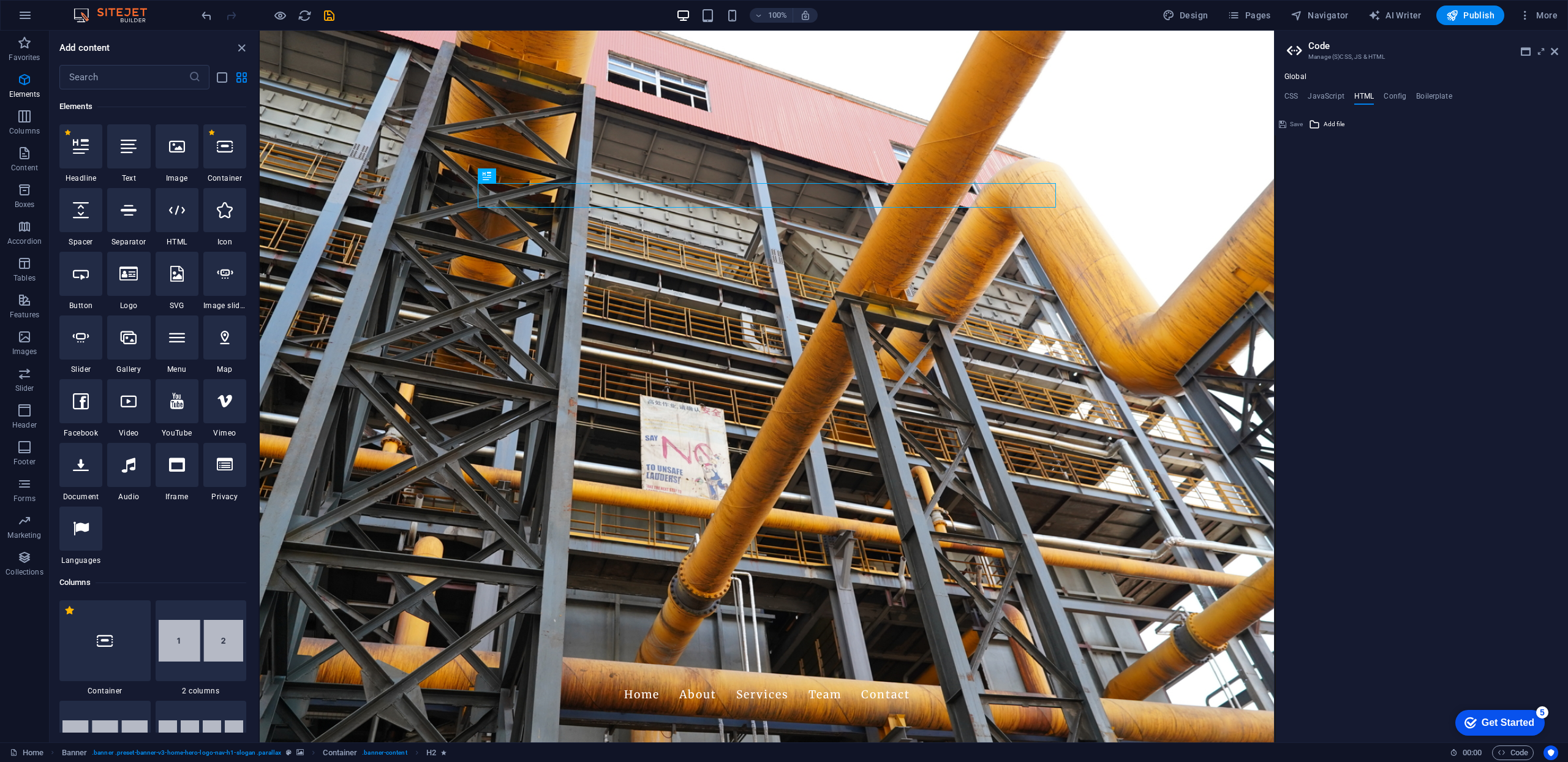
type textarea "<a href="#main-content" class="wv-link-content button">Skip to main content</a>"
click at [1401, 96] on h4 "Config" at bounding box center [1395, 99] width 23 height 14
type textarea "$color-background: #FFFFFF;"
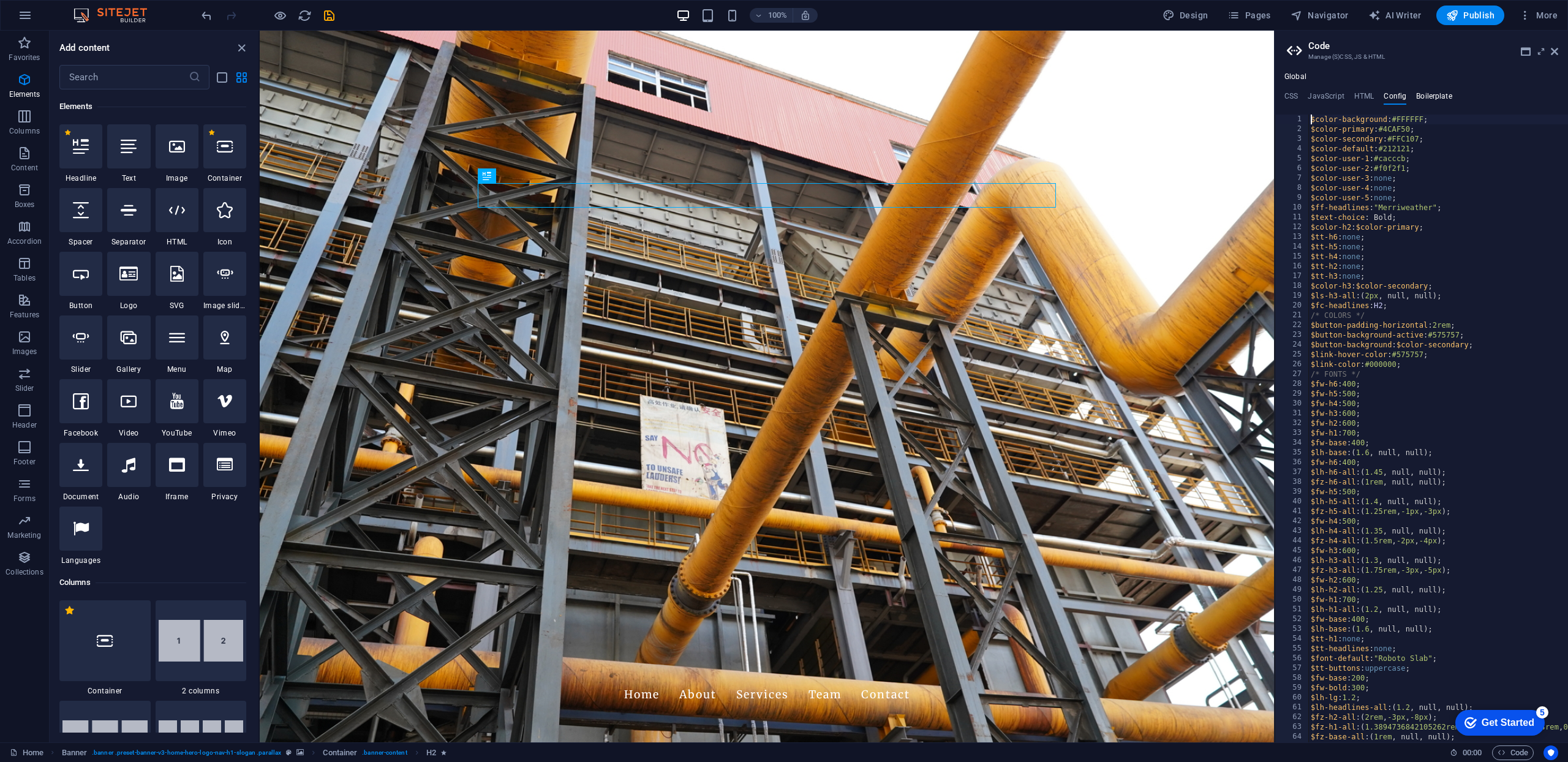
click at [1434, 93] on h4 "Boilerplate" at bounding box center [1434, 99] width 36 height 14
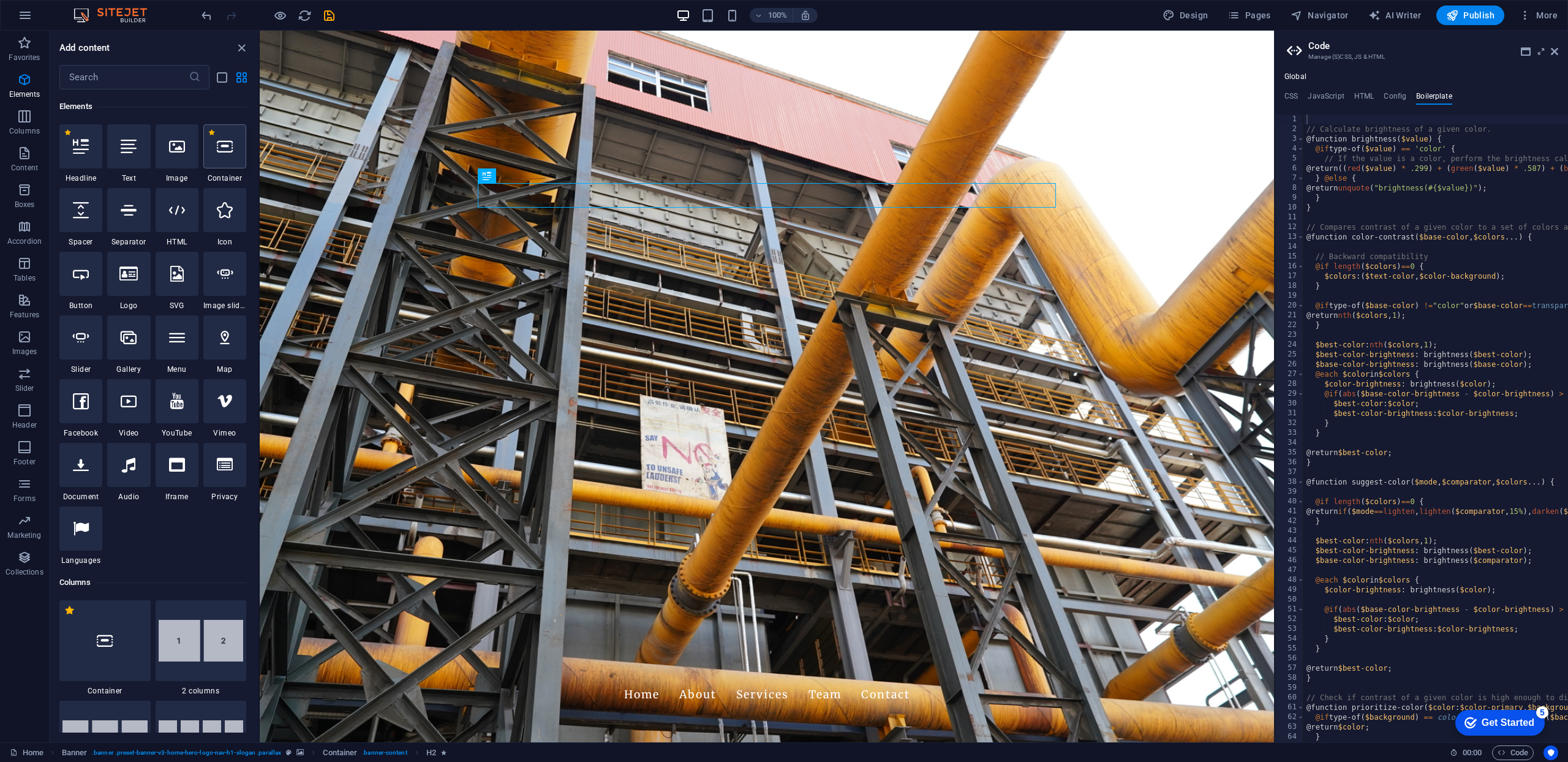
click at [220, 149] on icon at bounding box center [224, 146] width 16 height 16
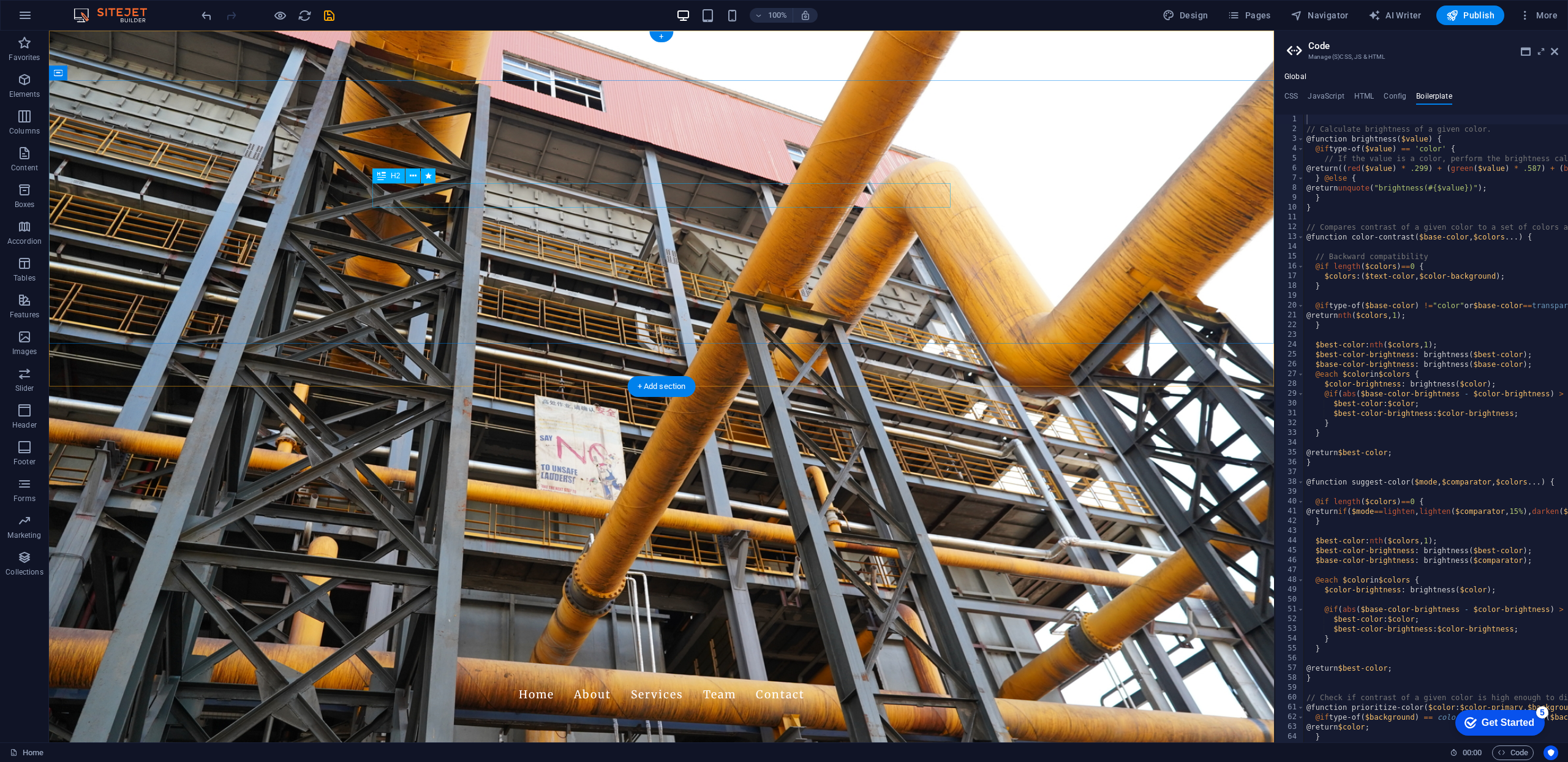
click at [414, 176] on icon at bounding box center [413, 176] width 7 height 13
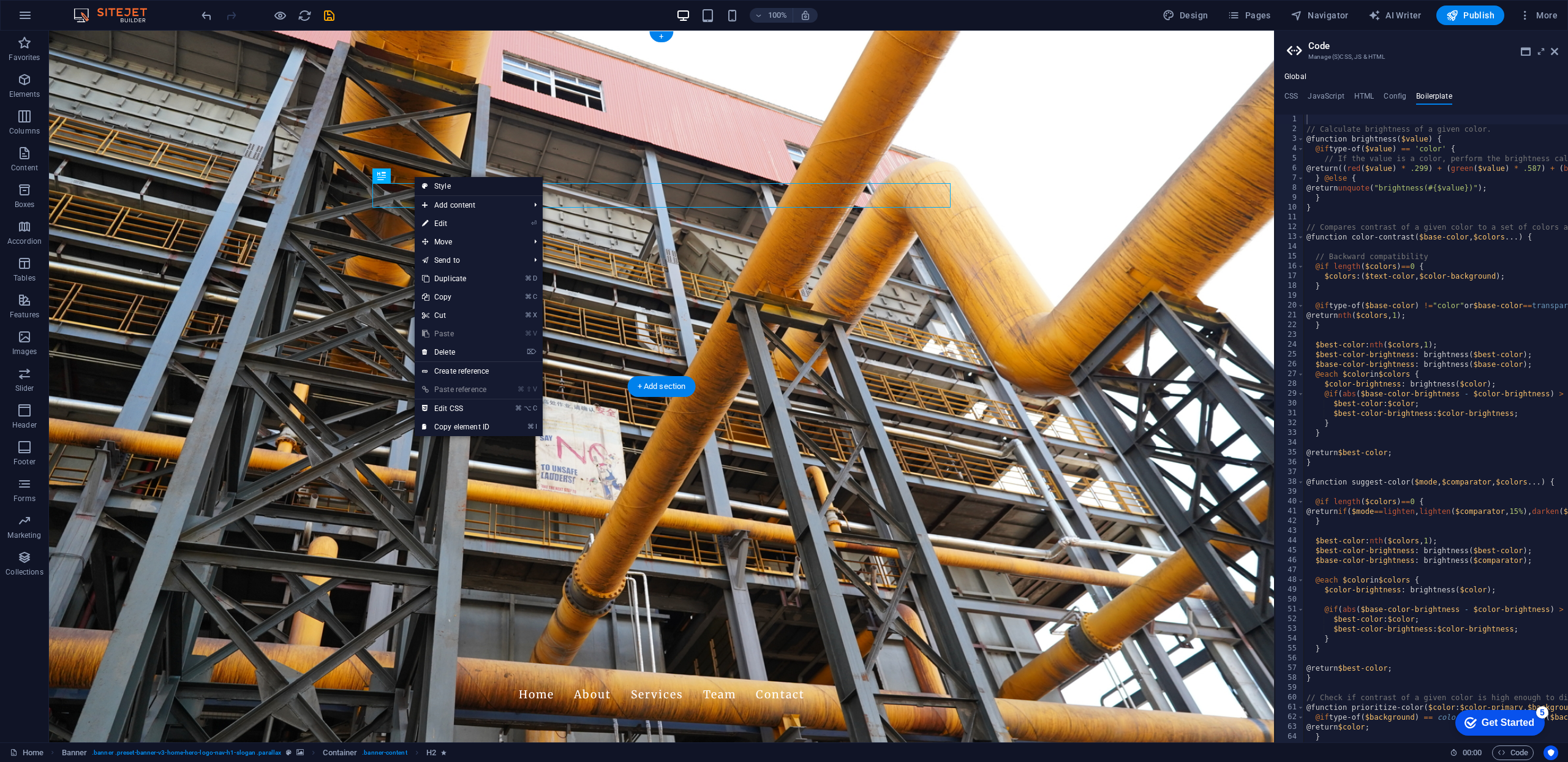
click at [443, 188] on link "Style" at bounding box center [478, 186] width 128 height 18
select select "preset-banner-v3-home-hero-logo-nav-h1-slogan"
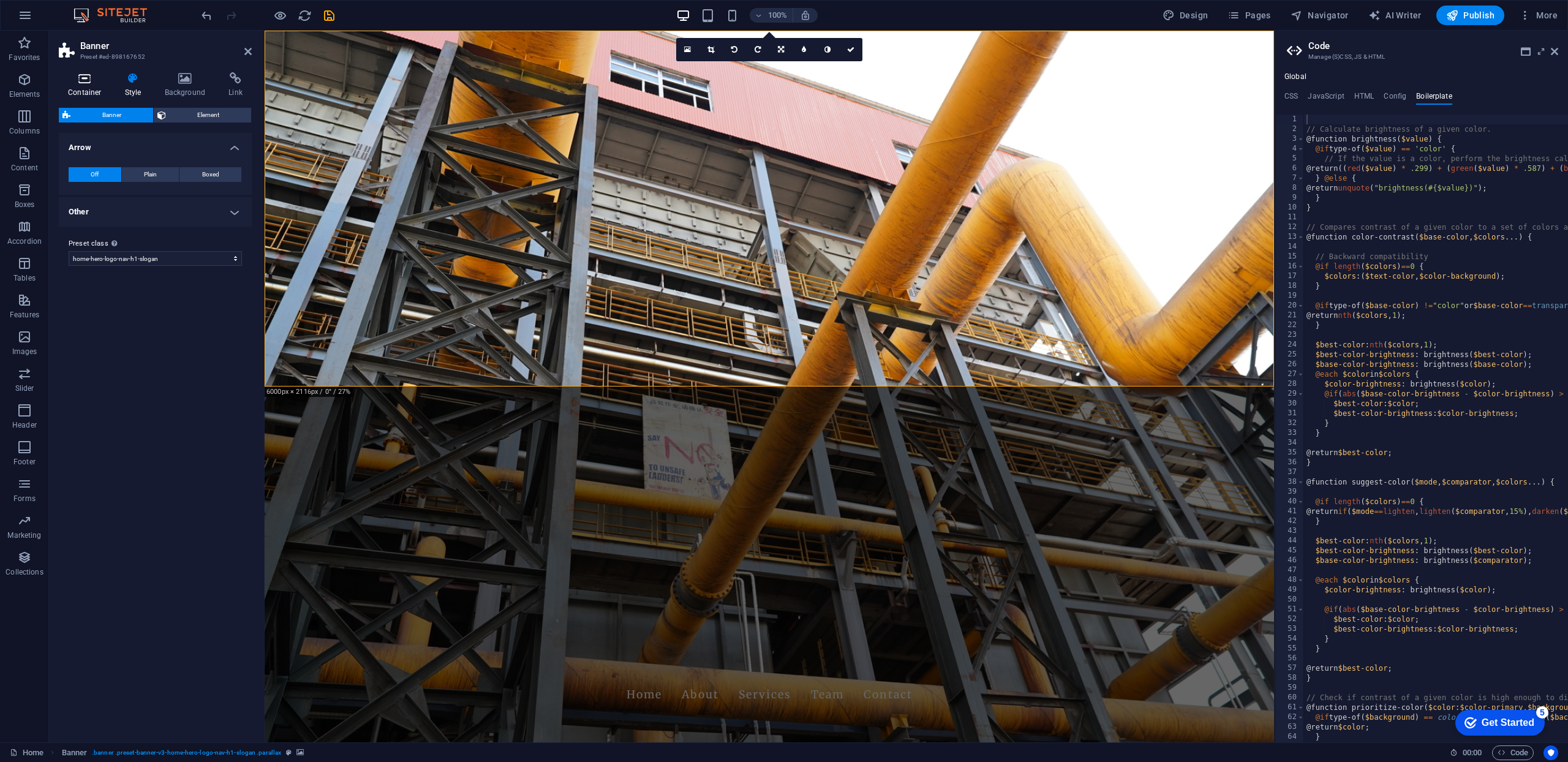
click at [83, 81] on icon at bounding box center [84, 78] width 52 height 12
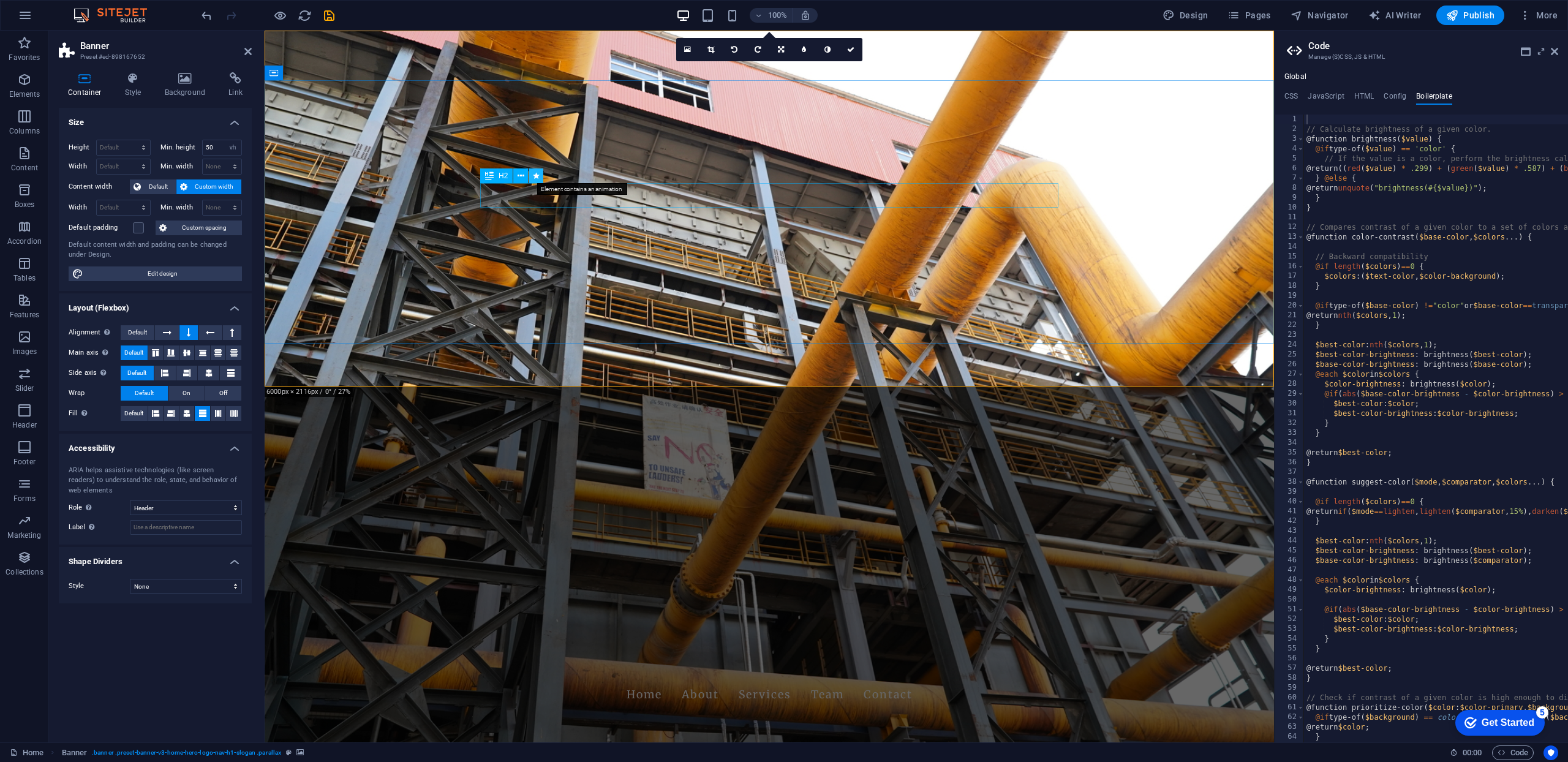
click at [537, 175] on icon at bounding box center [536, 176] width 7 height 13
select select "fade"
select select "s"
select select "onload"
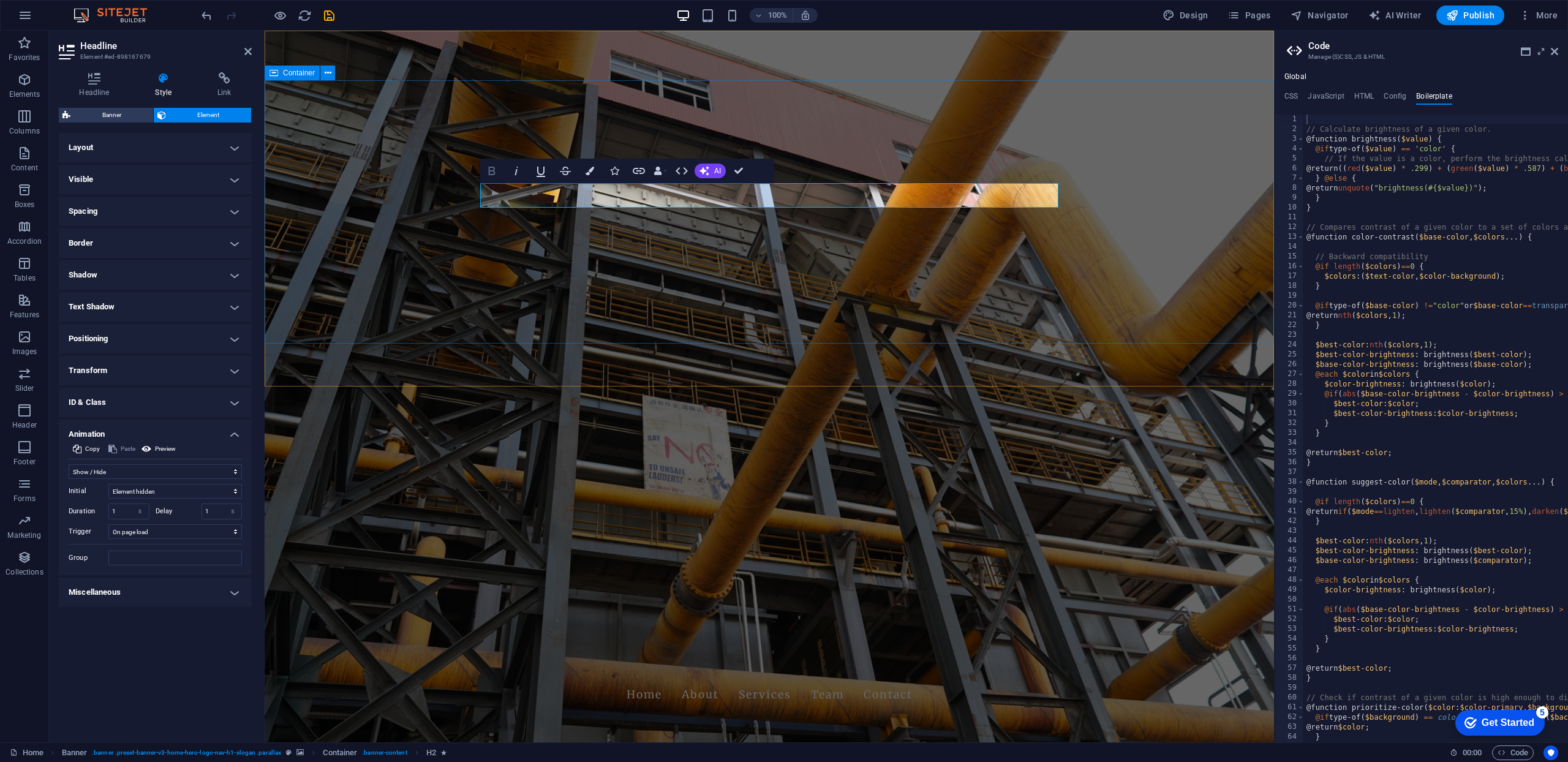
click at [492, 174] on icon "button" at bounding box center [492, 171] width 15 height 15
click at [520, 174] on icon "button" at bounding box center [517, 171] width 15 height 15
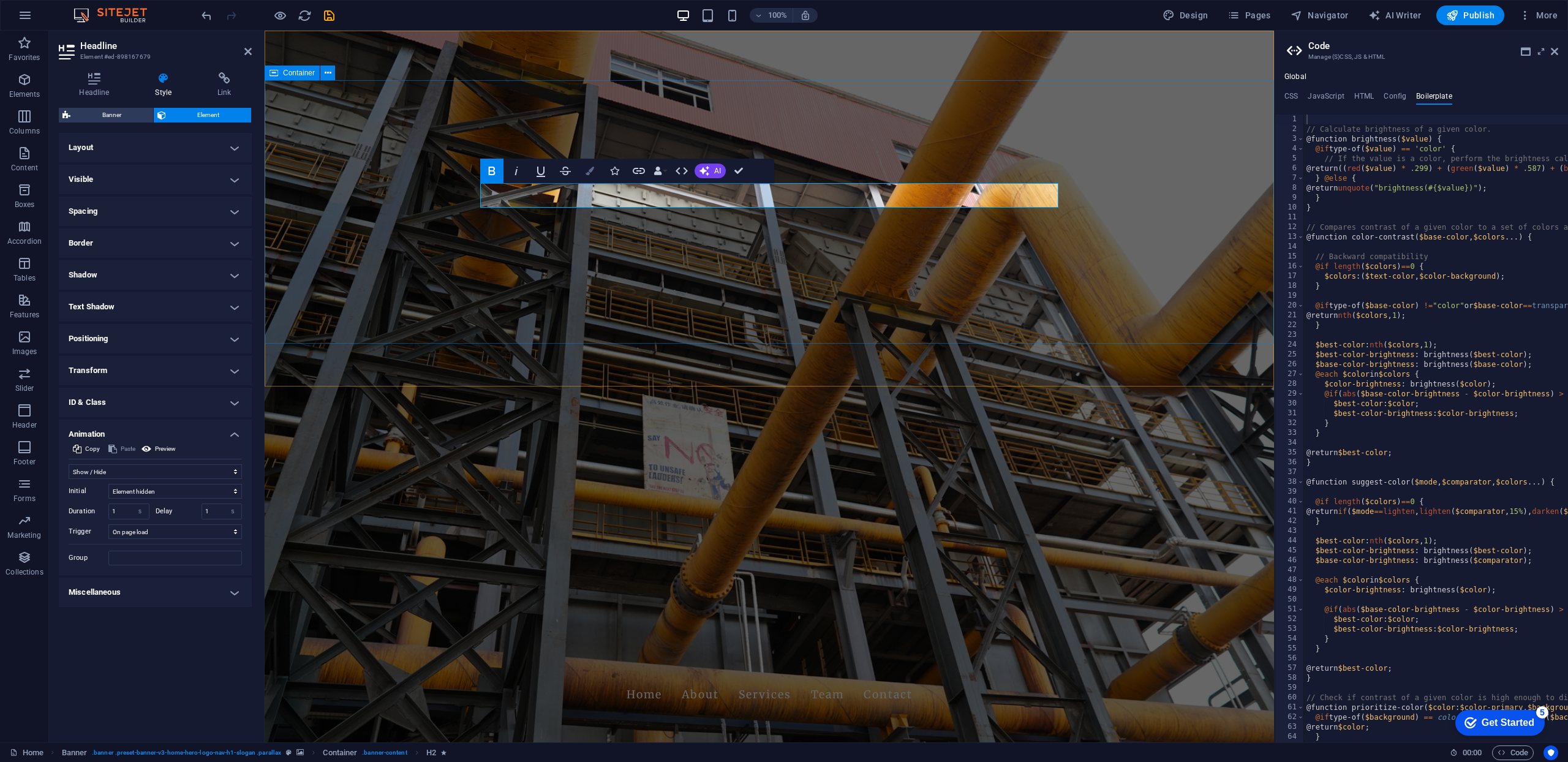
click at [587, 172] on icon "button" at bounding box center [590, 171] width 8 height 8
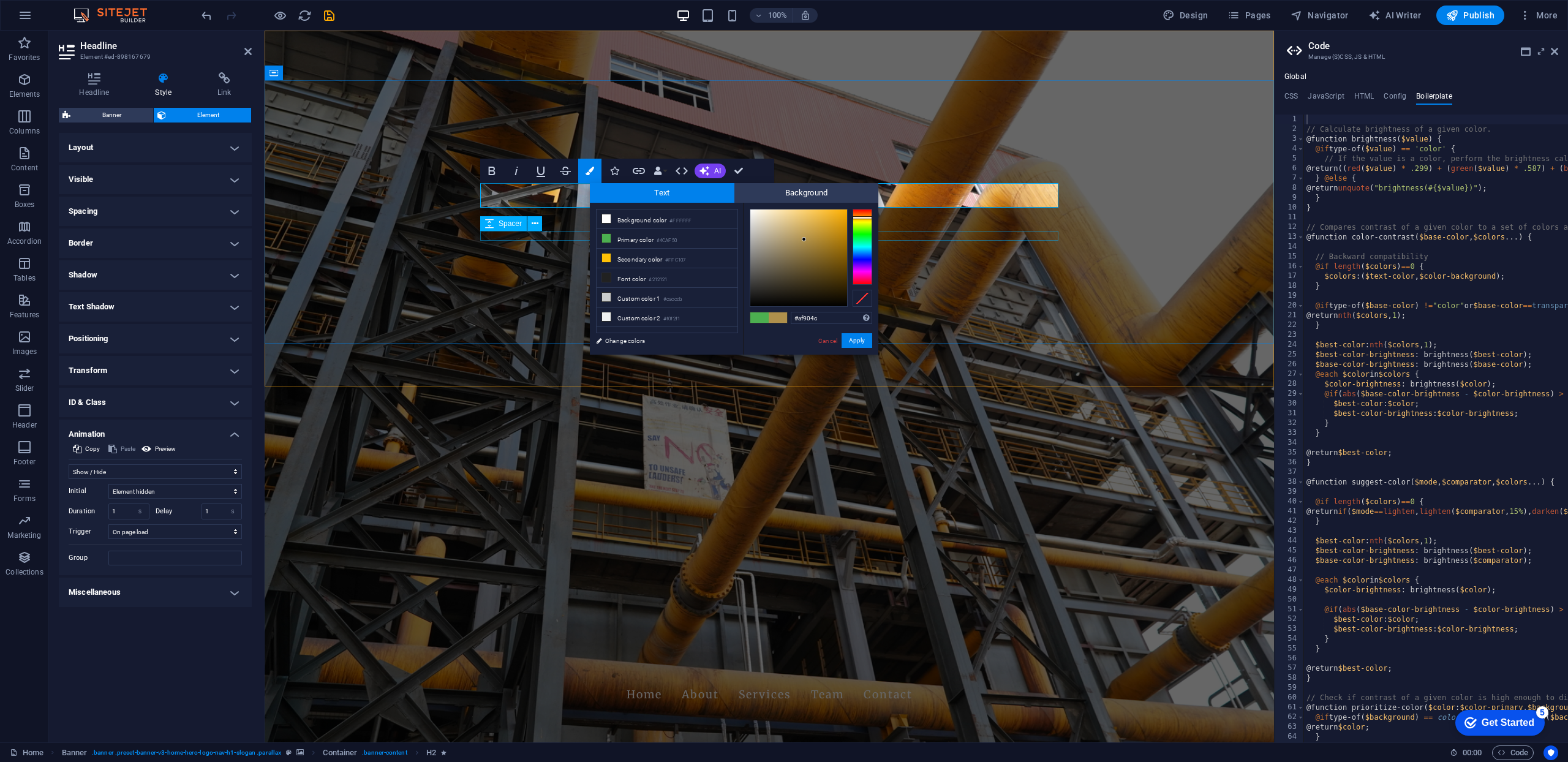
click at [863, 217] on div at bounding box center [863, 247] width 20 height 76
type input "#a67b1b"
click at [830, 243] on div at bounding box center [799, 258] width 97 height 97
click at [860, 342] on button "Apply" at bounding box center [857, 341] width 31 height 15
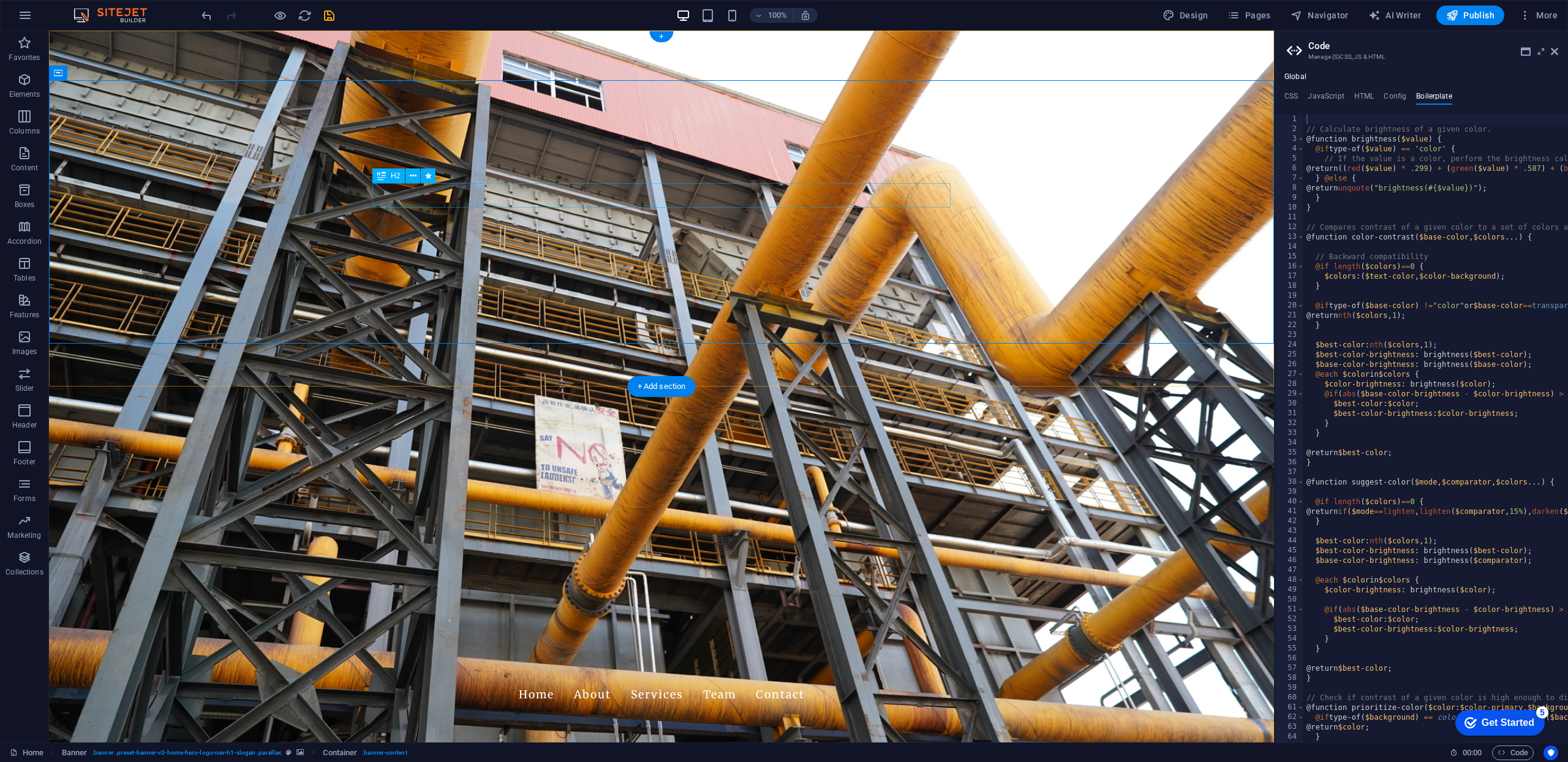
click at [414, 178] on icon at bounding box center [413, 176] width 7 height 13
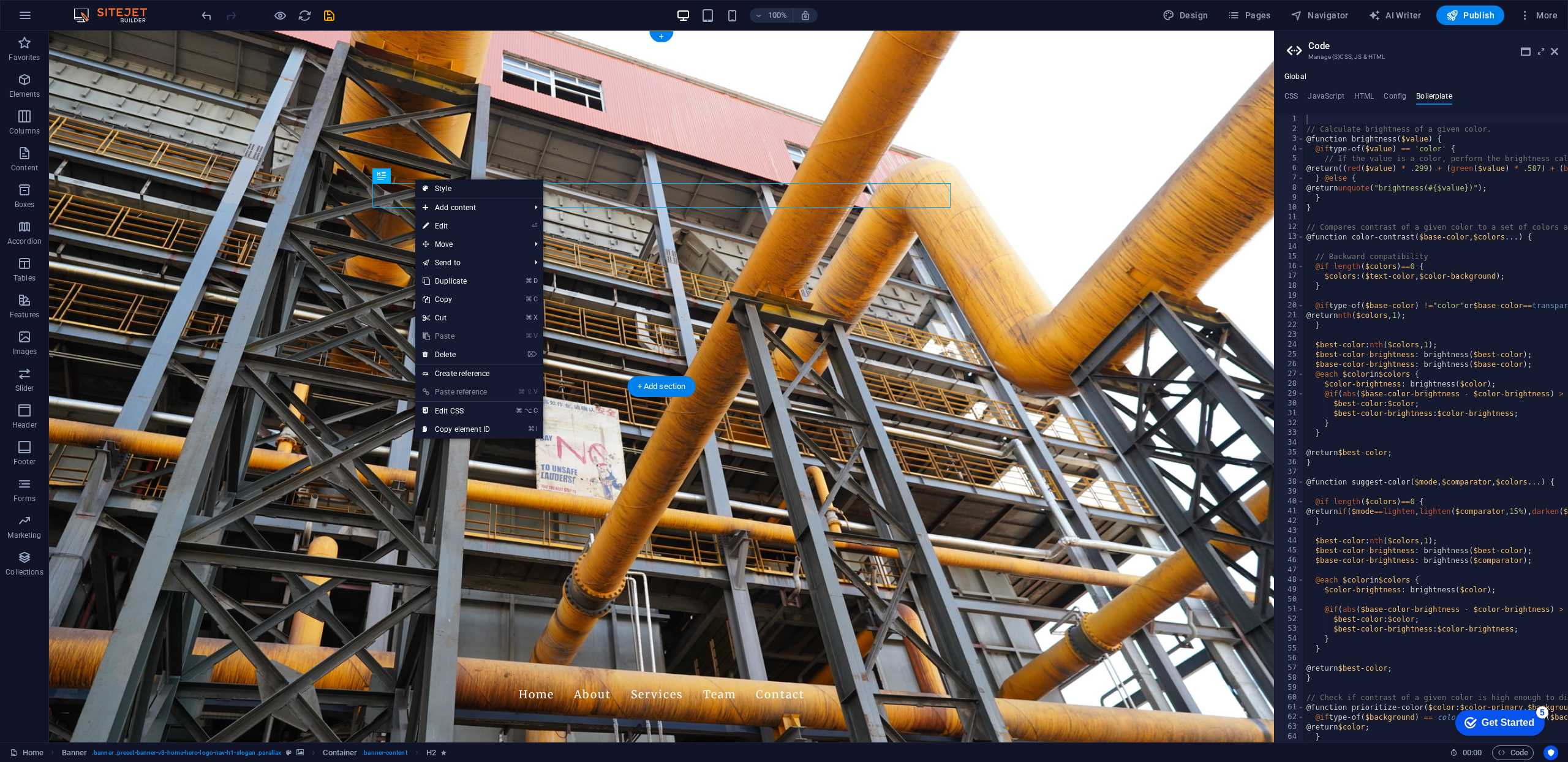
click at [444, 189] on link "Style" at bounding box center [479, 189] width 128 height 18
select select "preset-banner-v3-home-hero-logo-nav-h1-slogan"
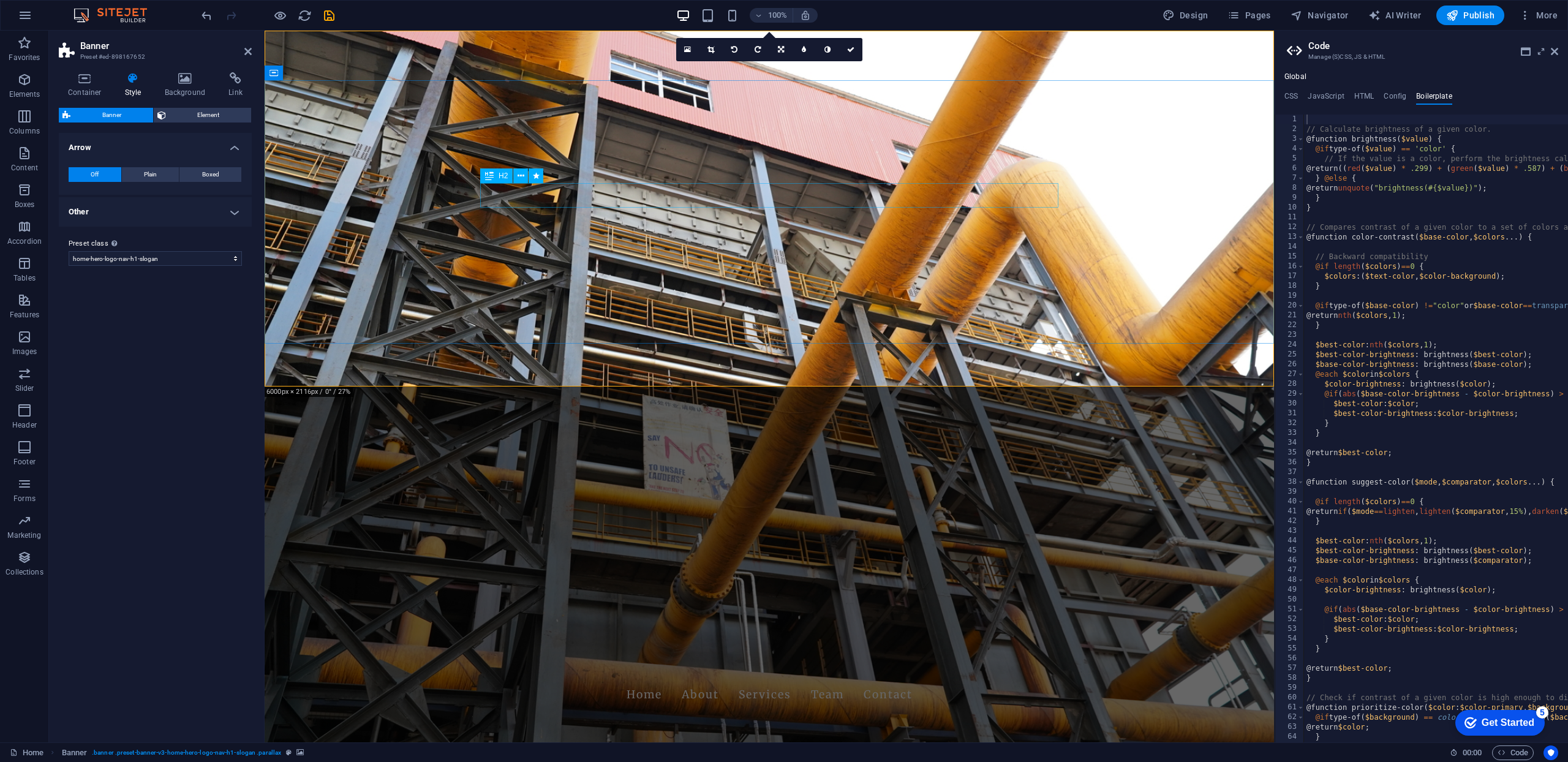
click at [520, 175] on icon at bounding box center [520, 176] width 7 height 13
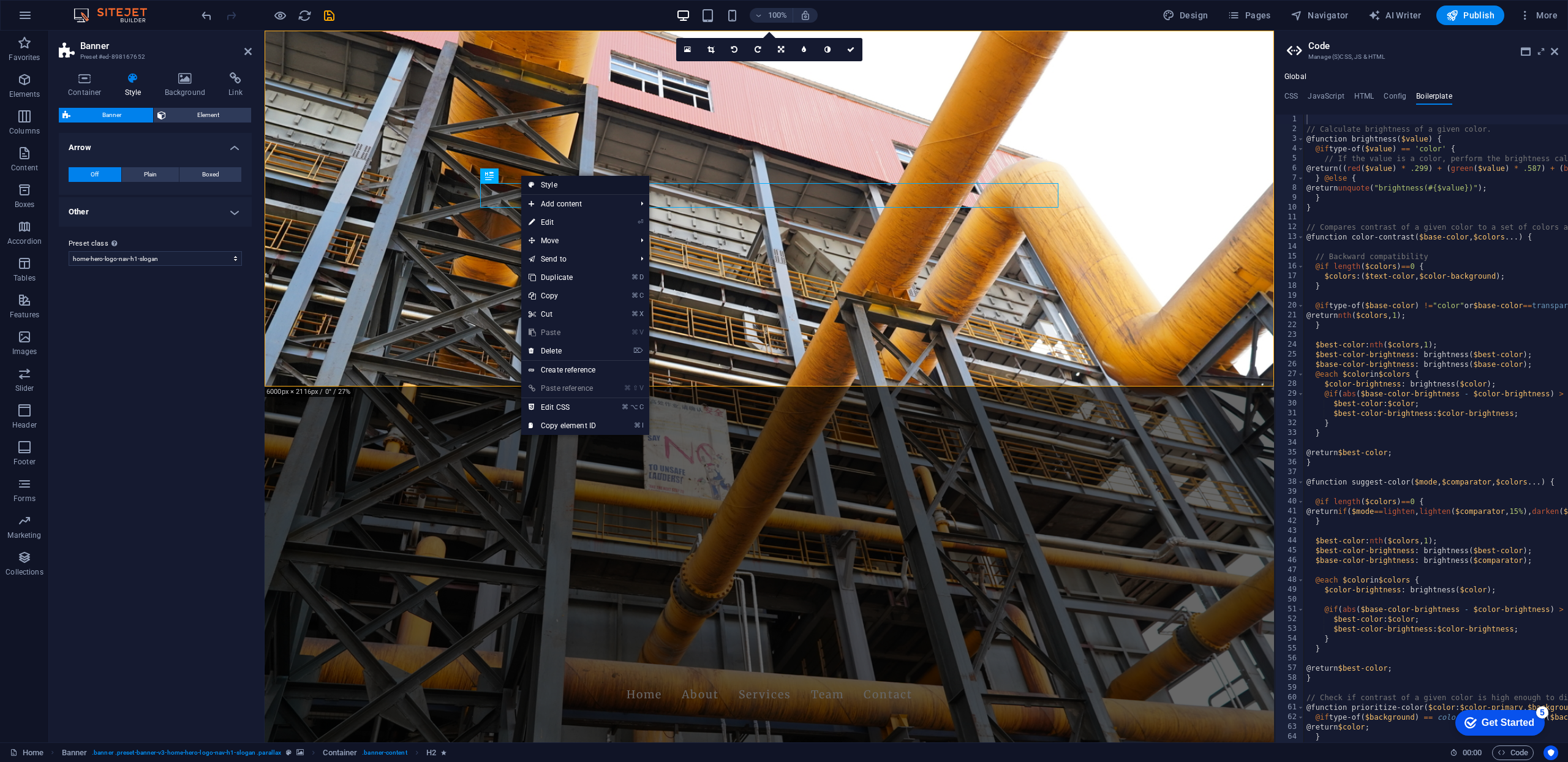
click at [539, 184] on link "Style" at bounding box center [585, 185] width 128 height 18
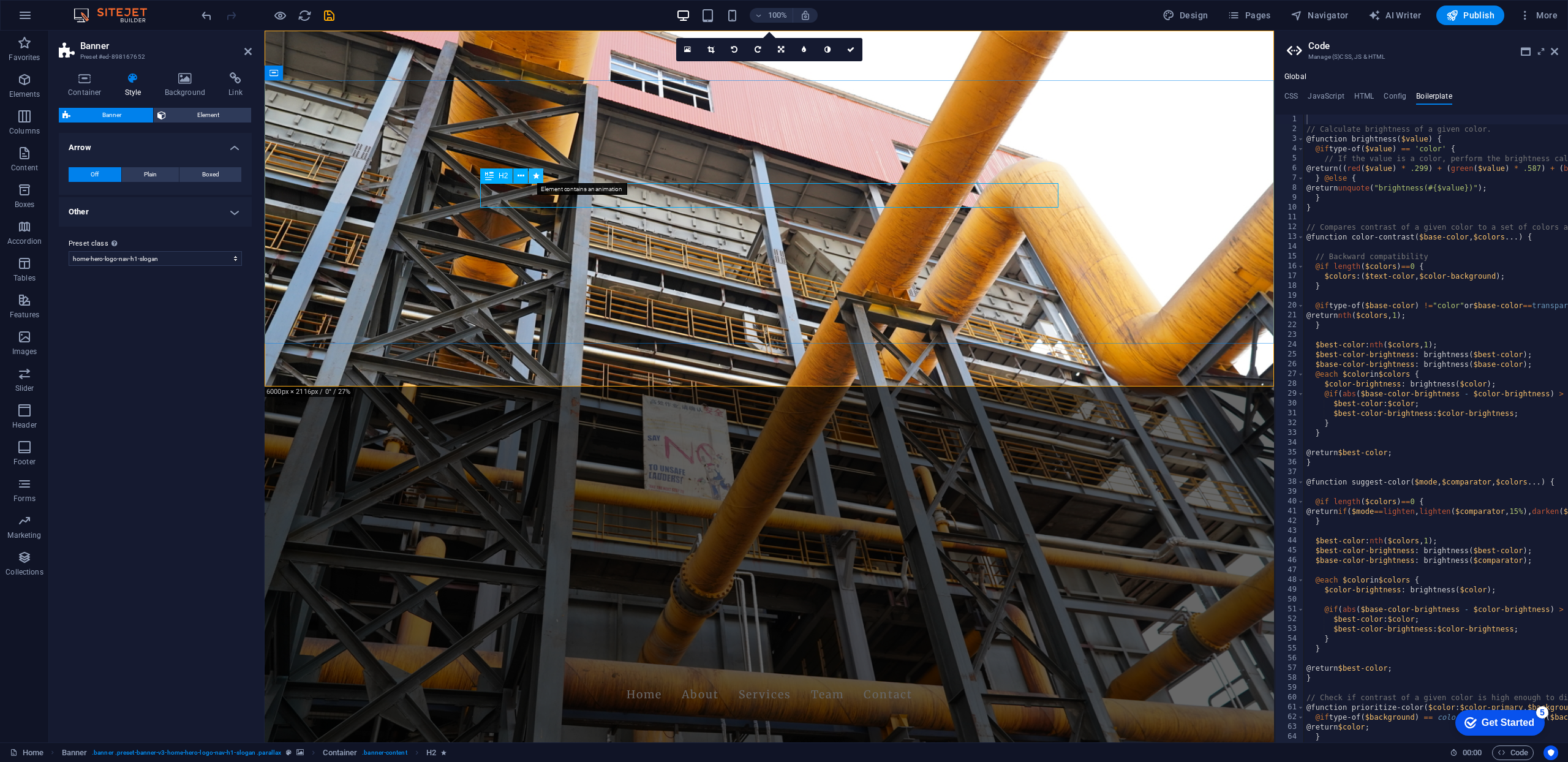
click at [537, 177] on icon at bounding box center [536, 176] width 7 height 13
select select "fade"
select select "s"
select select "onload"
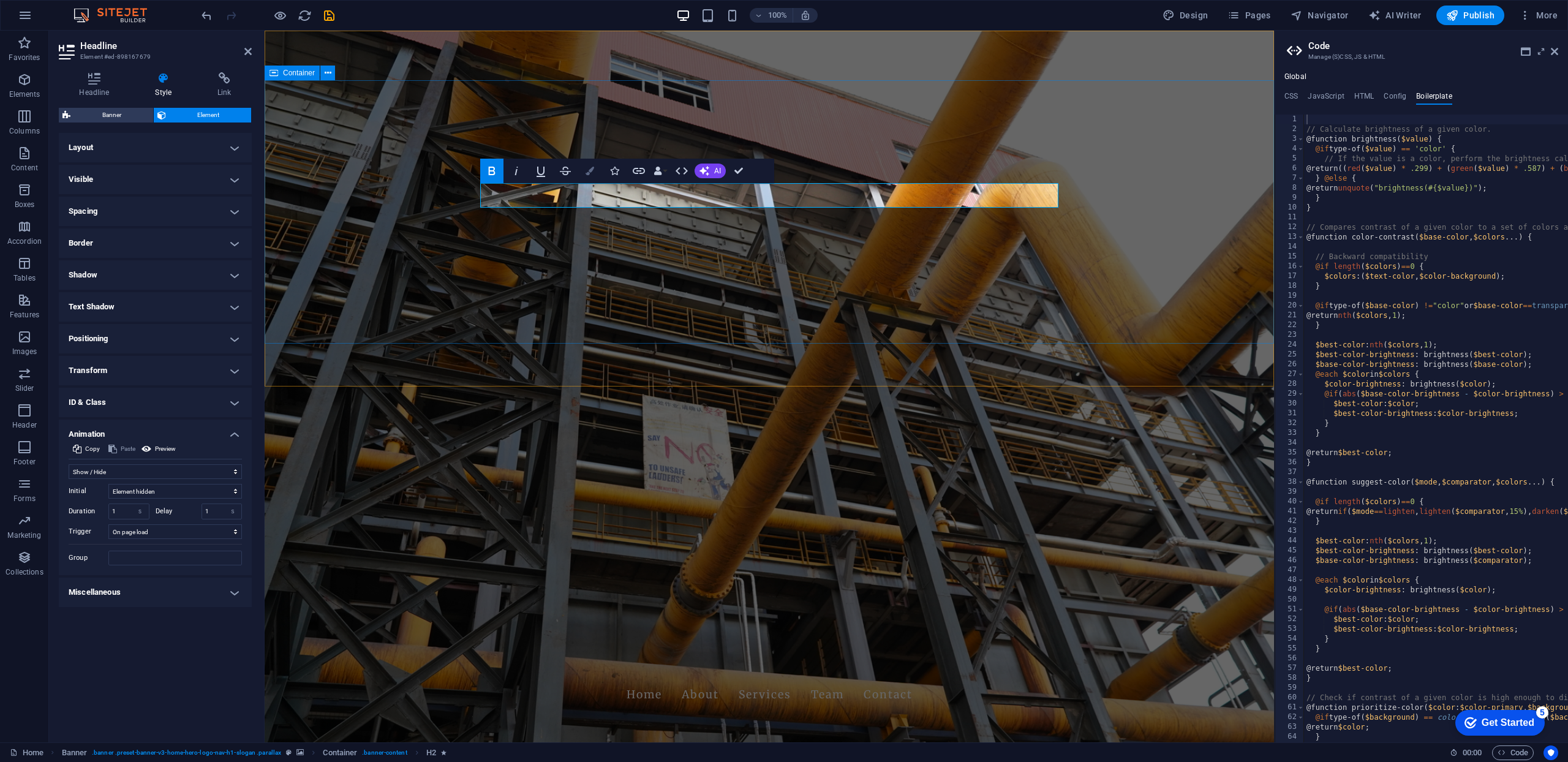
click at [591, 170] on icon "button" at bounding box center [590, 171] width 8 height 8
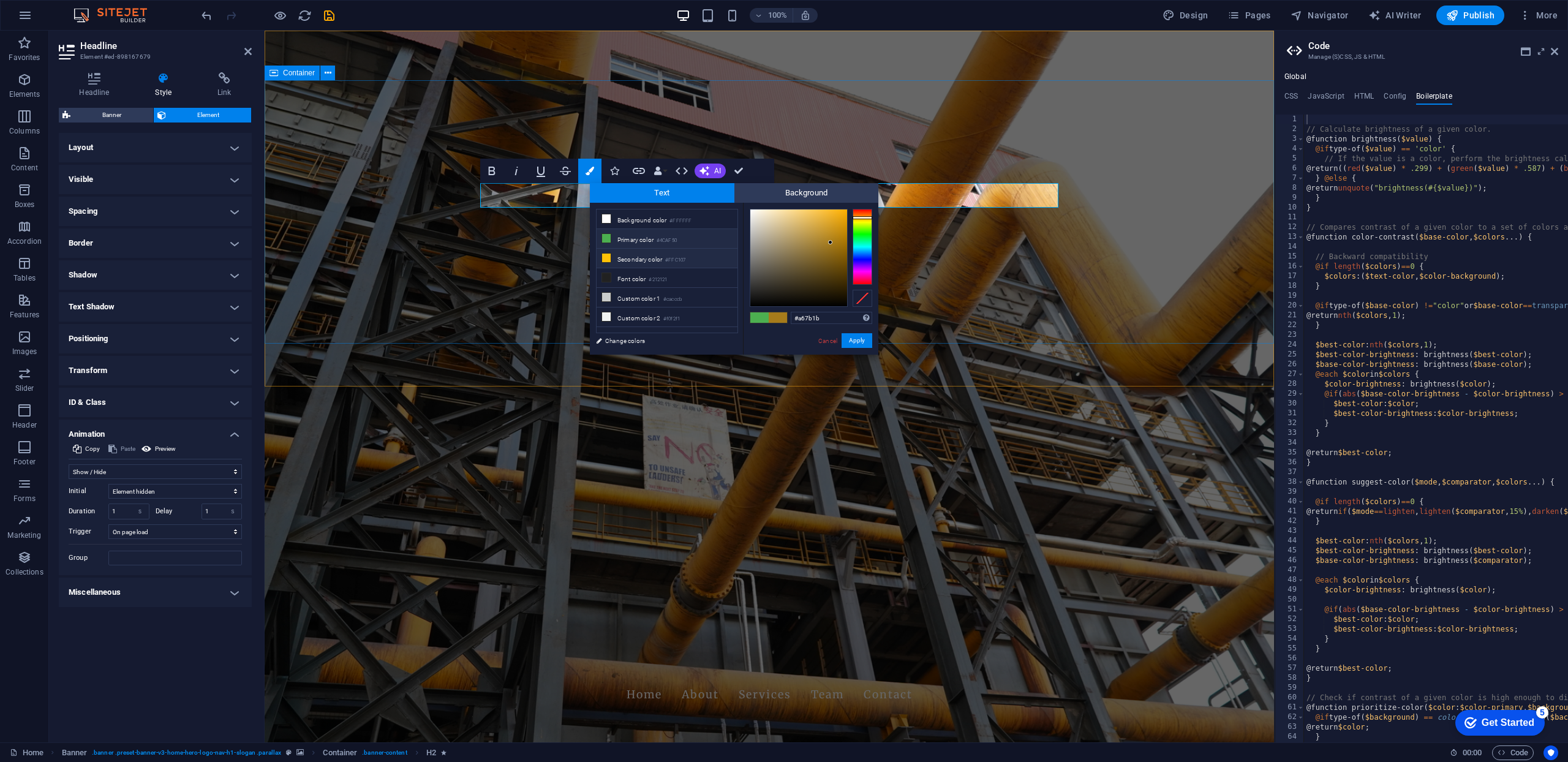
click at [617, 259] on li "Secondary color #FFC107" at bounding box center [666, 259] width 141 height 20
type input "#ffc107"
click at [860, 343] on button "Apply" at bounding box center [857, 341] width 31 height 15
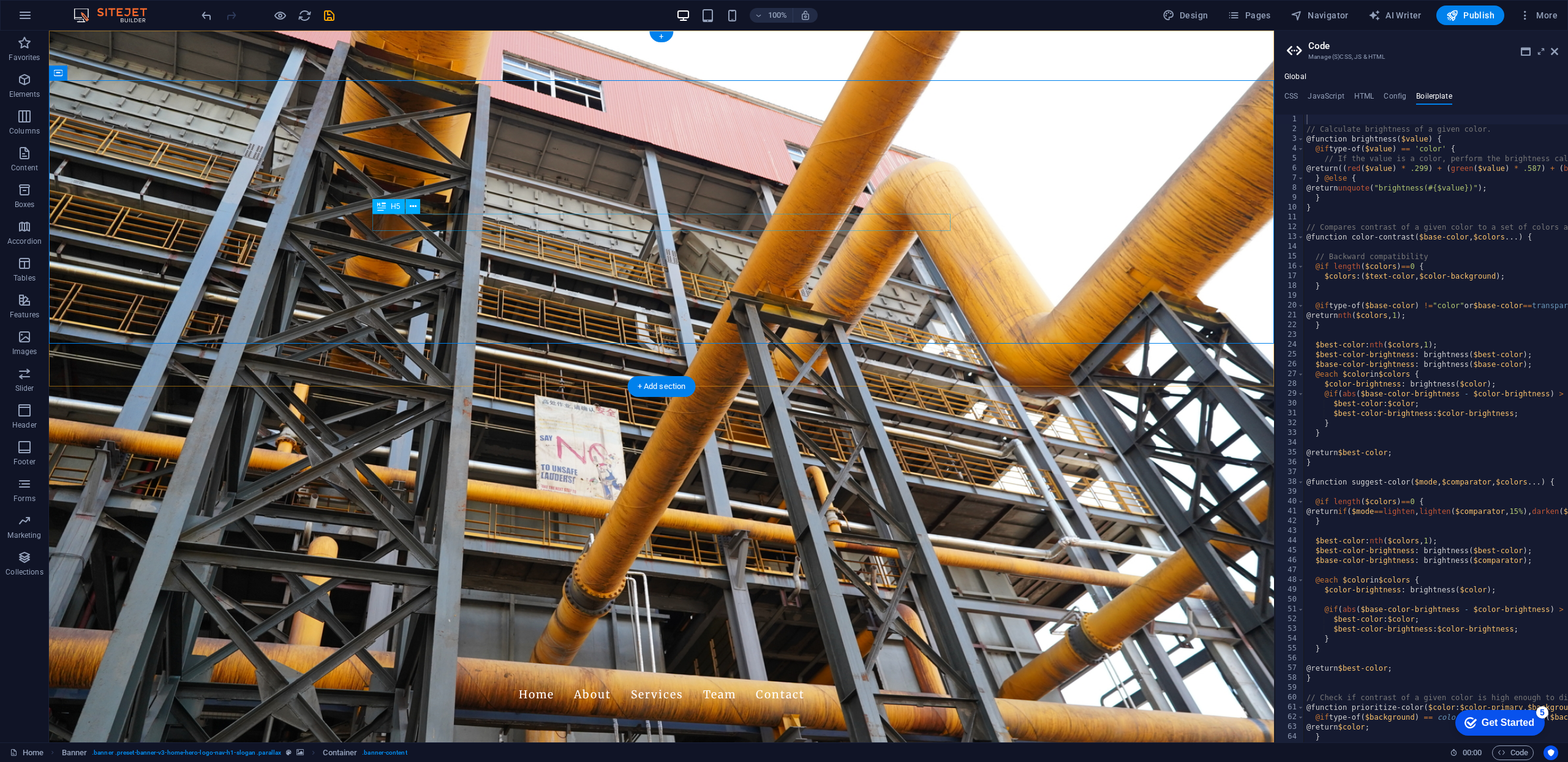
click at [414, 210] on icon at bounding box center [413, 206] width 7 height 13
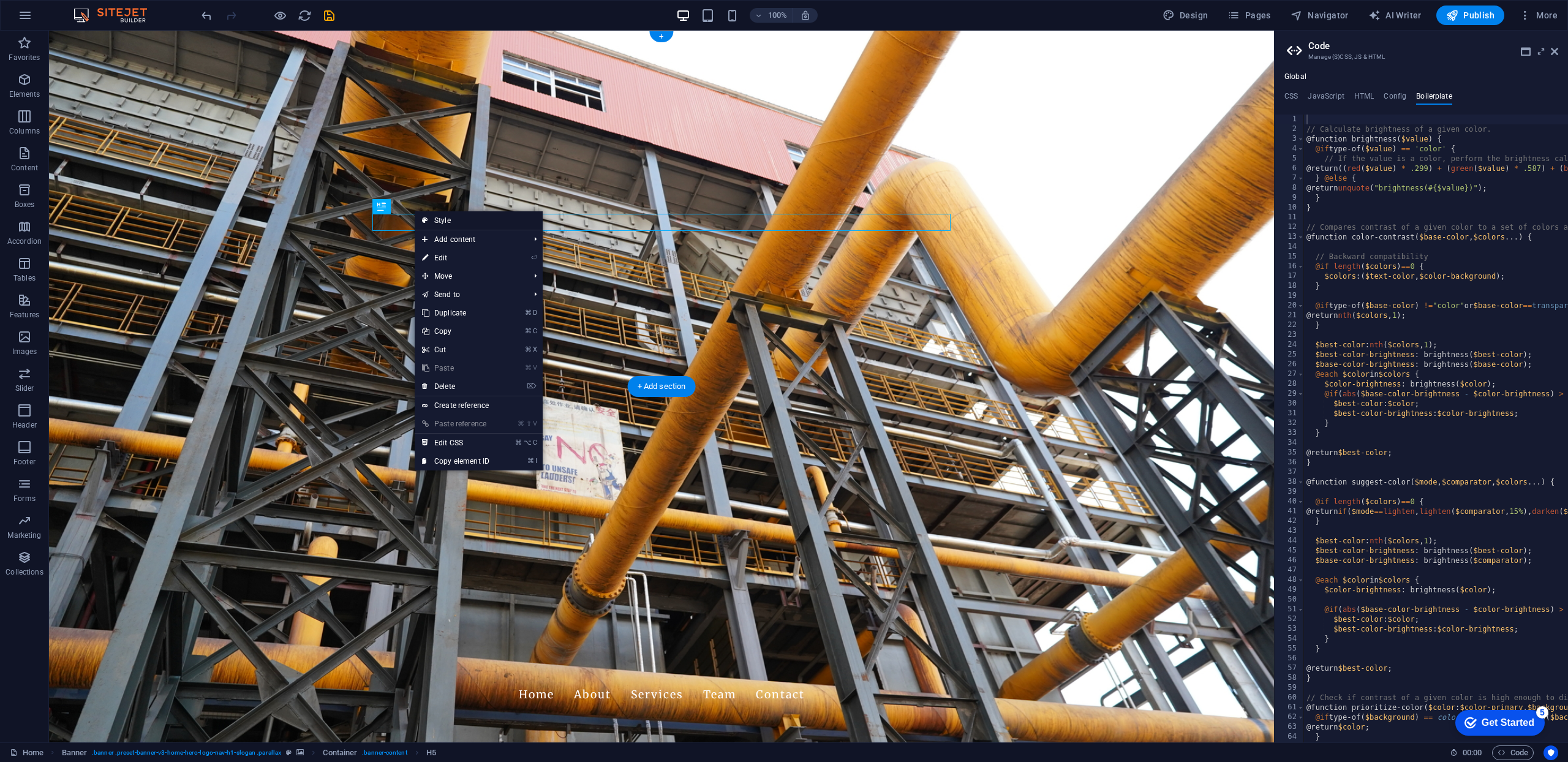
click at [437, 219] on link "Style" at bounding box center [478, 220] width 128 height 18
select select "preset-banner-v3-home-hero-logo-nav-h1-slogan"
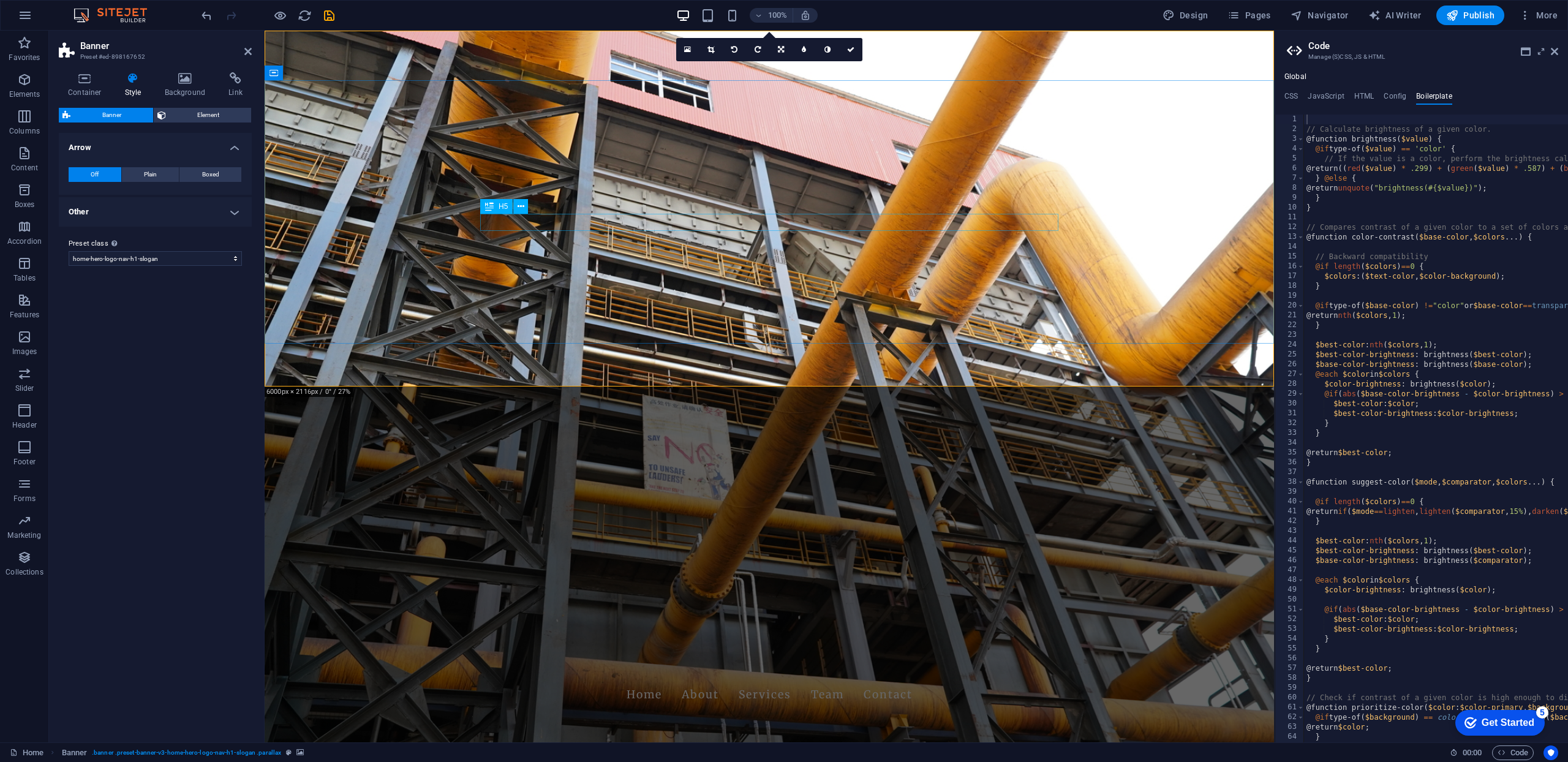
click at [522, 211] on icon at bounding box center [520, 206] width 7 height 13
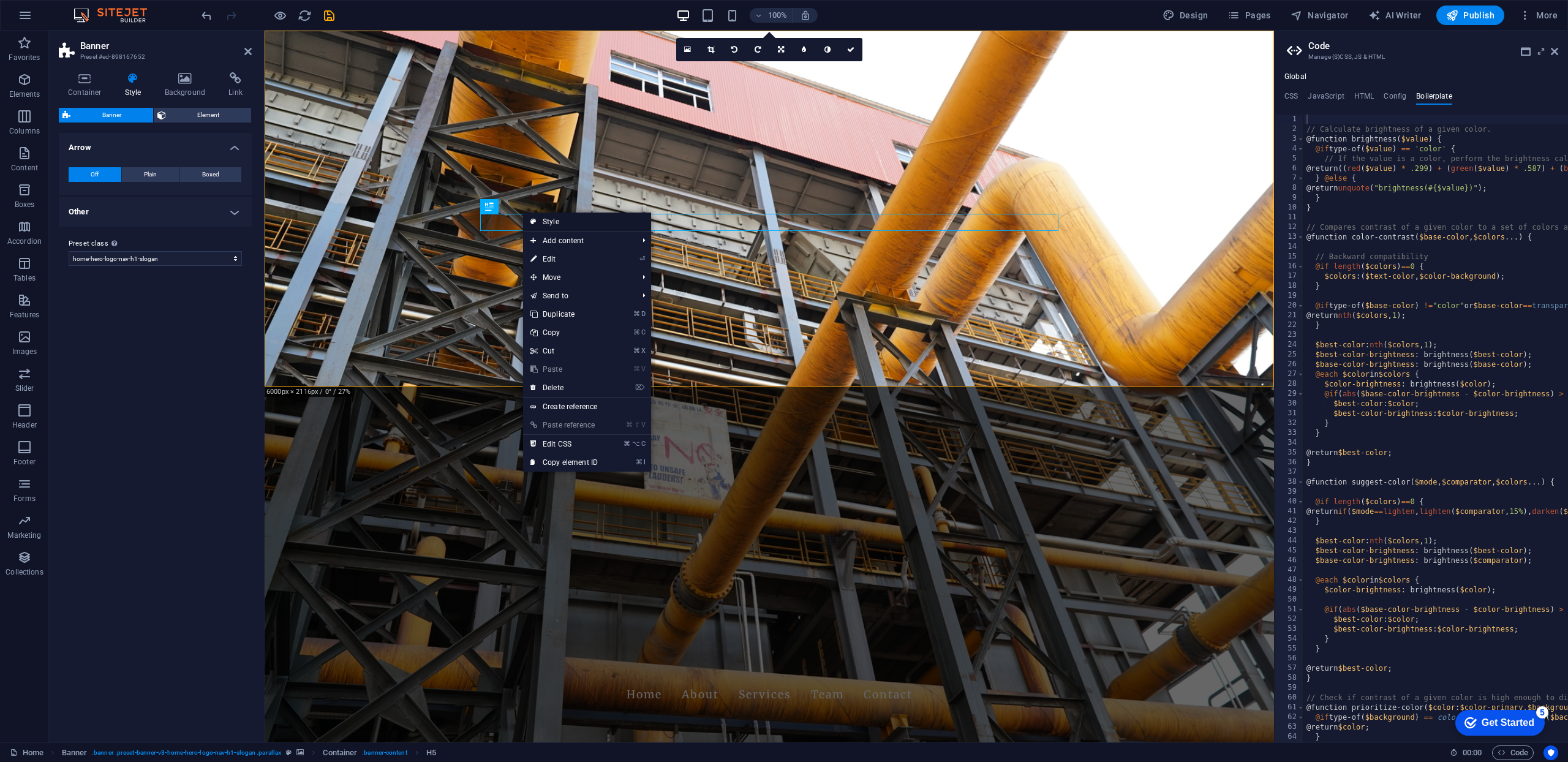
click at [540, 222] on link "Style" at bounding box center [587, 222] width 128 height 18
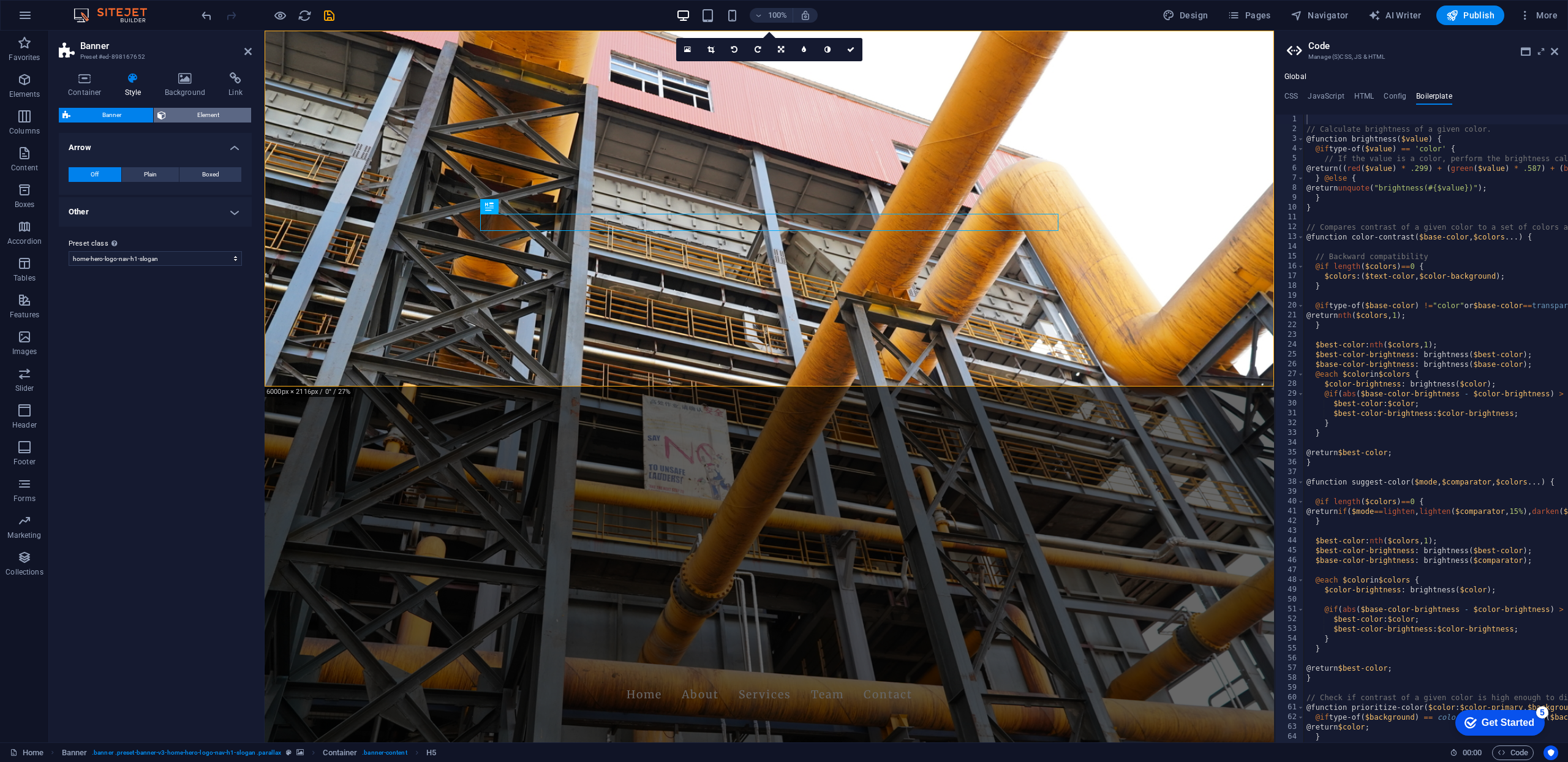
click at [207, 118] on span "Element" at bounding box center [209, 115] width 78 height 15
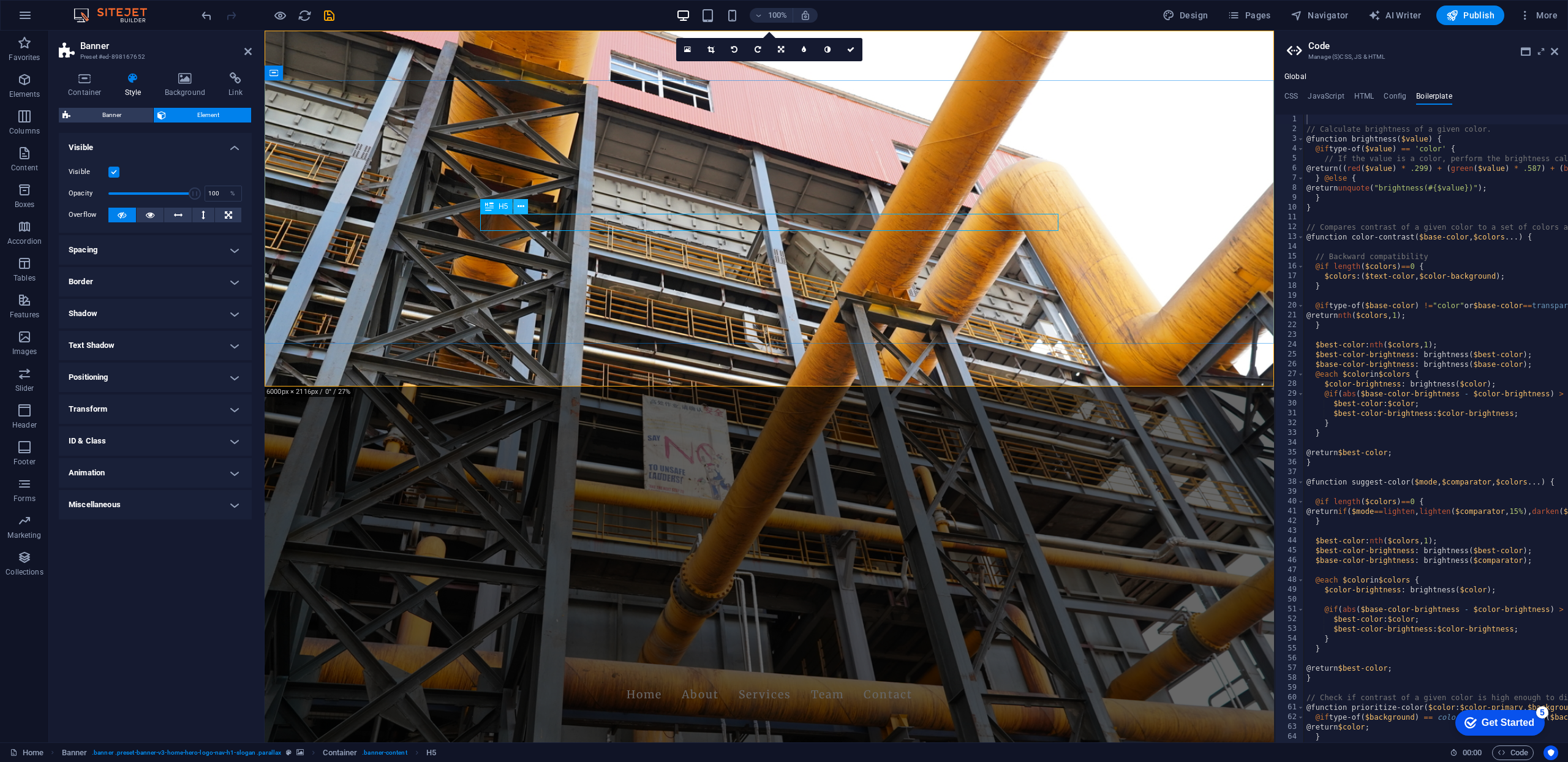
click at [521, 208] on icon at bounding box center [520, 206] width 7 height 13
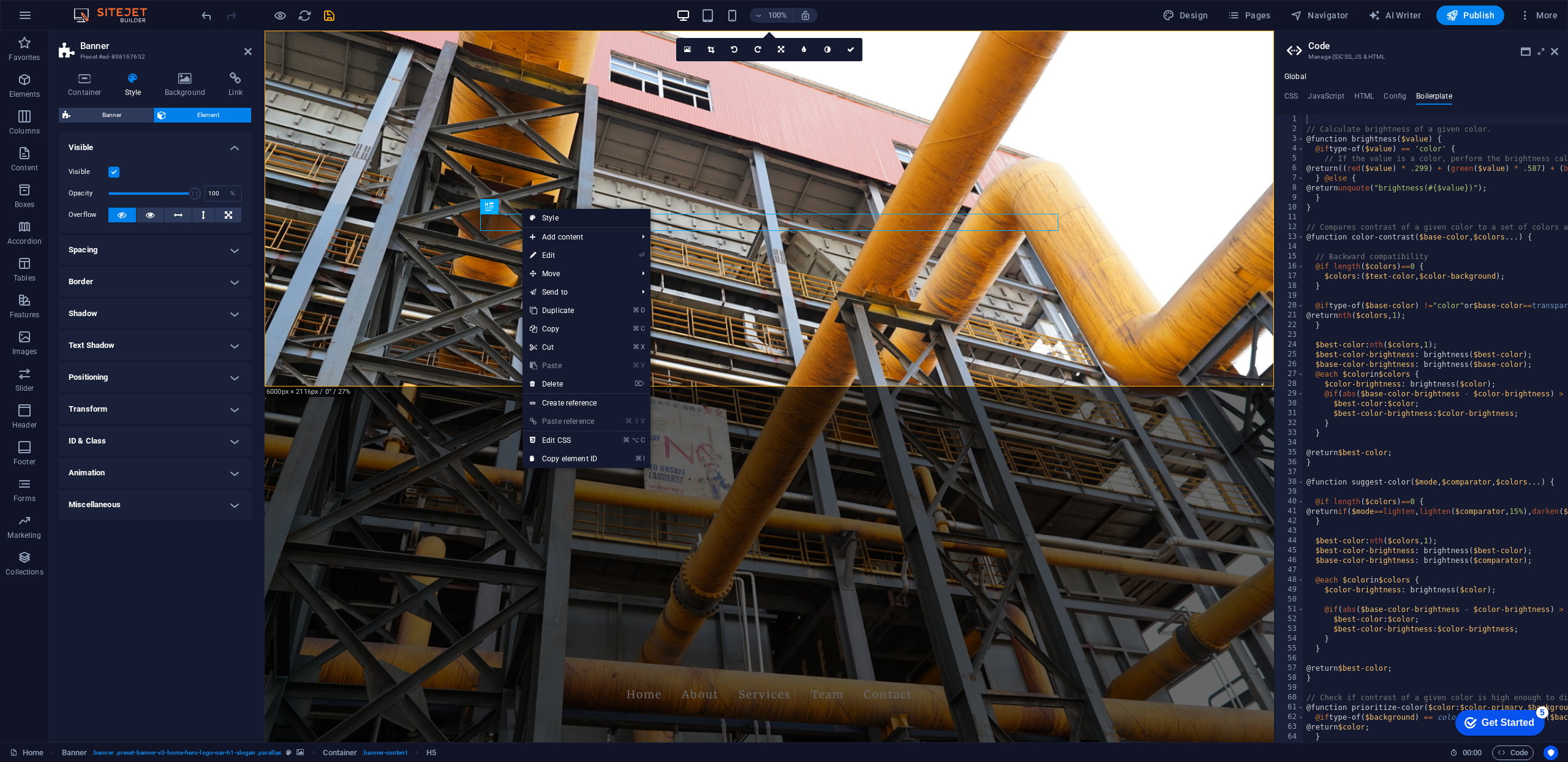
click at [553, 220] on link "Style" at bounding box center [587, 218] width 128 height 18
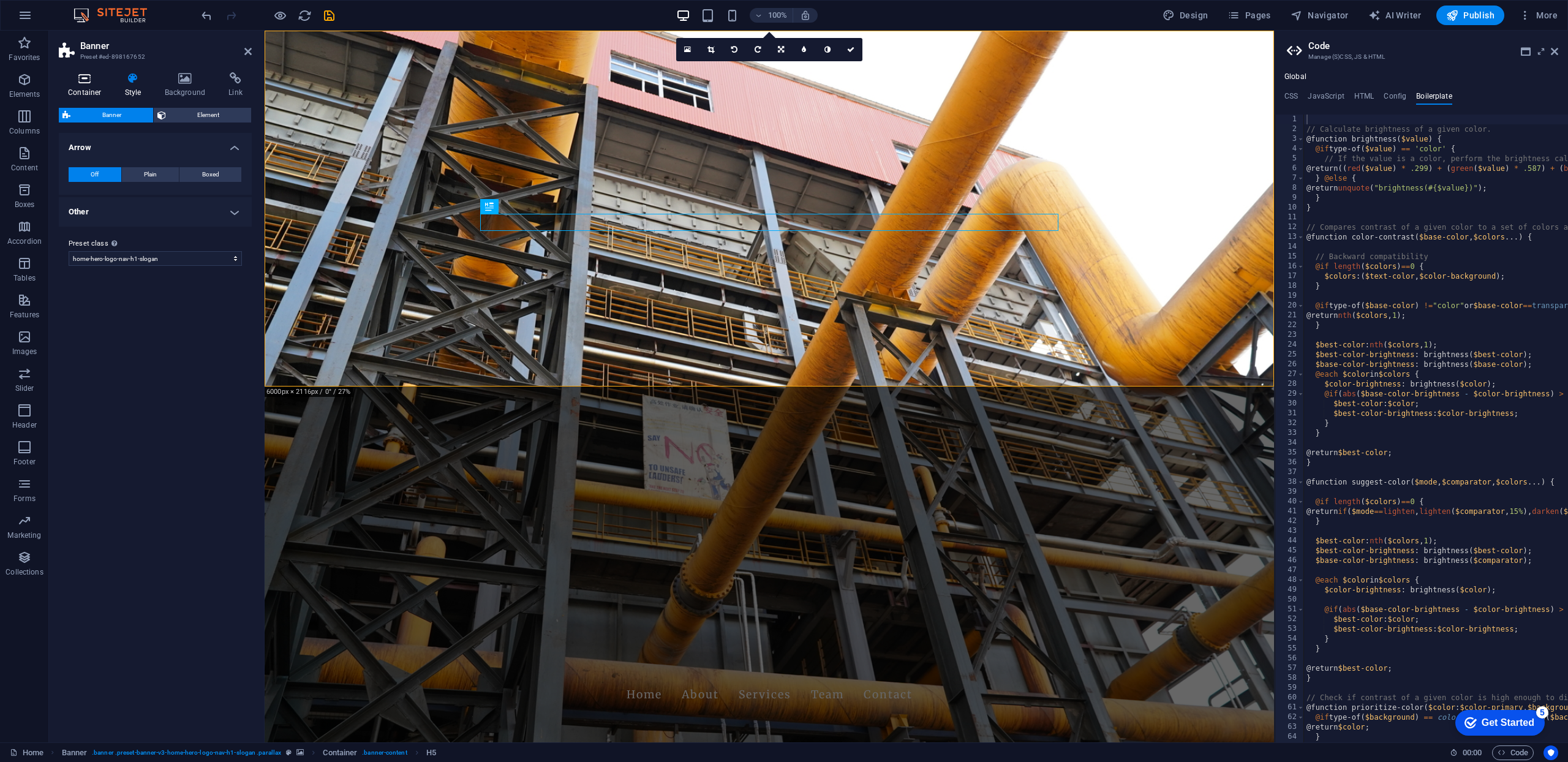
click at [84, 80] on icon at bounding box center [84, 78] width 52 height 12
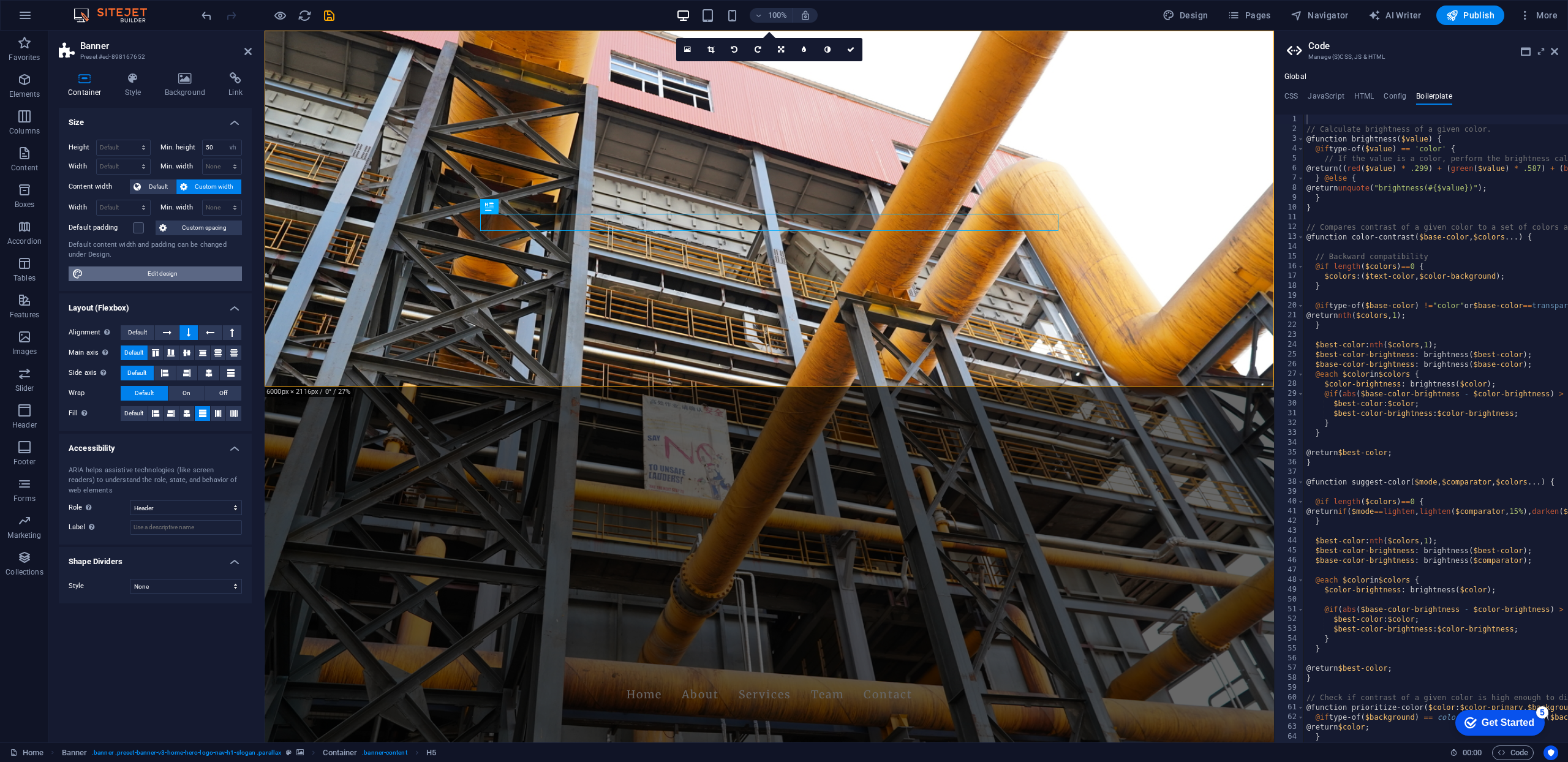
click at [180, 274] on span "Edit design" at bounding box center [162, 274] width 151 height 15
select select "rem"
select select "ease-in-out"
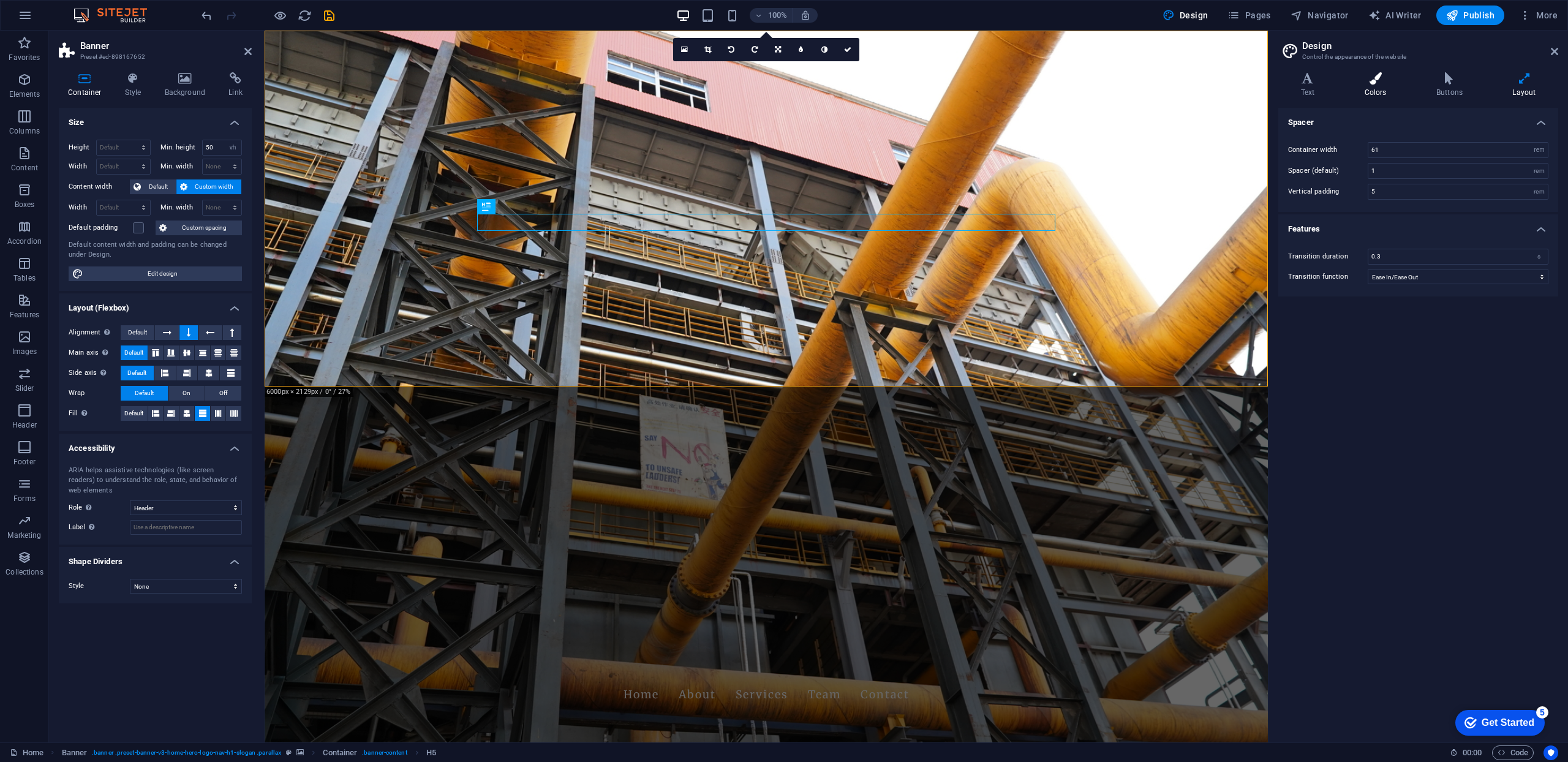
click at [1376, 84] on icon at bounding box center [1375, 78] width 67 height 12
click at [1376, 226] on span at bounding box center [1374, 223] width 10 height 10
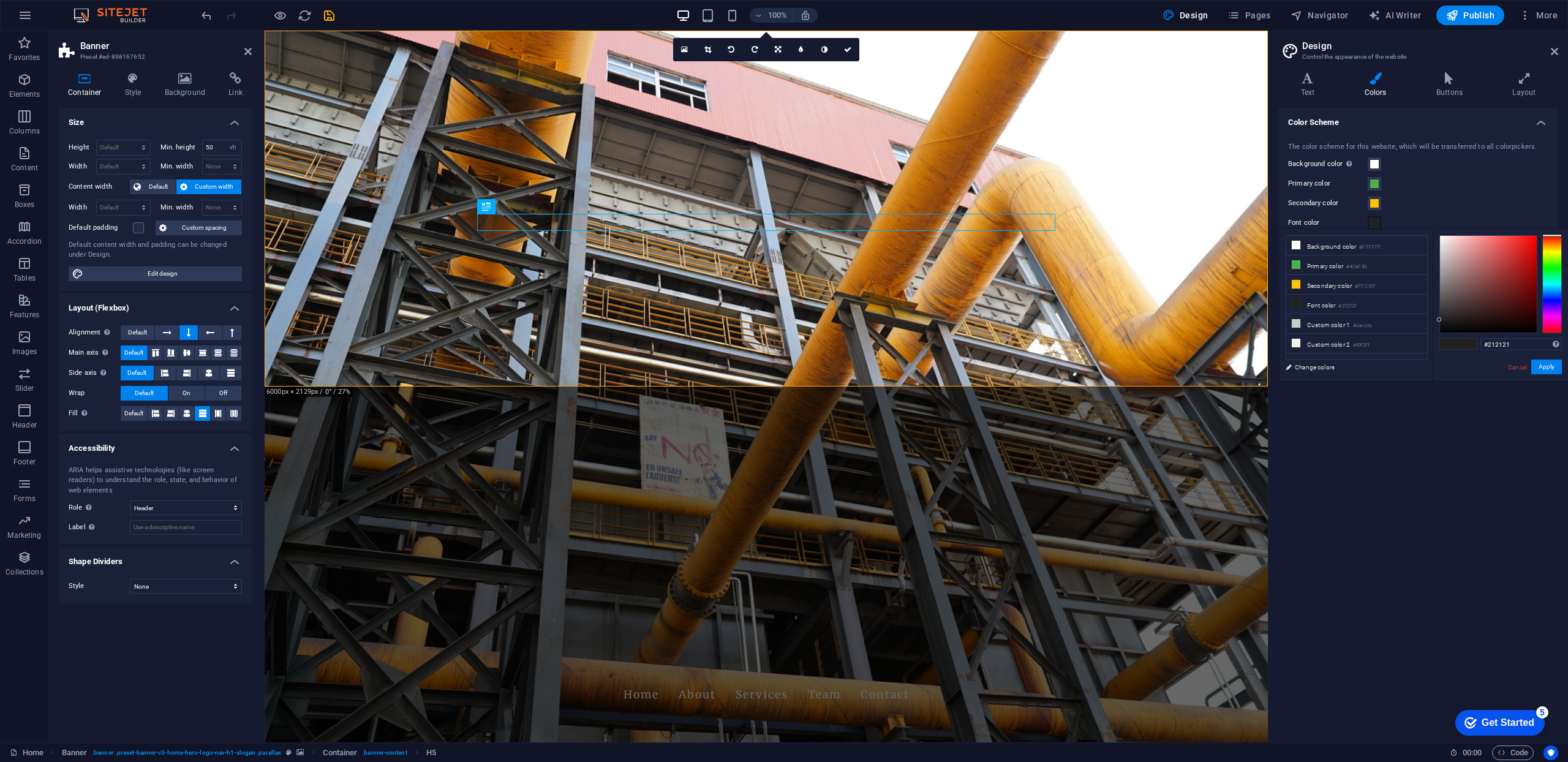
click at [1554, 246] on div at bounding box center [1552, 284] width 20 height 98
click at [1553, 256] on div at bounding box center [1552, 284] width 20 height 98
click at [1554, 250] on div at bounding box center [1552, 284] width 20 height 98
drag, startPoint x: 1549, startPoint y: 247, endPoint x: 1548, endPoint y: 257, distance: 10.0
click at [1548, 250] on div at bounding box center [1552, 284] width 20 height 98
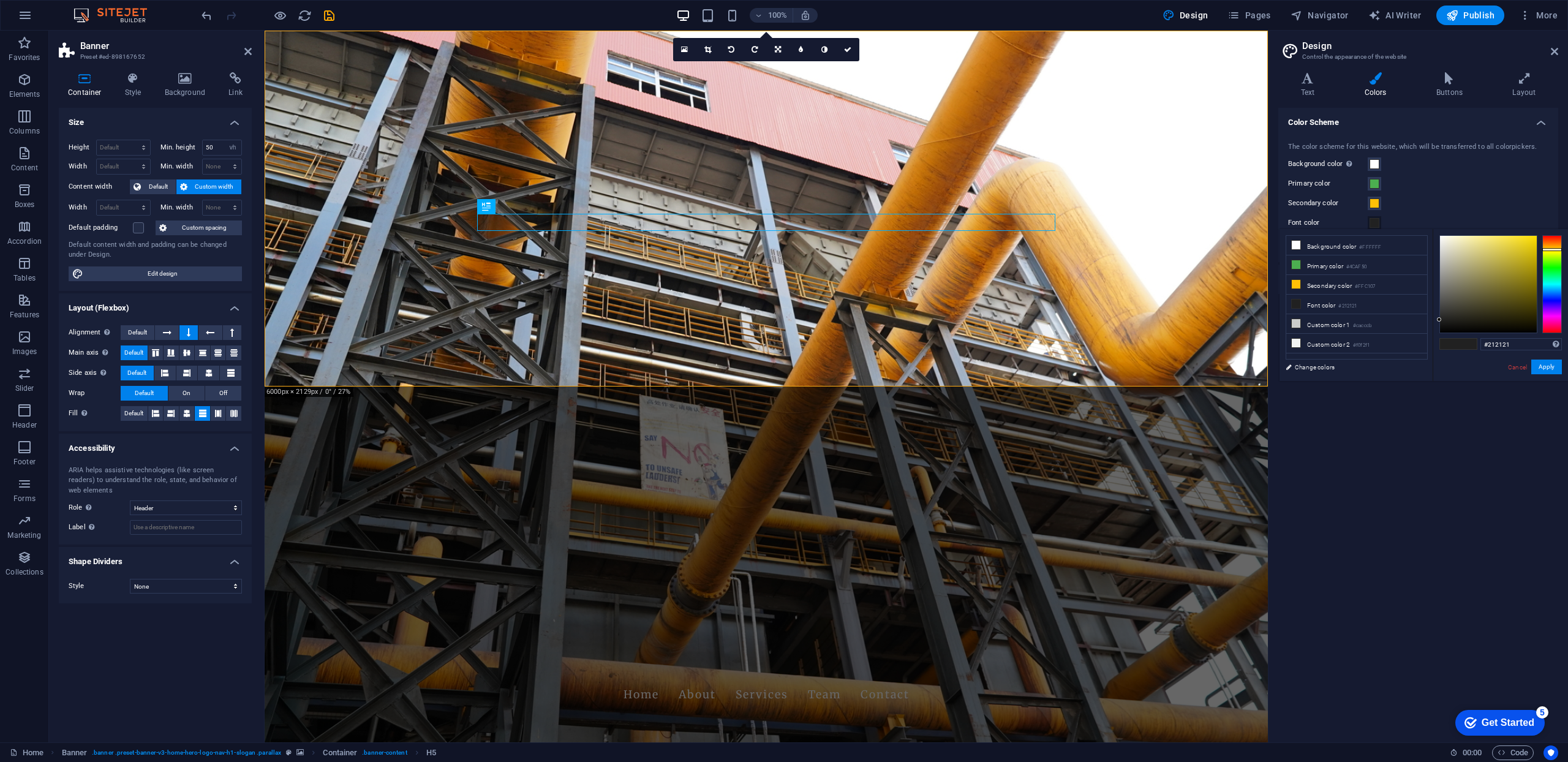
click at [1548, 257] on div at bounding box center [1552, 284] width 20 height 98
click at [1548, 258] on div at bounding box center [1552, 258] width 20 height 3
click at [1551, 250] on div at bounding box center [1552, 284] width 20 height 98
click at [1559, 250] on div at bounding box center [1552, 250] width 20 height 3
click at [1552, 246] on div at bounding box center [1552, 284] width 20 height 98
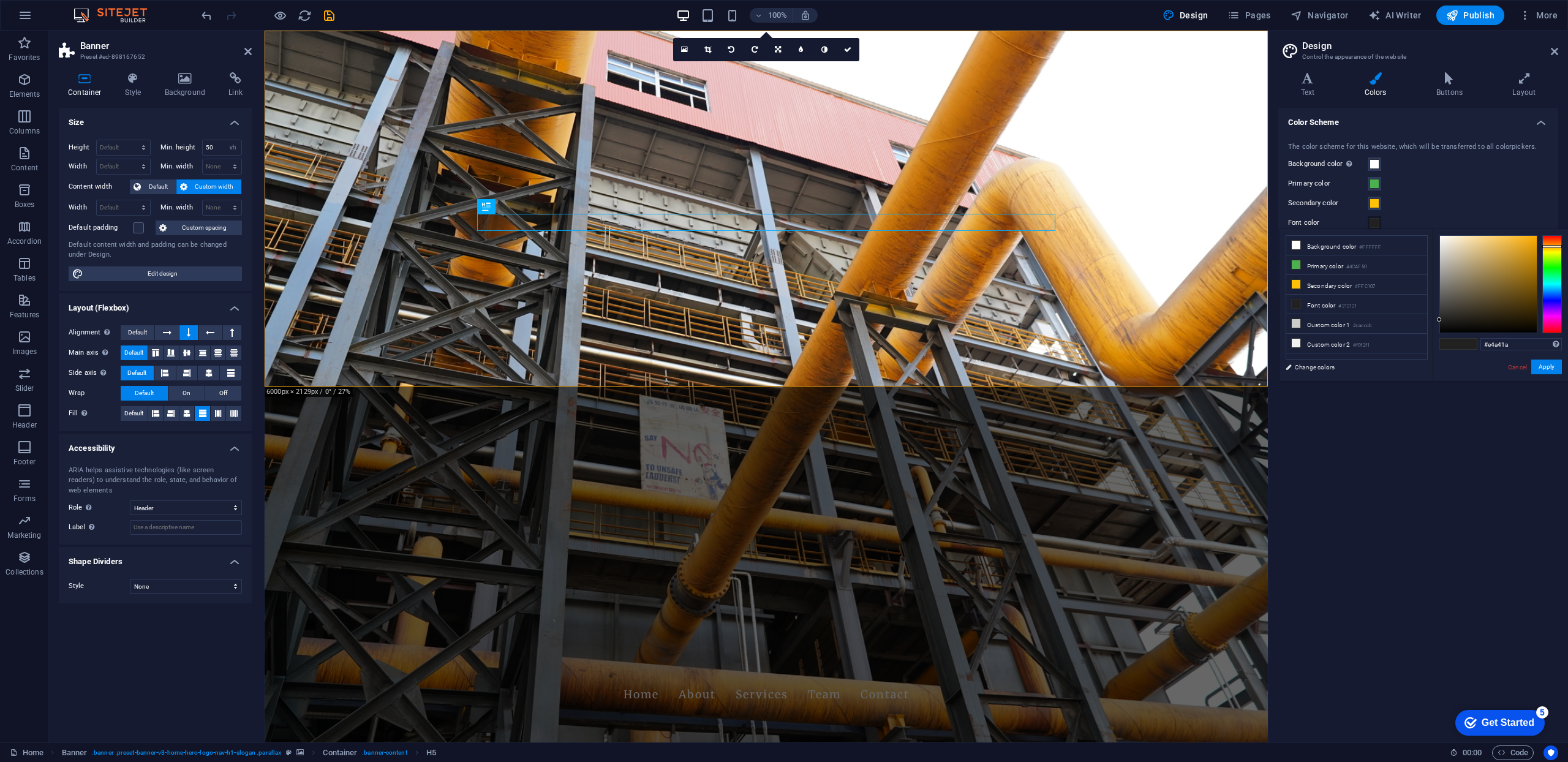
click at [1525, 246] on div at bounding box center [1488, 284] width 97 height 97
click at [1554, 369] on button "Apply" at bounding box center [1546, 367] width 31 height 15
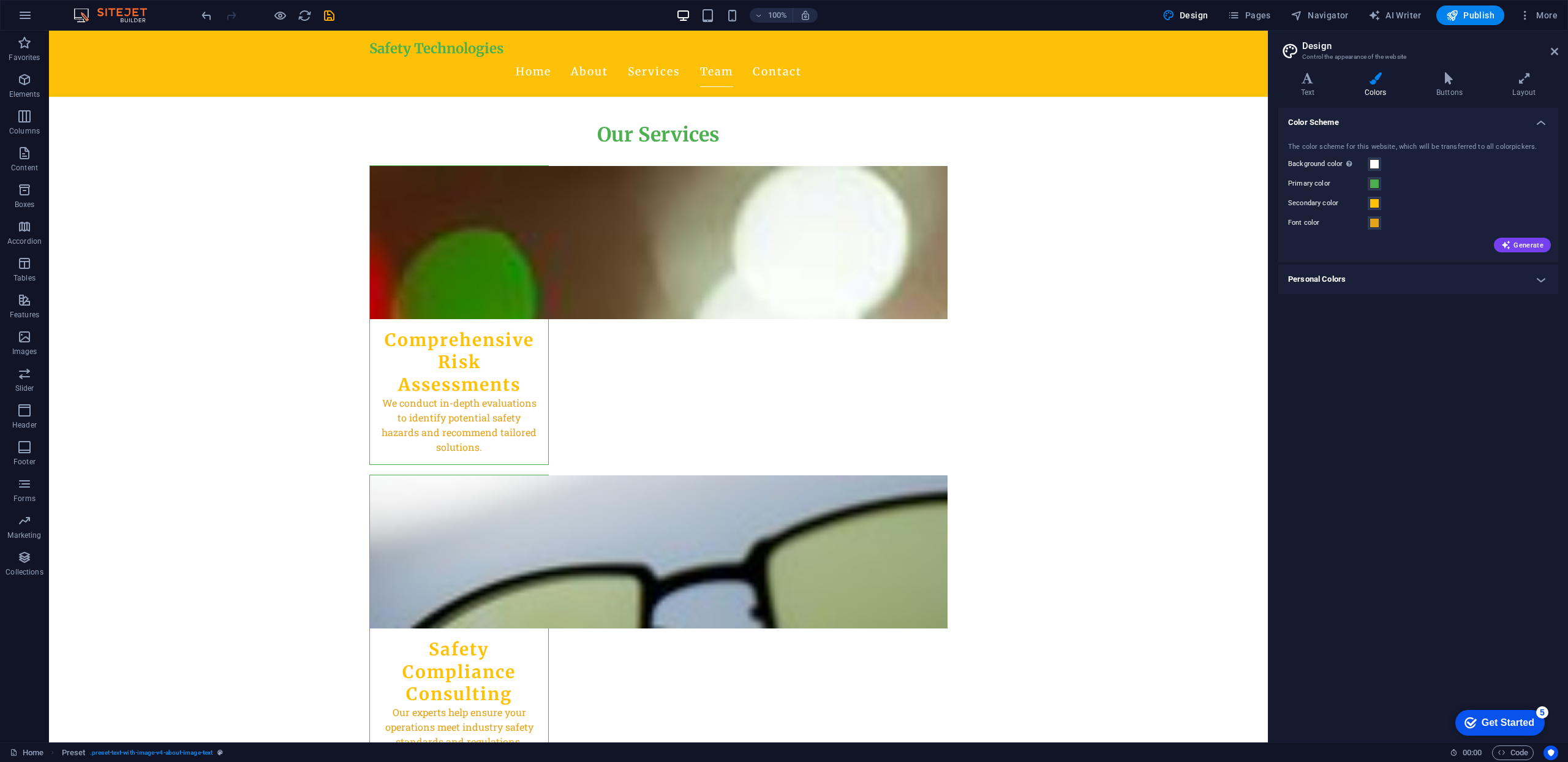
scroll to position [1434, 0]
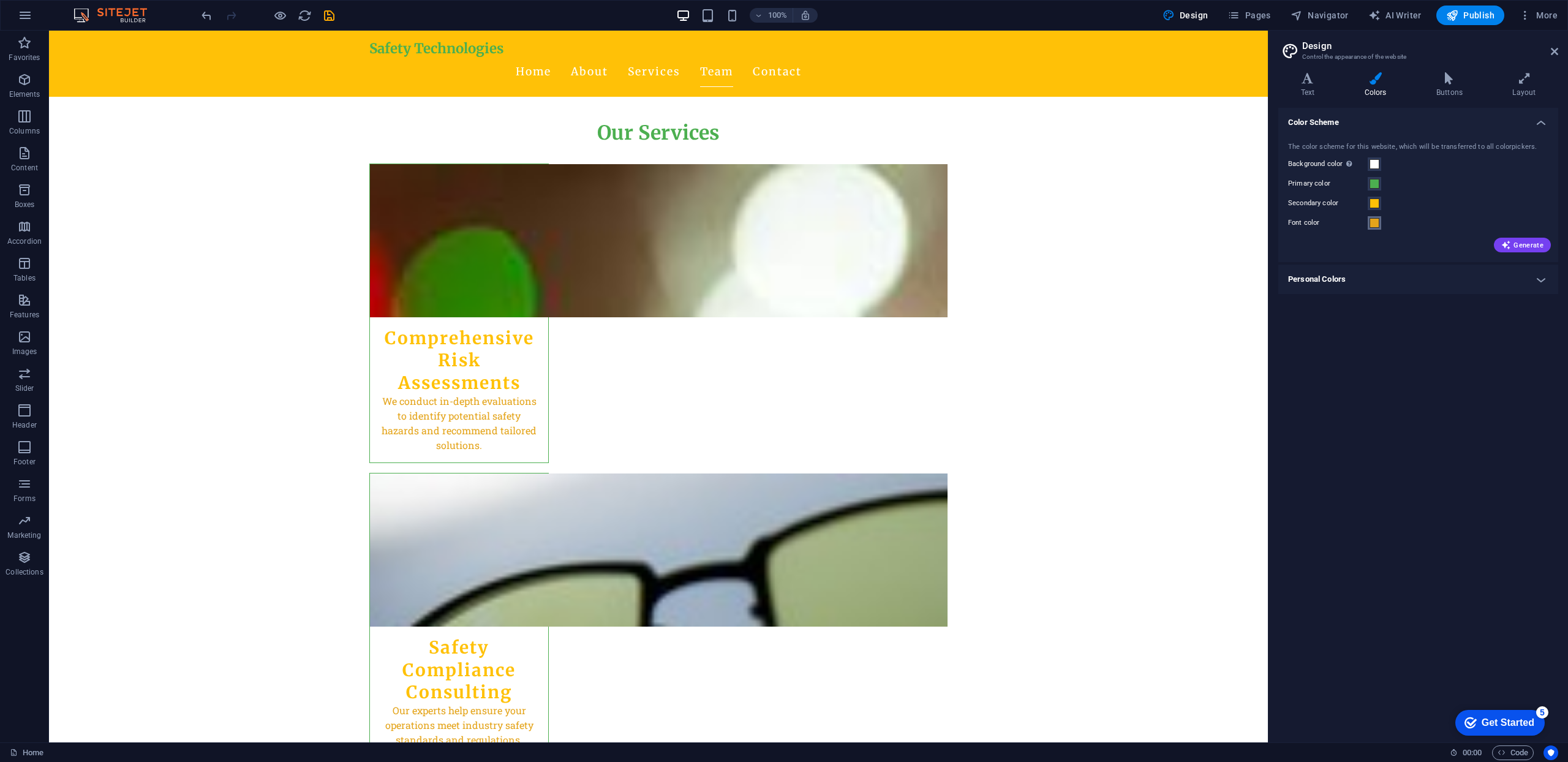
click at [1376, 222] on span at bounding box center [1374, 223] width 10 height 10
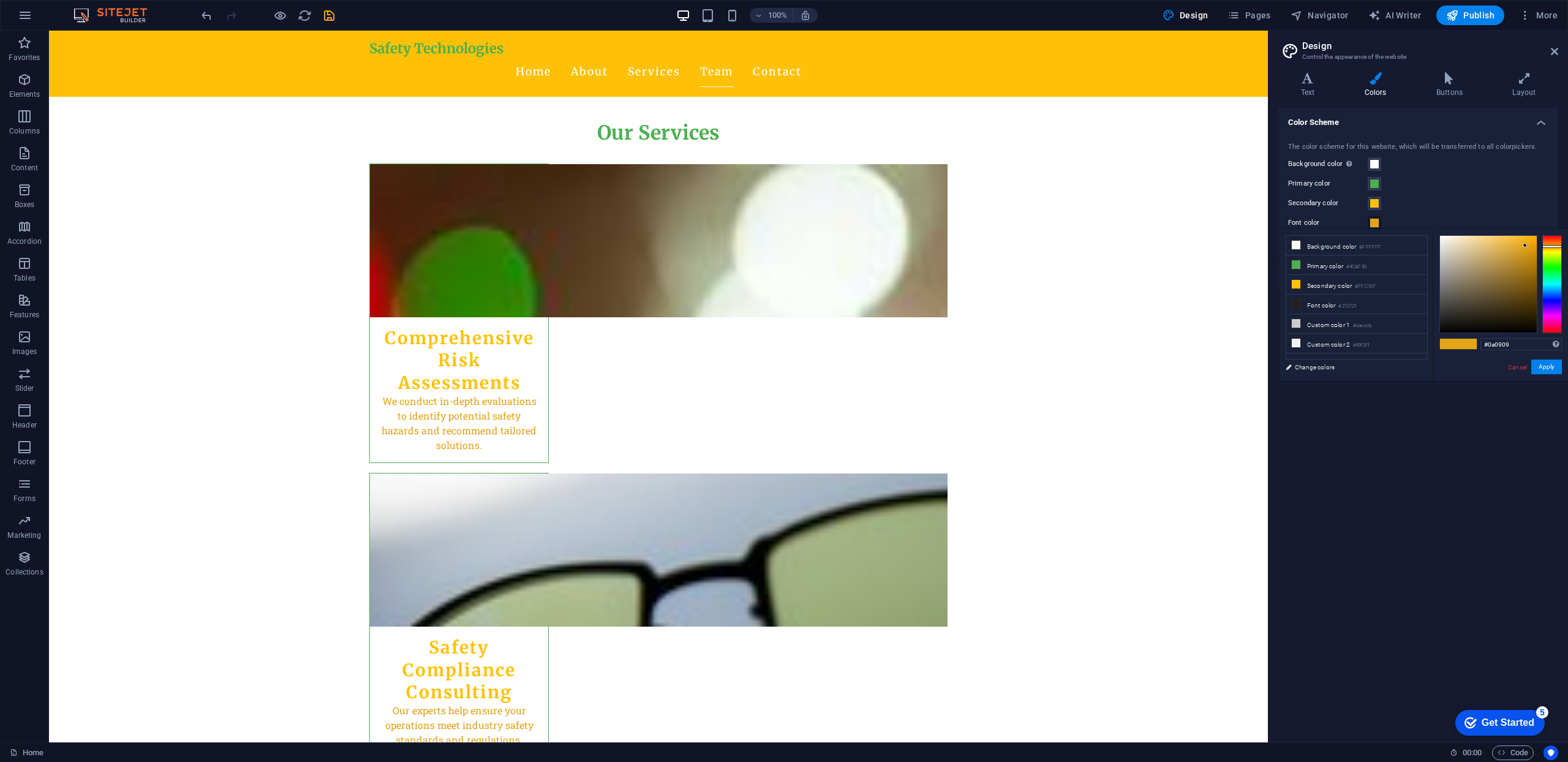
click at [1447, 329] on div at bounding box center [1488, 284] width 97 height 97
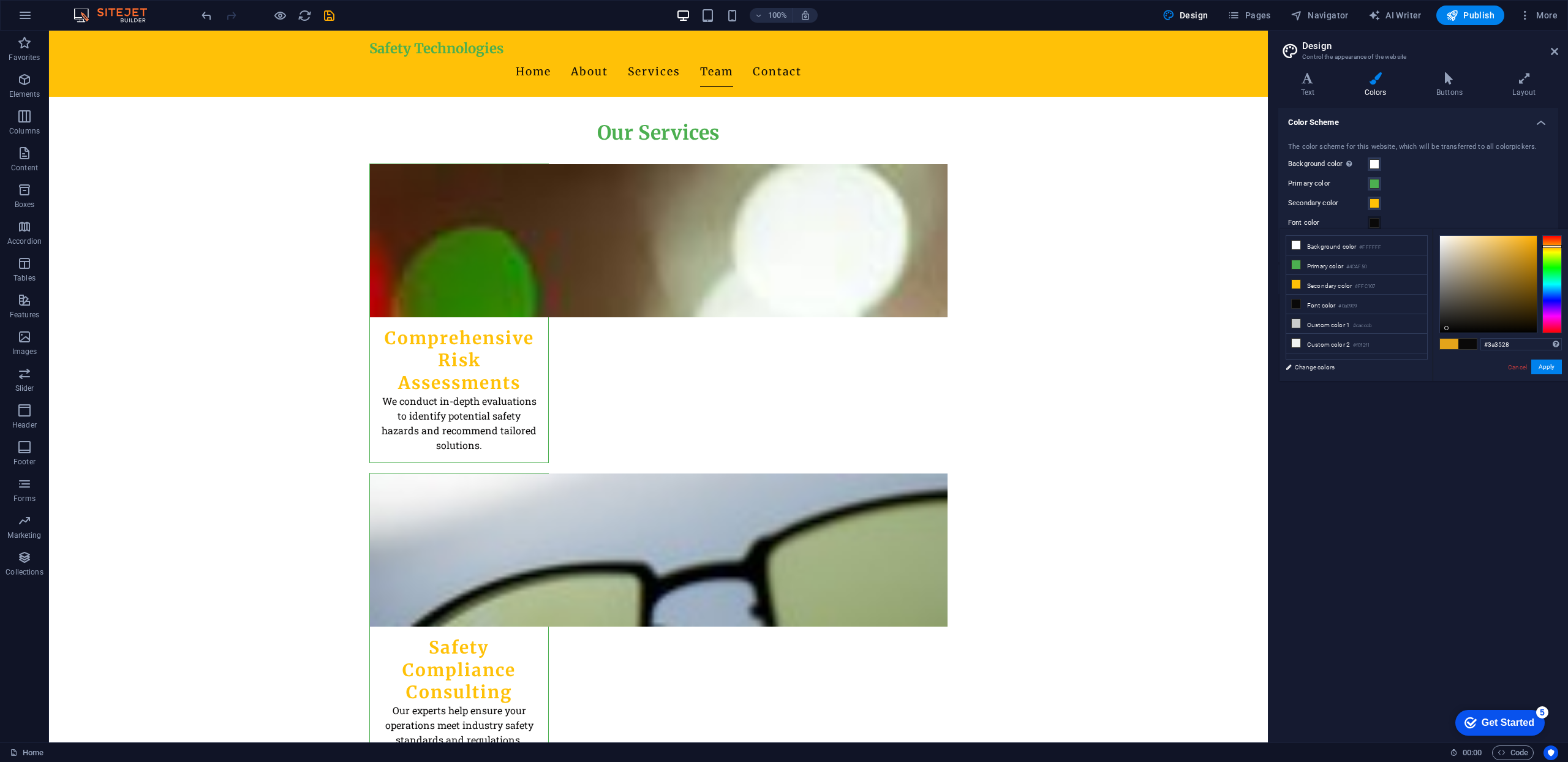
click at [1469, 310] on div at bounding box center [1488, 284] width 97 height 97
type input "#352e20"
click at [1479, 312] on div at bounding box center [1488, 284] width 97 height 97
click at [1550, 365] on button "Apply" at bounding box center [1546, 367] width 31 height 15
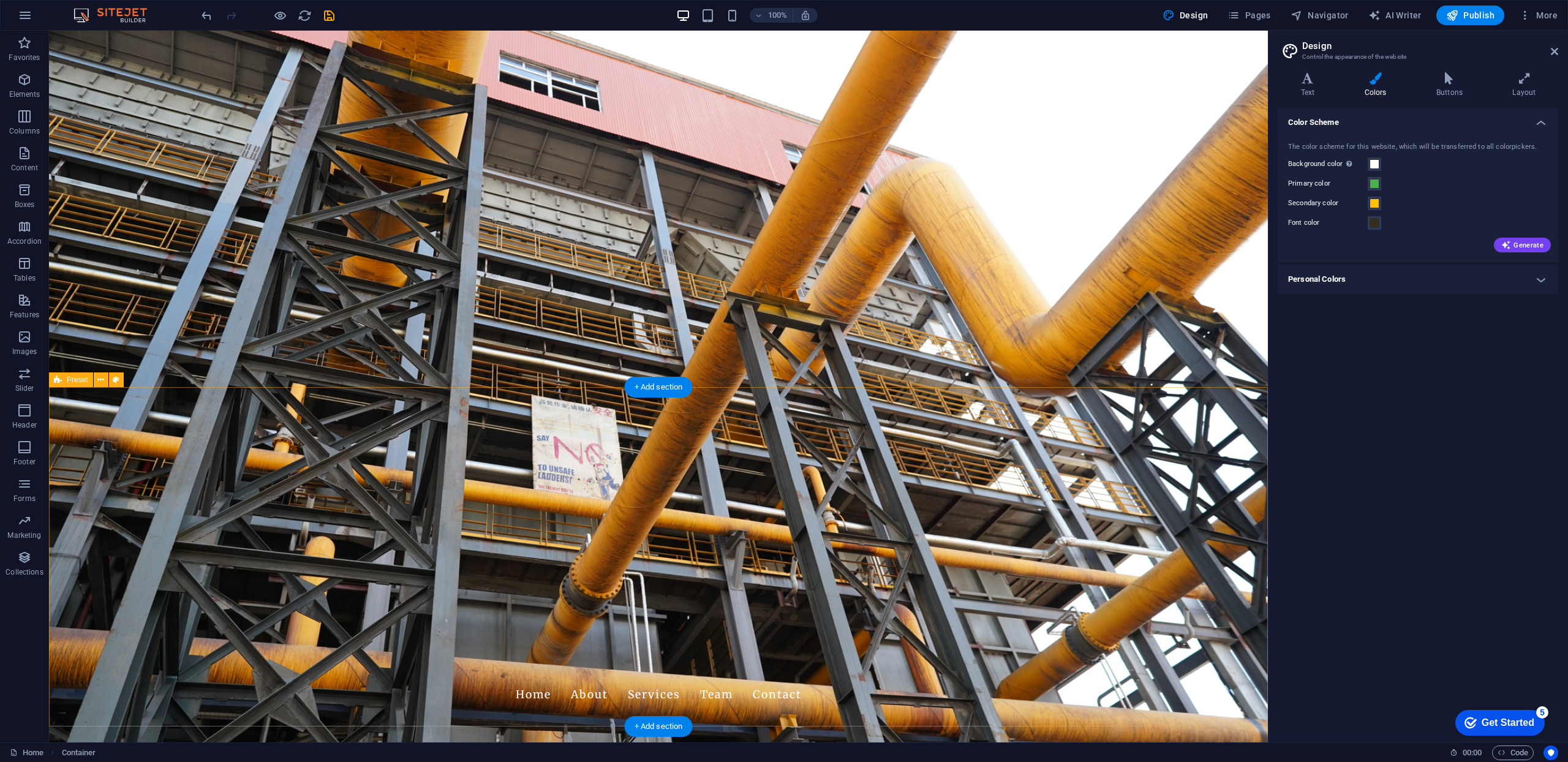
scroll to position [0, 0]
click at [1376, 187] on span at bounding box center [1374, 184] width 10 height 10
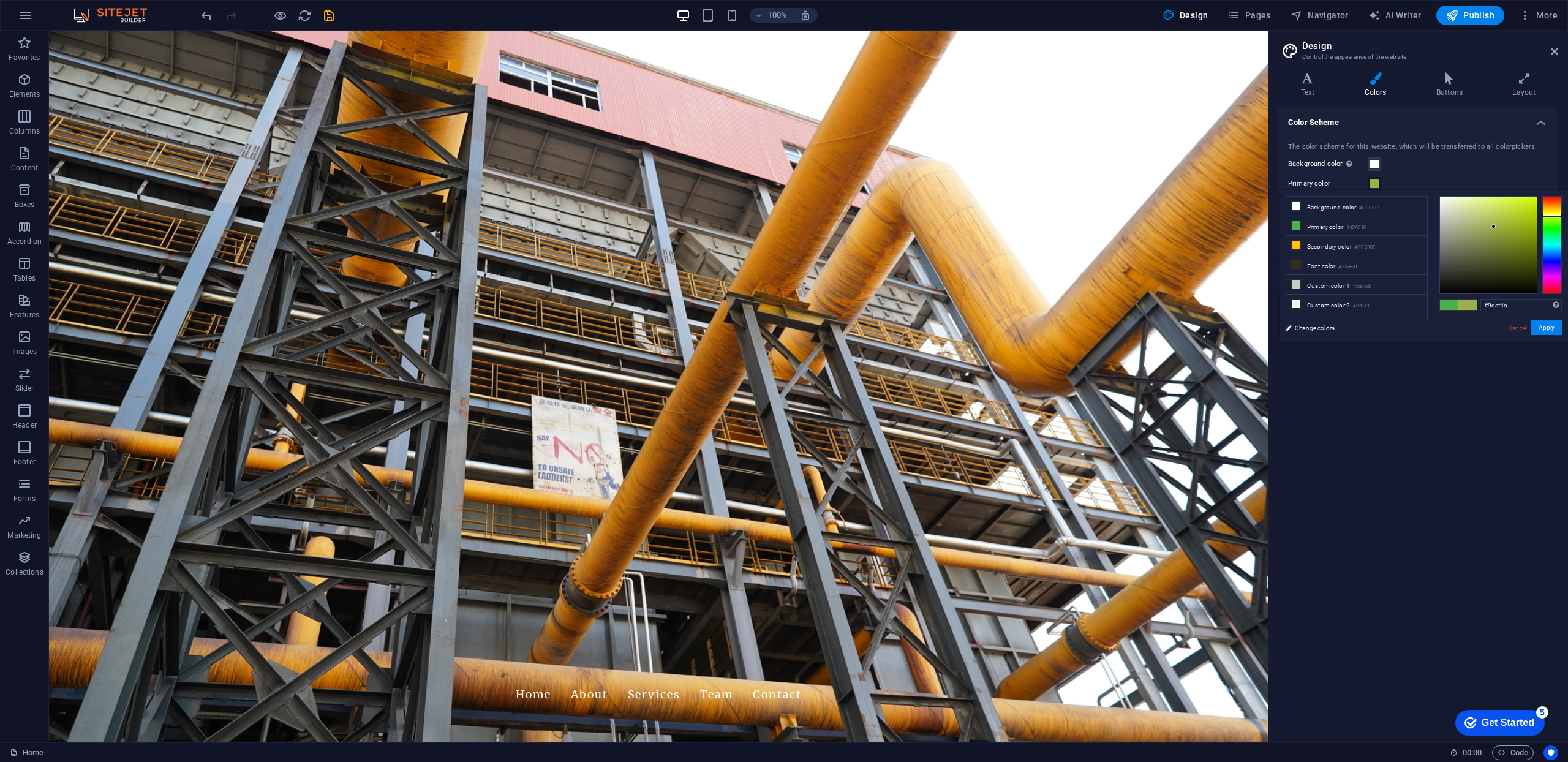
click at [1555, 215] on div at bounding box center [1552, 245] width 20 height 98
type input "#acaf4c"
click at [1554, 213] on div at bounding box center [1552, 245] width 20 height 98
